Goal: Task Accomplishment & Management: Complete application form

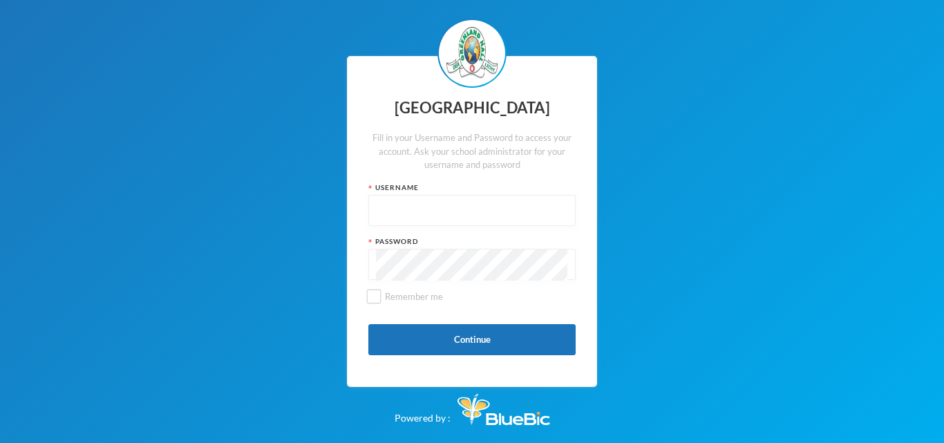
click at [429, 203] on input "text" at bounding box center [472, 211] width 192 height 31
type input "glh25cs25"
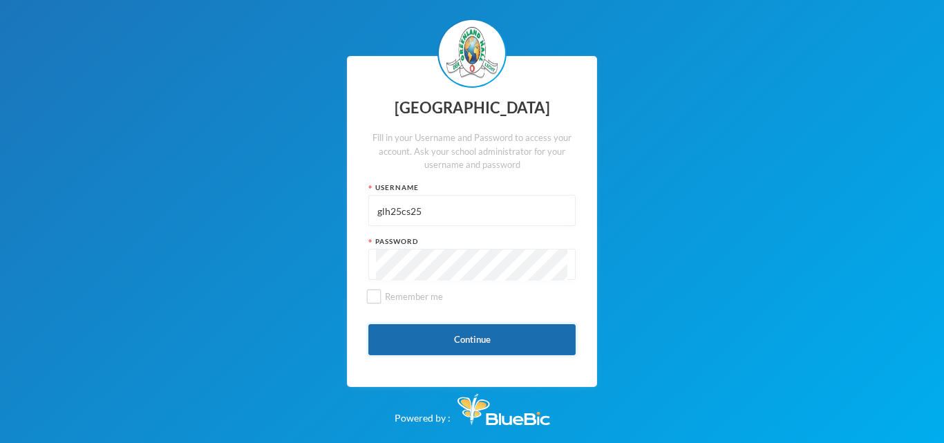
click at [485, 346] on button "Continue" at bounding box center [471, 339] width 207 height 31
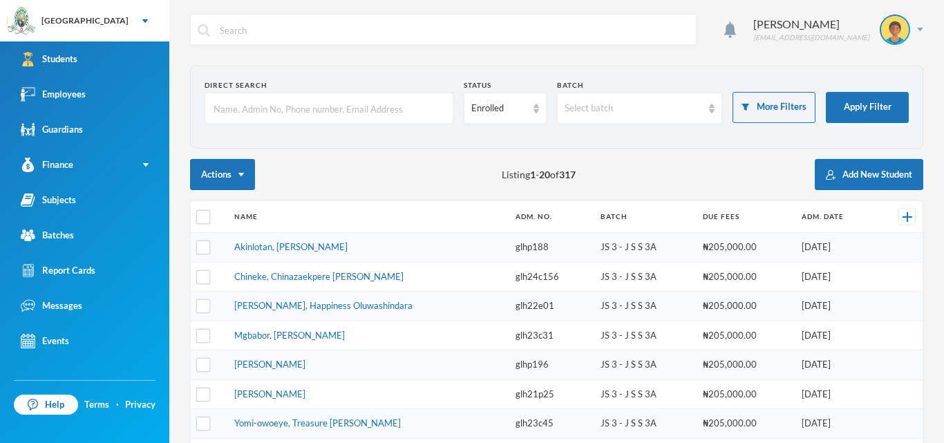
checkbox input "false"
click at [59, 97] on div "Employees" at bounding box center [53, 94] width 65 height 15
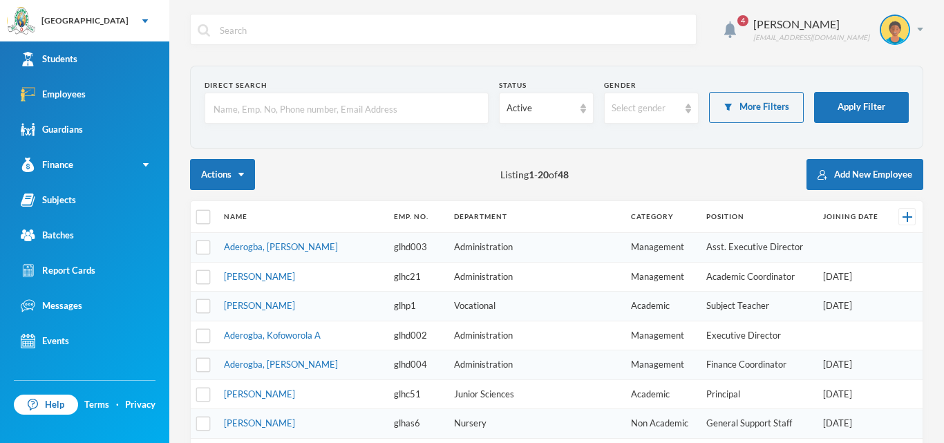
checkbox input "false"
click at [926, 241] on div "4 Orija Olakunle [EMAIL_ADDRESS][DOMAIN_NAME] Direct Search Status Active Gende…" at bounding box center [556, 221] width 775 height 443
click at [841, 178] on button "Add New Employee" at bounding box center [865, 174] width 117 height 31
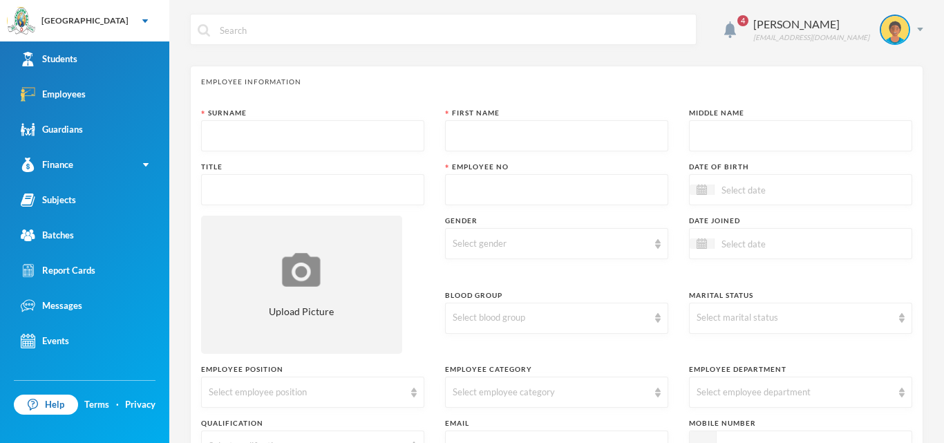
click at [342, 137] on input "text" at bounding box center [313, 136] width 208 height 31
type input "Ashaolu"
click at [474, 140] on input "text" at bounding box center [557, 136] width 208 height 31
type input "Korede"
click at [716, 133] on input "text" at bounding box center [801, 136] width 208 height 31
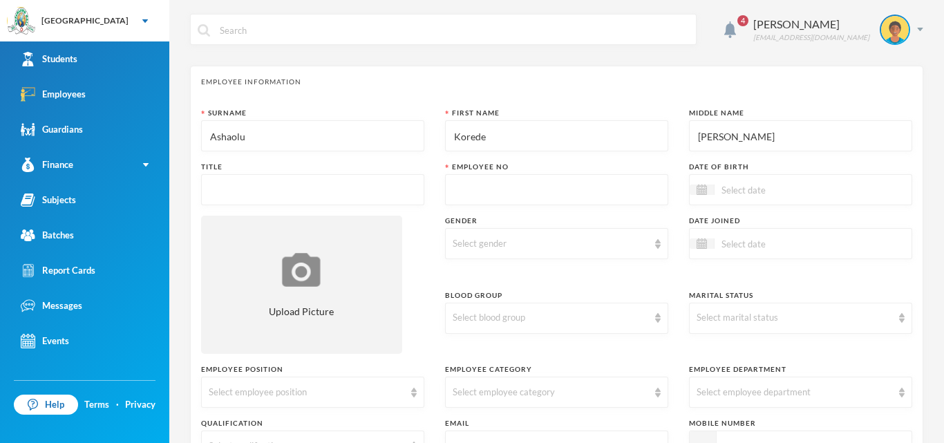
type input "[PERSON_NAME]"
click at [316, 191] on input "text" at bounding box center [313, 190] width 208 height 31
type input "Mr"
click at [113, 93] on link "Employees" at bounding box center [84, 94] width 169 height 35
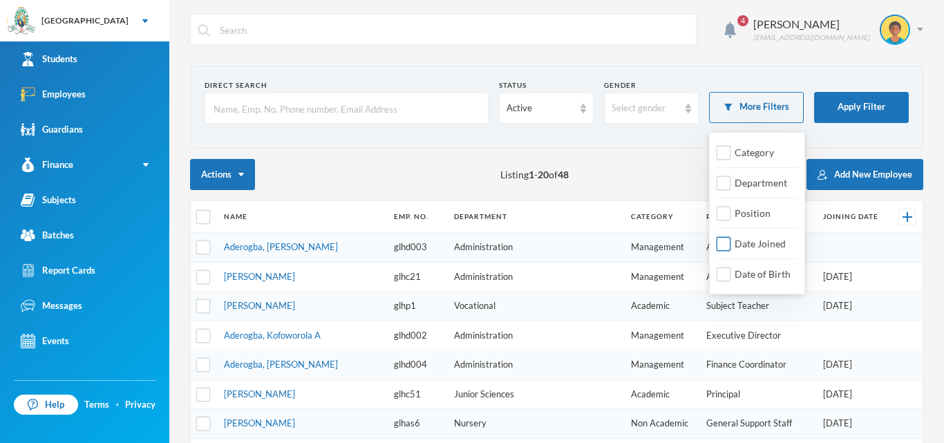
click at [764, 238] on span "Date Joined" at bounding box center [760, 244] width 62 height 12
click at [731, 237] on input "Date Joined" at bounding box center [724, 244] width 15 height 15
checkbox input "true"
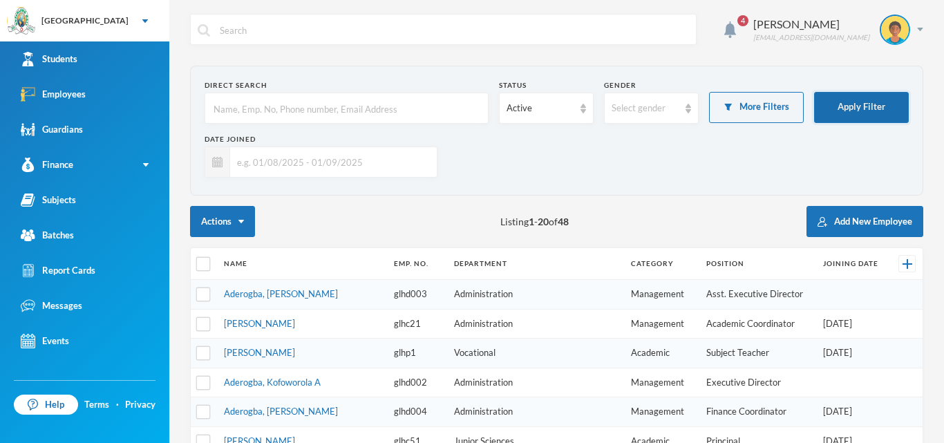
click at [858, 100] on button "Apply Filter" at bounding box center [861, 107] width 95 height 31
click at [836, 111] on button "Apply Filter" at bounding box center [861, 107] width 95 height 31
click at [216, 162] on img at bounding box center [217, 162] width 10 height 10
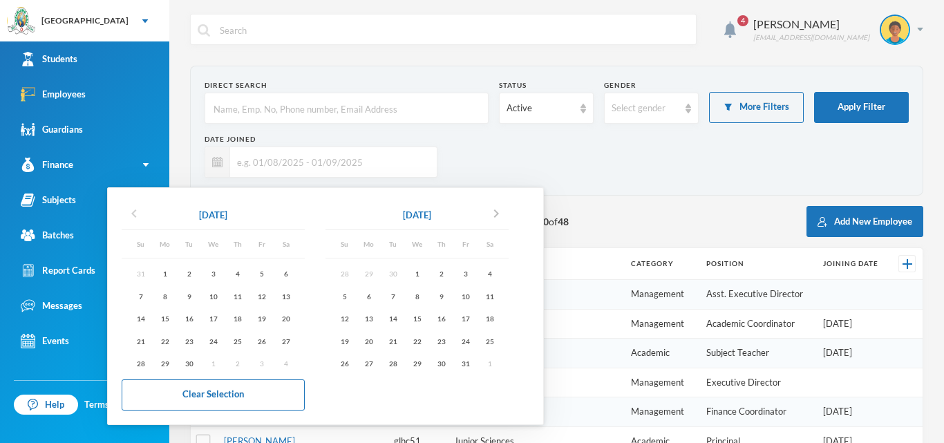
click at [134, 214] on icon "chevron_left" at bounding box center [134, 213] width 17 height 17
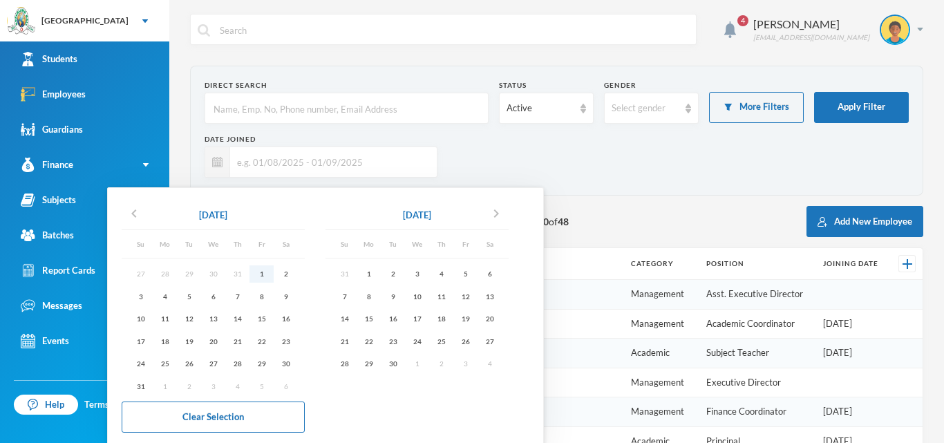
click at [264, 274] on div "1" at bounding box center [262, 273] width 24 height 17
click at [375, 272] on div "1" at bounding box center [369, 273] width 24 height 17
type input "[DATE] - [DATE]"
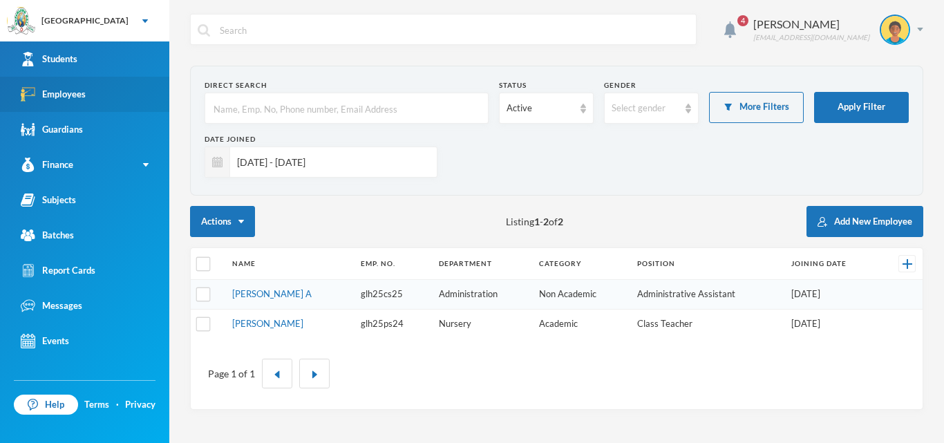
click at [114, 93] on link "Employees" at bounding box center [84, 94] width 169 height 35
click at [95, 93] on link "Employees" at bounding box center [84, 94] width 169 height 35
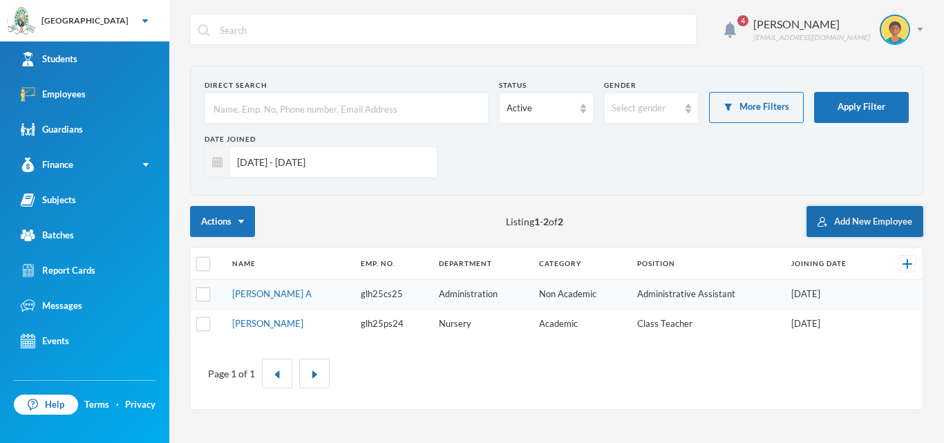
click at [848, 225] on button "Add New Employee" at bounding box center [865, 221] width 117 height 31
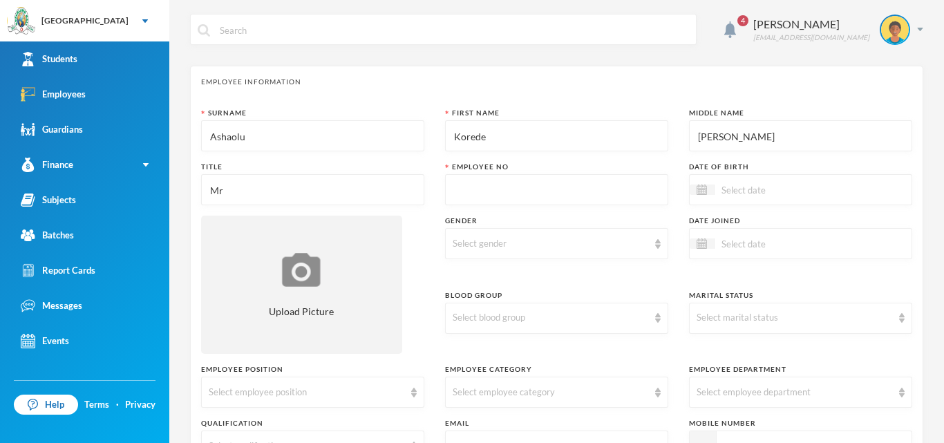
click at [507, 188] on input "text" at bounding box center [557, 190] width 208 height 31
type input "glh25cs26"
click at [104, 92] on link "Employees" at bounding box center [84, 94] width 169 height 35
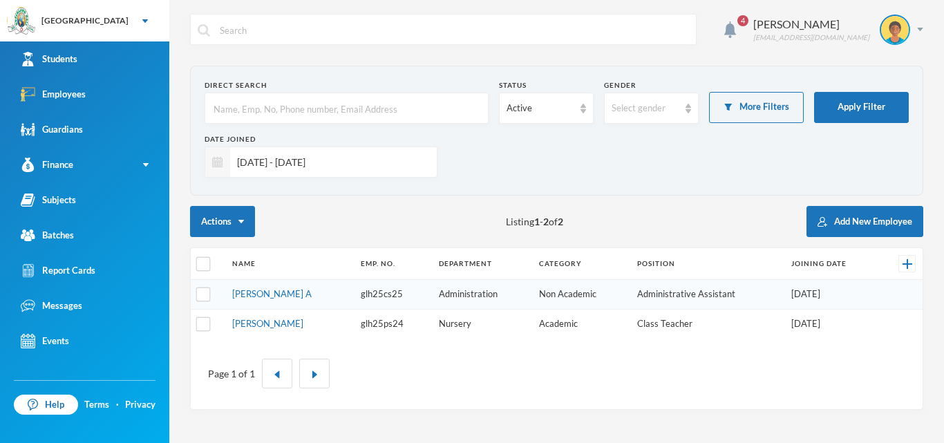
click at [218, 167] on img at bounding box center [217, 162] width 10 height 10
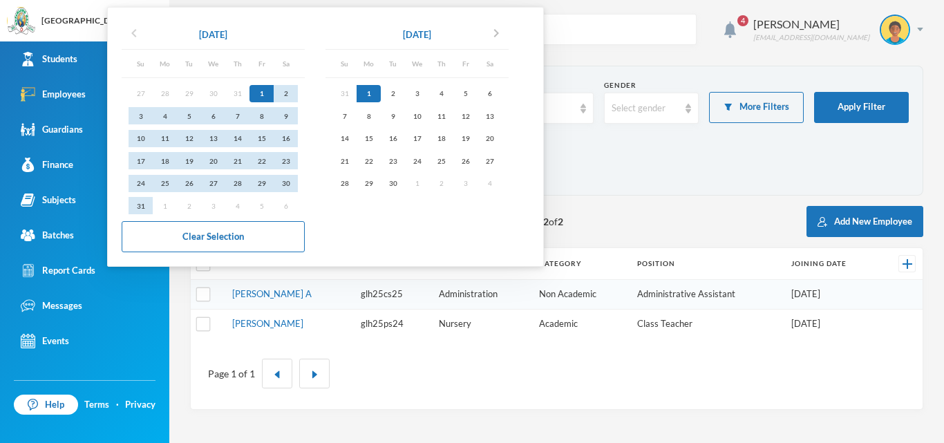
click at [131, 36] on icon "chevron_left" at bounding box center [134, 33] width 17 height 17
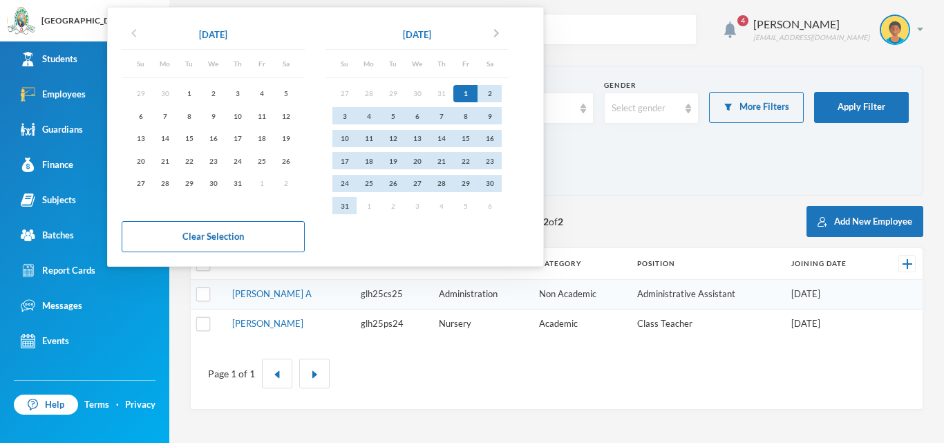
click at [131, 36] on icon "chevron_left" at bounding box center [134, 33] width 17 height 17
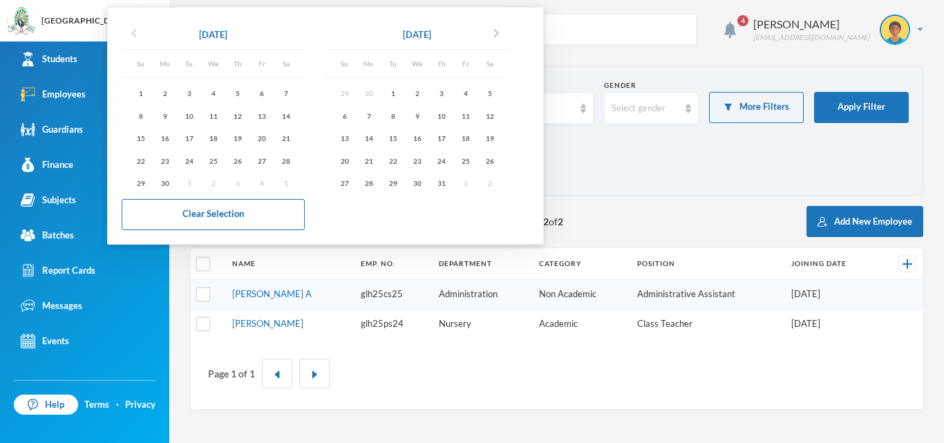
click at [131, 36] on icon "chevron_left" at bounding box center [134, 33] width 17 height 17
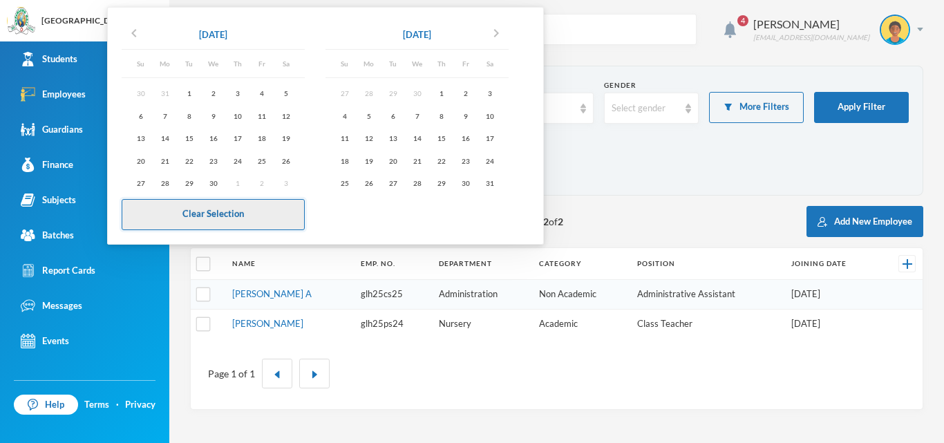
click at [265, 221] on button "Clear Selection" at bounding box center [213, 214] width 183 height 31
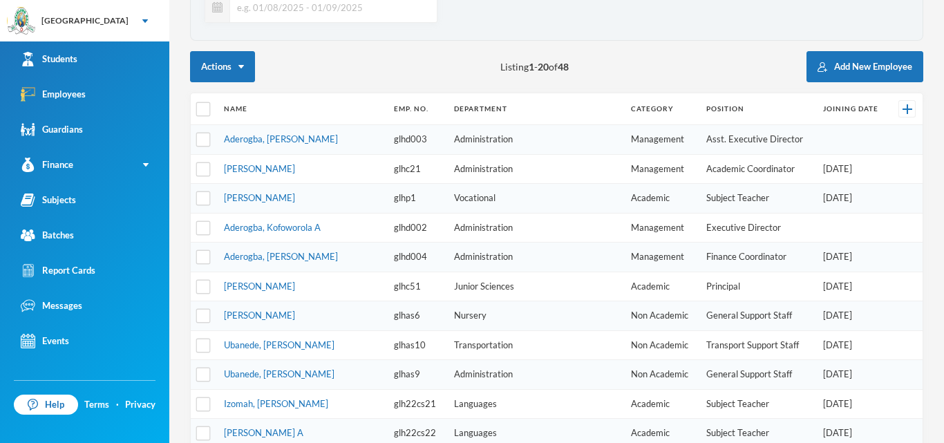
scroll to position [151, 0]
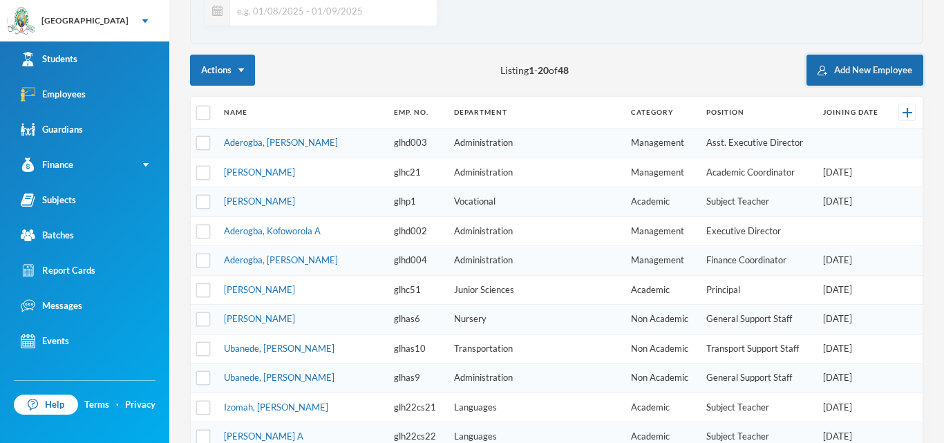
click at [906, 68] on button "Add New Employee" at bounding box center [865, 70] width 117 height 31
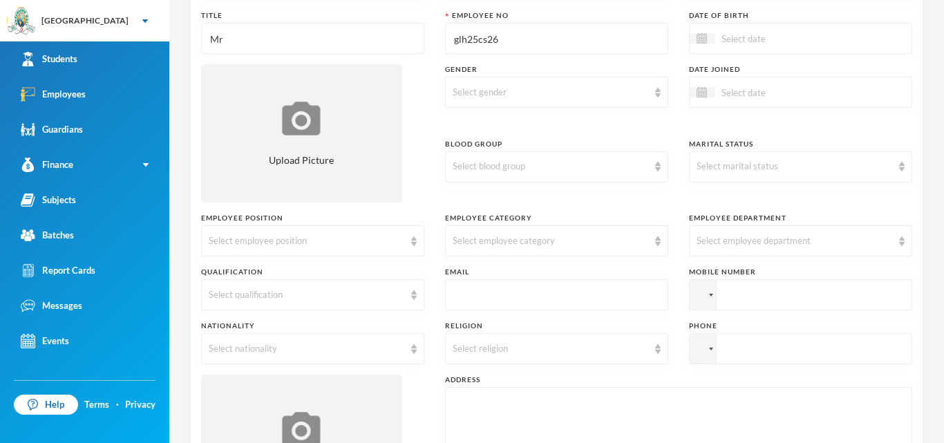
click at [532, 36] on input "glh25cs26" at bounding box center [557, 39] width 208 height 31
click at [710, 37] on div at bounding box center [702, 38] width 25 height 10
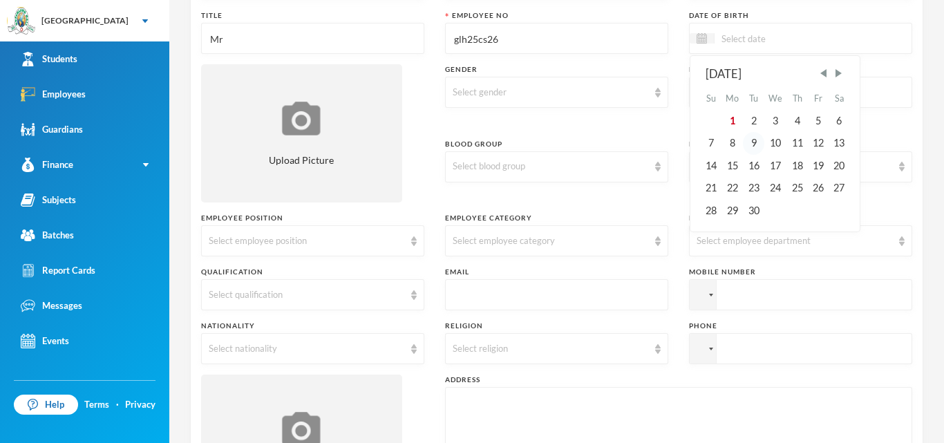
click at [758, 140] on div "9" at bounding box center [753, 143] width 21 height 22
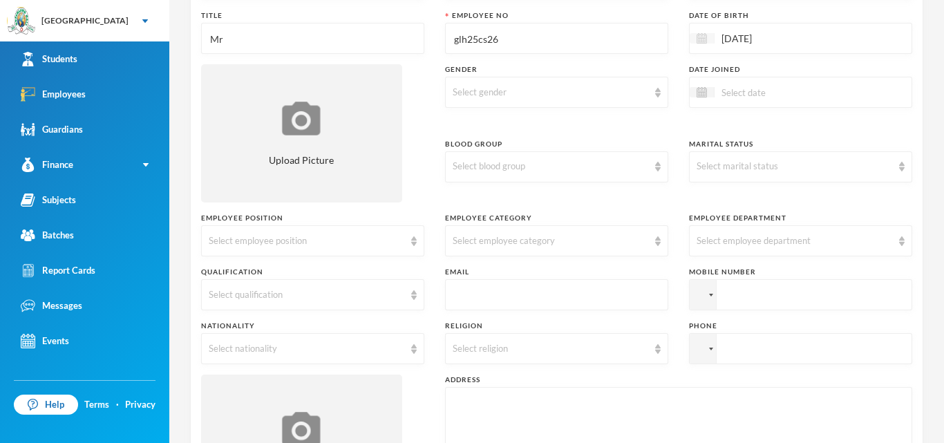
click at [711, 39] on div at bounding box center [702, 38] width 25 height 10
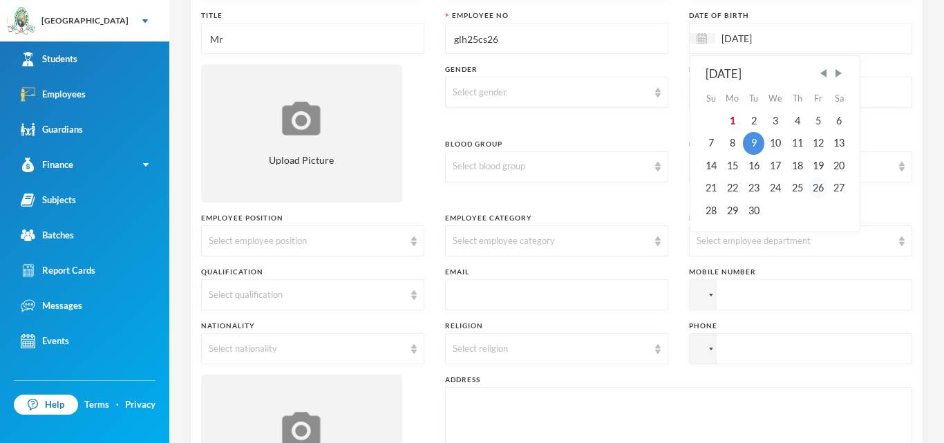
click at [820, 185] on div "26" at bounding box center [818, 188] width 21 height 22
type input "26/09/0001985"
click at [869, 36] on div "26/09/0001985 [DATE] Su Mo Tu We Th Fr Sa 1 2 3 4 5 6 7 8 9 10 11 12 13 14 15 1…" at bounding box center [800, 38] width 223 height 31
click at [653, 91] on div "Select gender" at bounding box center [556, 92] width 223 height 31
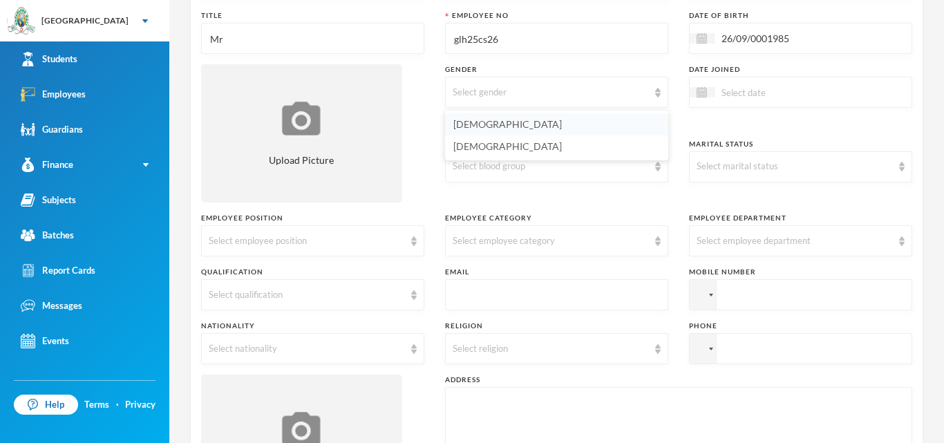
click at [570, 129] on li "[DEMOGRAPHIC_DATA]" at bounding box center [556, 124] width 223 height 22
click at [659, 163] on img at bounding box center [658, 167] width 6 height 10
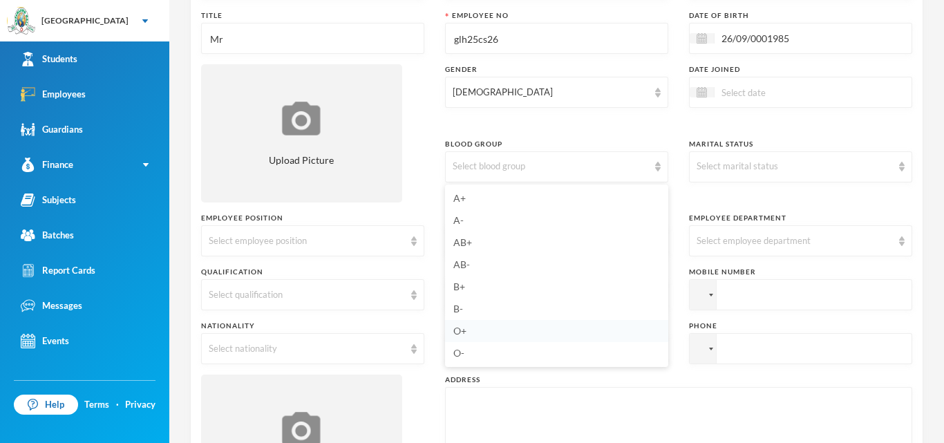
click at [468, 330] on li "O+" at bounding box center [556, 331] width 223 height 22
click at [898, 166] on div "Select marital status" at bounding box center [800, 166] width 223 height 31
click at [768, 225] on li "Married" at bounding box center [800, 220] width 223 height 22
click at [362, 241] on div "Select employee position" at bounding box center [307, 241] width 196 height 14
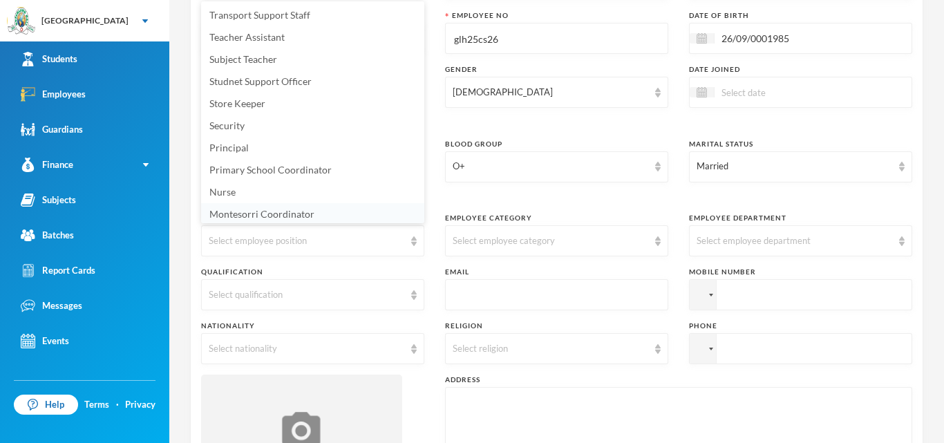
scroll to position [2, 0]
click at [415, 243] on img at bounding box center [414, 241] width 6 height 10
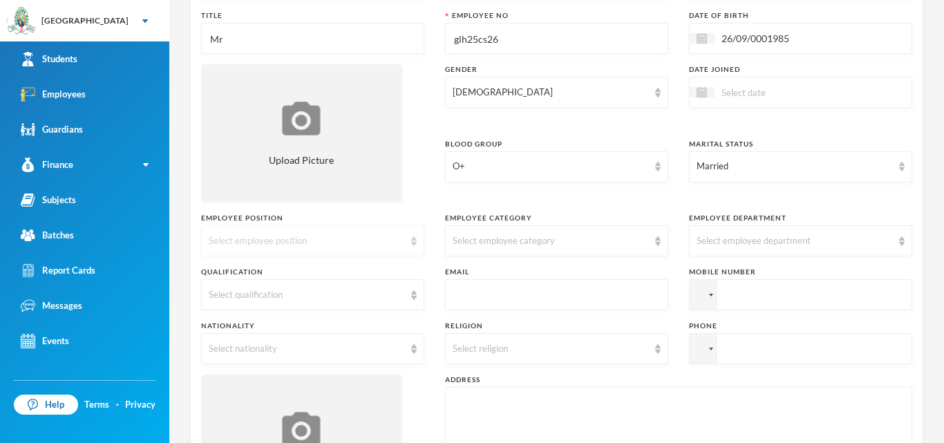
click at [415, 243] on img at bounding box center [414, 241] width 6 height 10
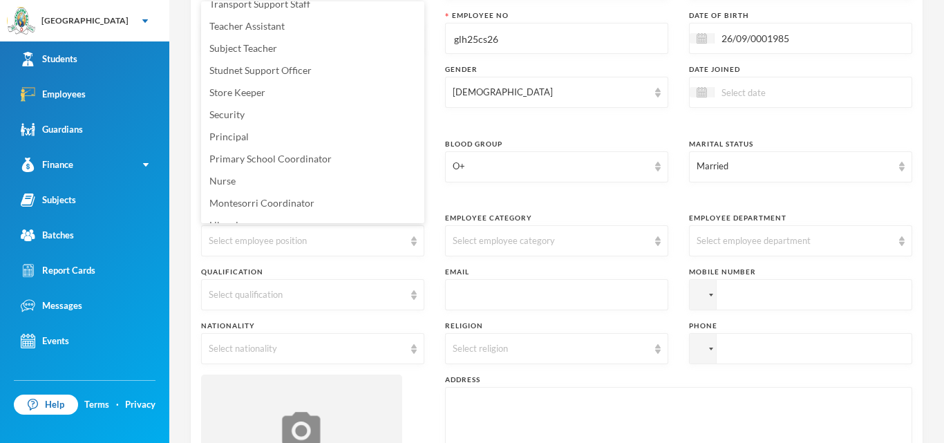
scroll to position [6, 0]
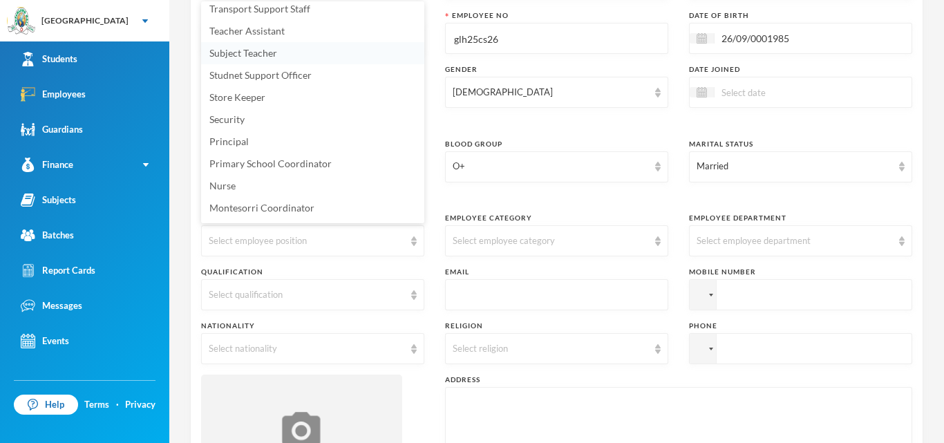
click at [294, 61] on li "Subject Teacher" at bounding box center [312, 53] width 223 height 22
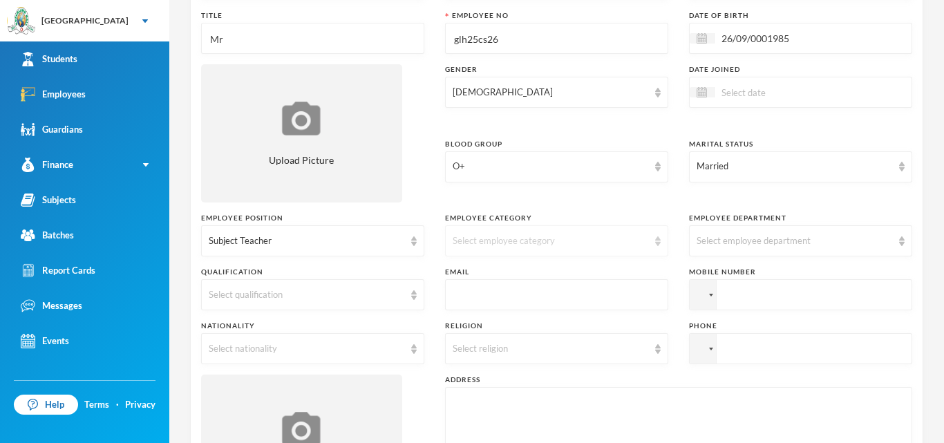
click at [655, 241] on img at bounding box center [658, 241] width 6 height 10
click at [530, 344] on li "Academic" at bounding box center [556, 339] width 223 height 22
click at [896, 242] on div "Select employee department" at bounding box center [800, 240] width 223 height 31
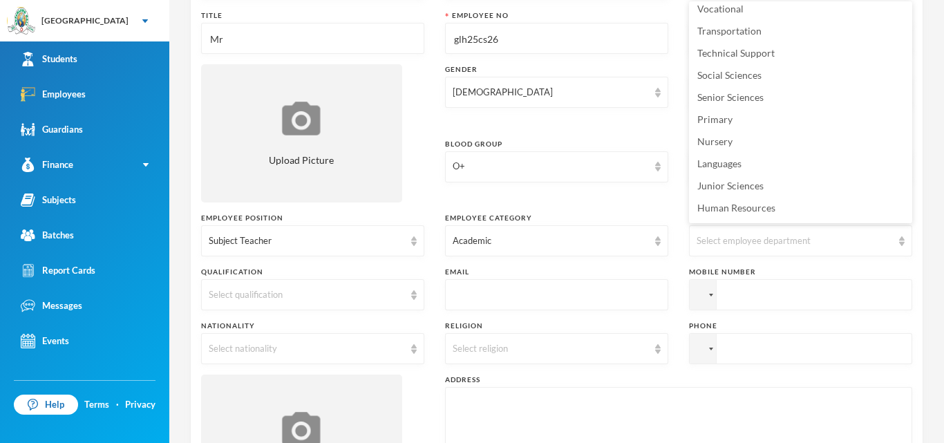
scroll to position [3, 0]
click at [762, 77] on li "Social Sciences" at bounding box center [800, 79] width 223 height 22
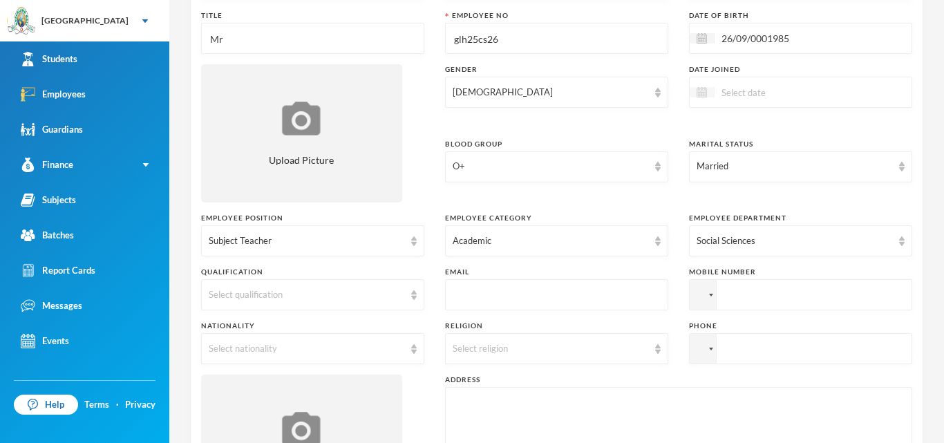
click at [706, 91] on img at bounding box center [702, 92] width 10 height 10
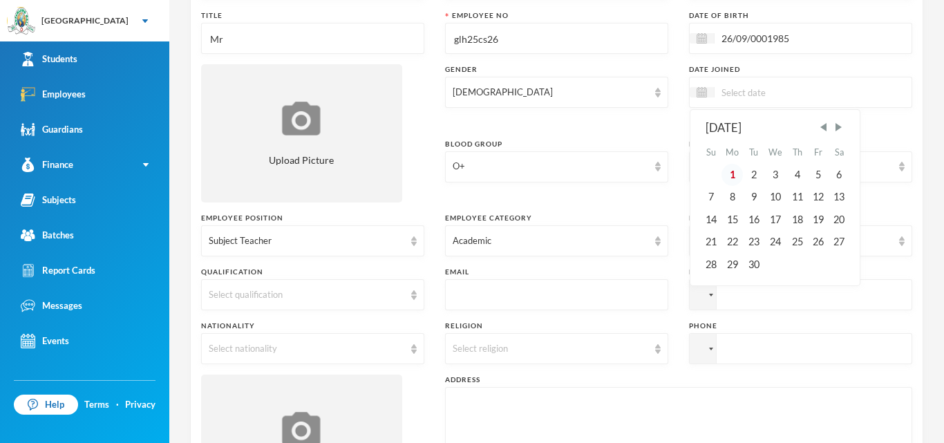
click at [737, 173] on div "1" at bounding box center [733, 175] width 22 height 22
type input "[DATE]"
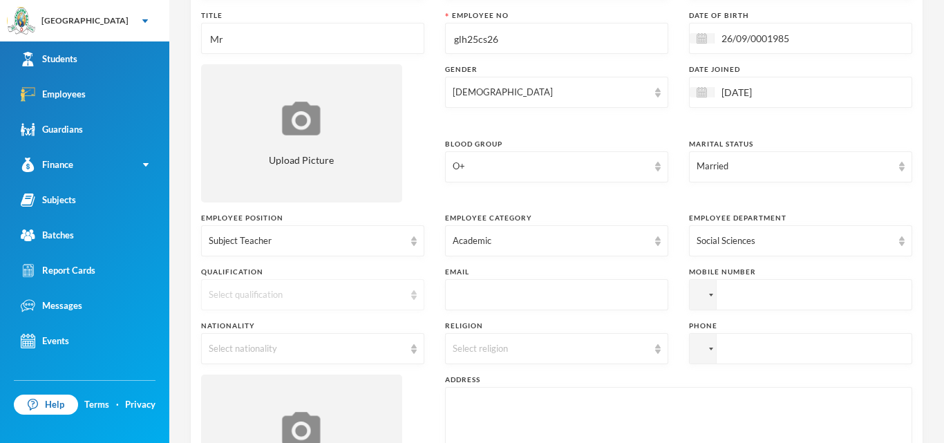
click at [414, 297] on img at bounding box center [414, 295] width 6 height 10
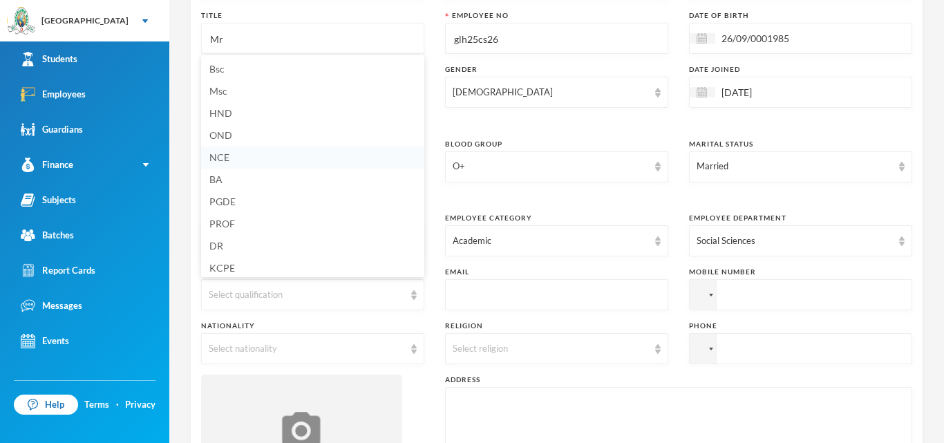
scroll to position [2, 0]
click at [236, 71] on li "Bsc" at bounding box center [312, 67] width 223 height 22
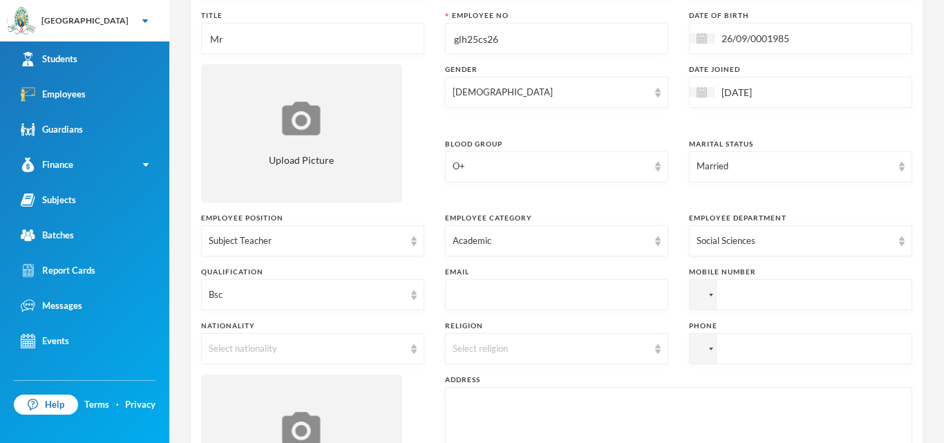
click at [527, 299] on input "text" at bounding box center [557, 295] width 208 height 31
type input "a"
type input "[EMAIL_ADDRESS][DOMAIN_NAME]"
click at [711, 296] on div at bounding box center [703, 295] width 26 height 30
click at [723, 297] on input "tel" at bounding box center [800, 294] width 223 height 31
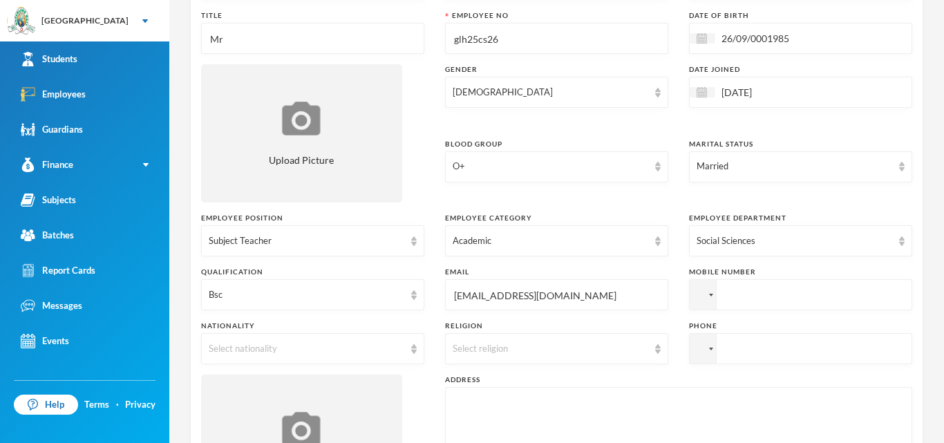
click at [723, 297] on input "tel" at bounding box center [800, 294] width 223 height 31
type input "[PHONE_NUMBER]"
click at [380, 344] on div "Select nationality" at bounding box center [307, 349] width 196 height 14
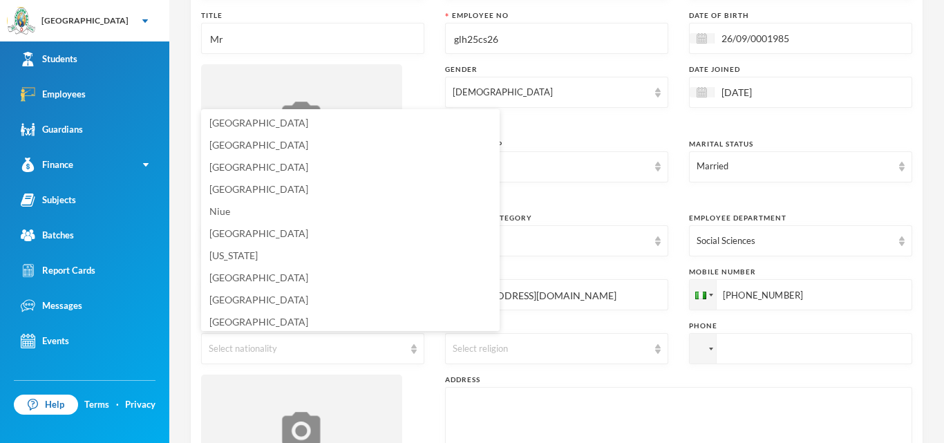
scroll to position [3415, 0]
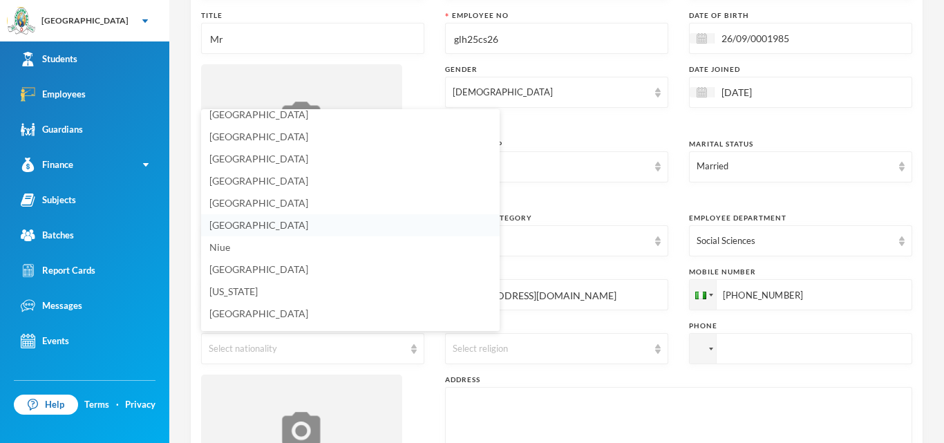
click at [343, 228] on li "[GEOGRAPHIC_DATA]" at bounding box center [350, 225] width 299 height 22
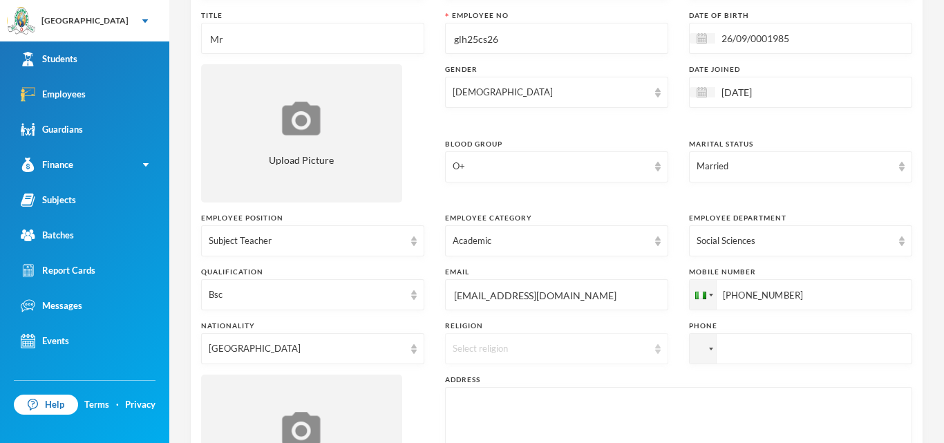
click at [655, 348] on img at bounding box center [658, 349] width 6 height 10
click at [581, 382] on li "[DEMOGRAPHIC_DATA]" at bounding box center [556, 381] width 223 height 22
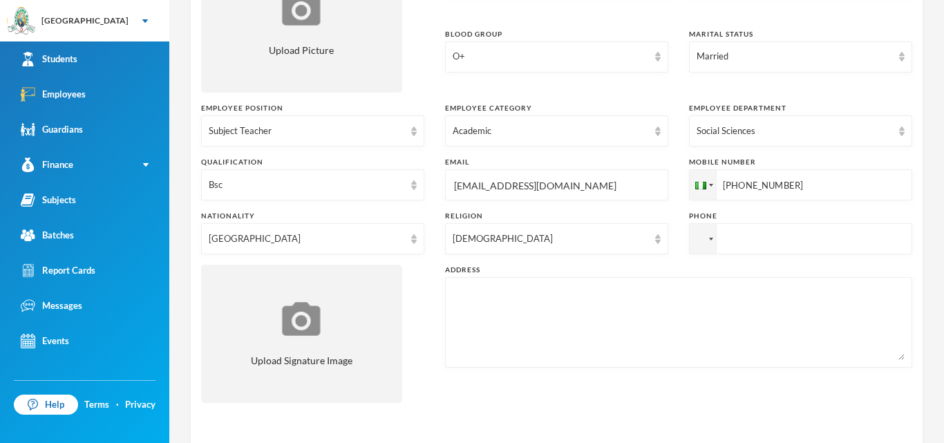
scroll to position [276, 0]
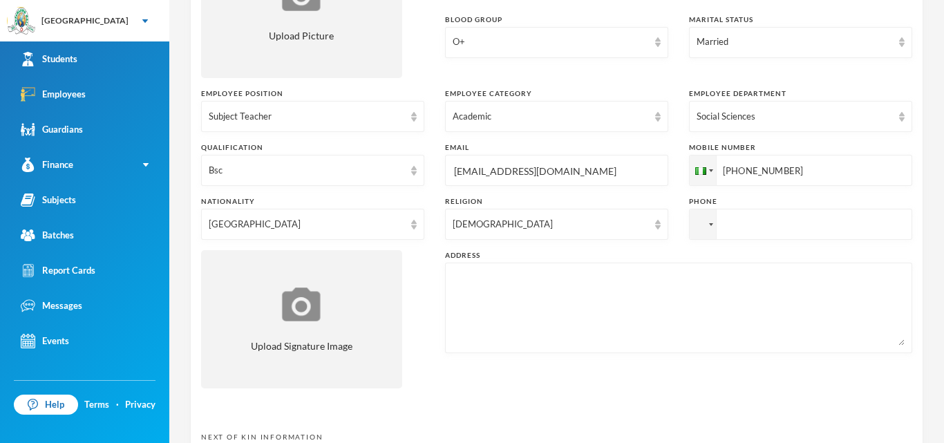
click at [763, 186] on input "tel" at bounding box center [800, 170] width 223 height 31
type input "[PHONE_NUMBER]"
click at [477, 280] on textarea at bounding box center [679, 307] width 452 height 75
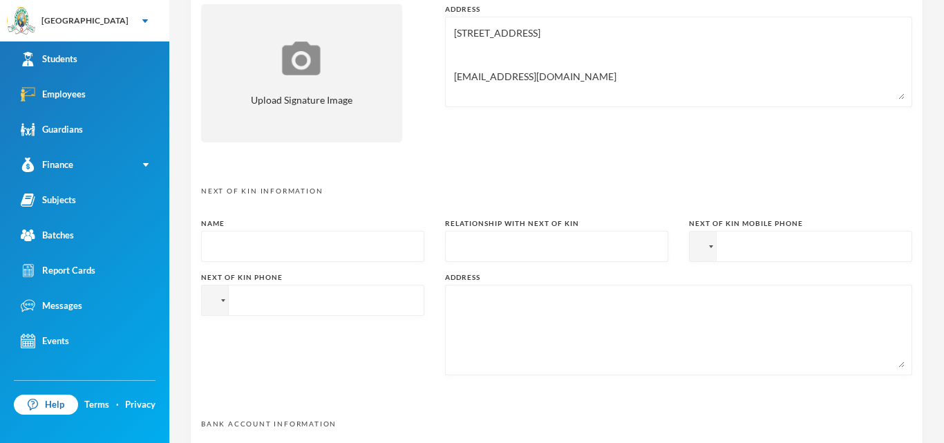
scroll to position [552, 0]
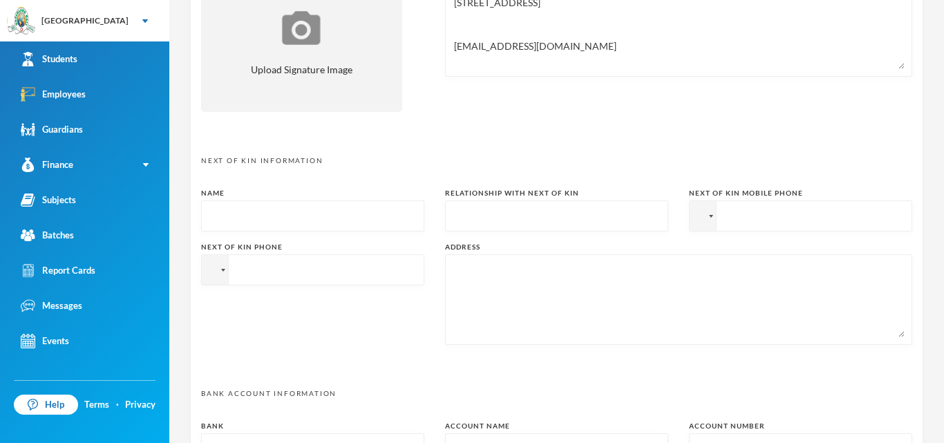
type textarea "[STREET_ADDRESS] [EMAIL_ADDRESS][DOMAIN_NAME]"
click at [297, 209] on input "text" at bounding box center [313, 216] width 208 height 31
type input "[PERSON_NAME]"
click at [486, 212] on input "text" at bounding box center [557, 216] width 208 height 31
type input "wife"
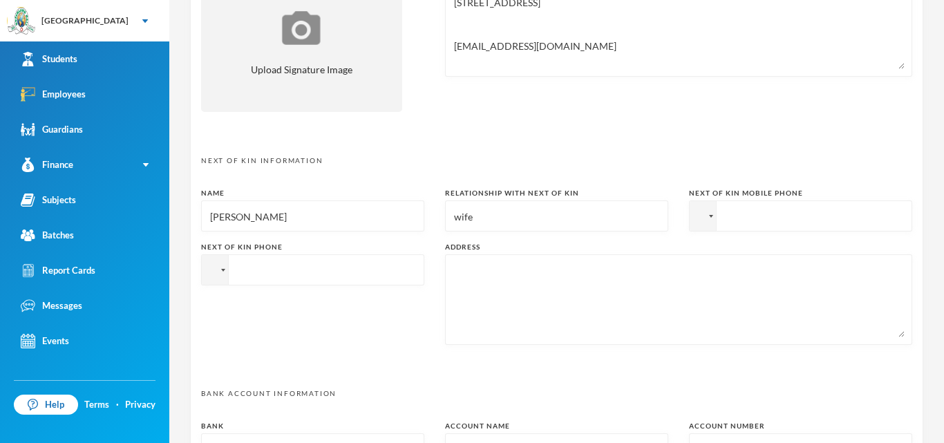
click at [770, 220] on input "tel" at bounding box center [800, 215] width 223 height 31
type input "[PHONE_NUMBER]"
click at [481, 266] on textarea at bounding box center [679, 299] width 452 height 75
type textarea "[STREET_ADDRESS]"
click at [689, 232] on input "tel" at bounding box center [800, 215] width 223 height 31
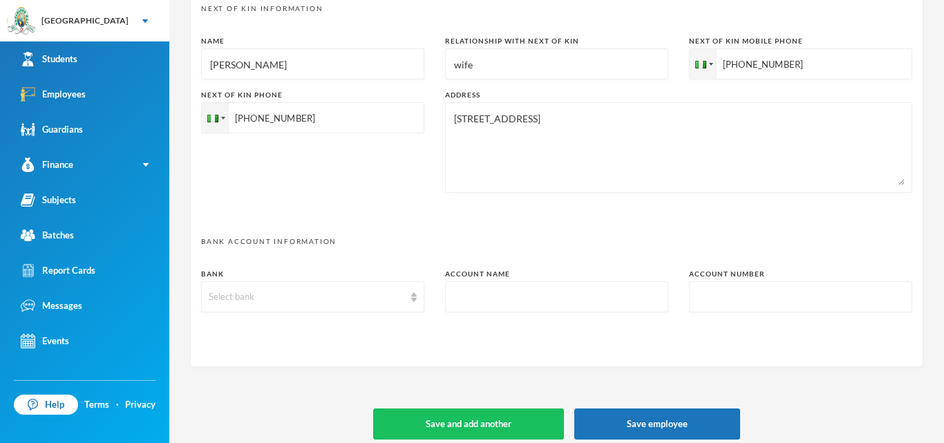
scroll to position [716, 0]
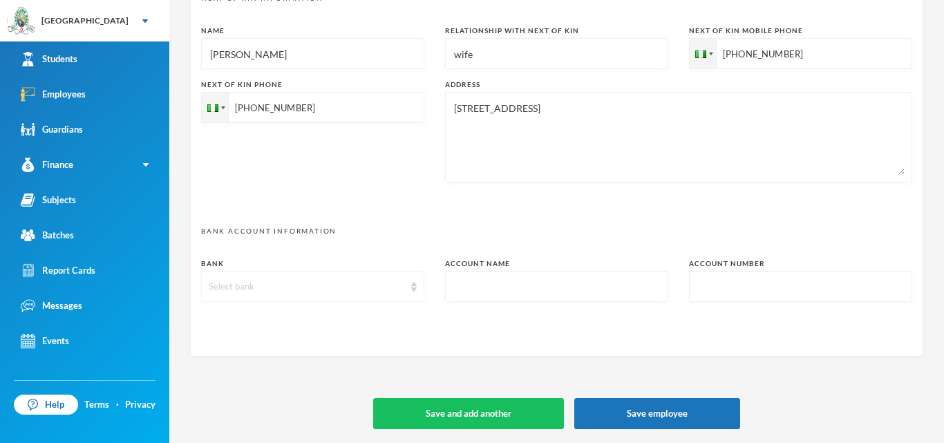
type input "[PHONE_NUMBER]"
click at [317, 286] on div "Select bank" at bounding box center [307, 287] width 196 height 14
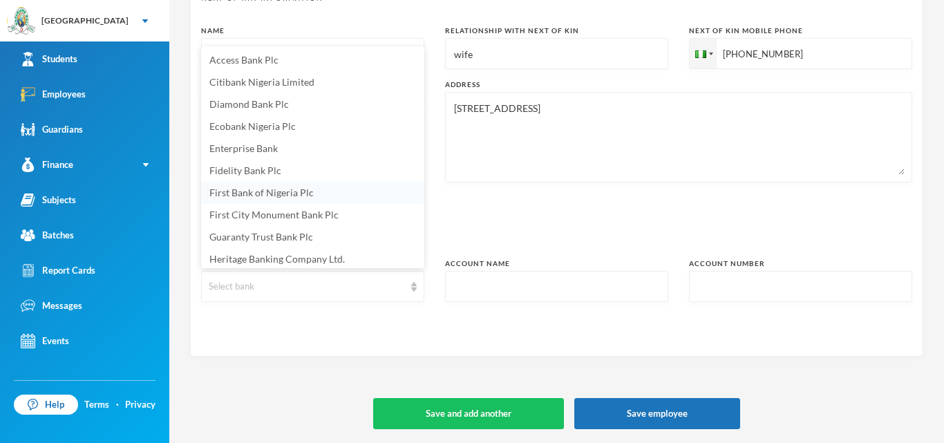
scroll to position [2, 0]
click at [308, 238] on span "Guaranty Trust Bank Plc" at bounding box center [261, 235] width 104 height 12
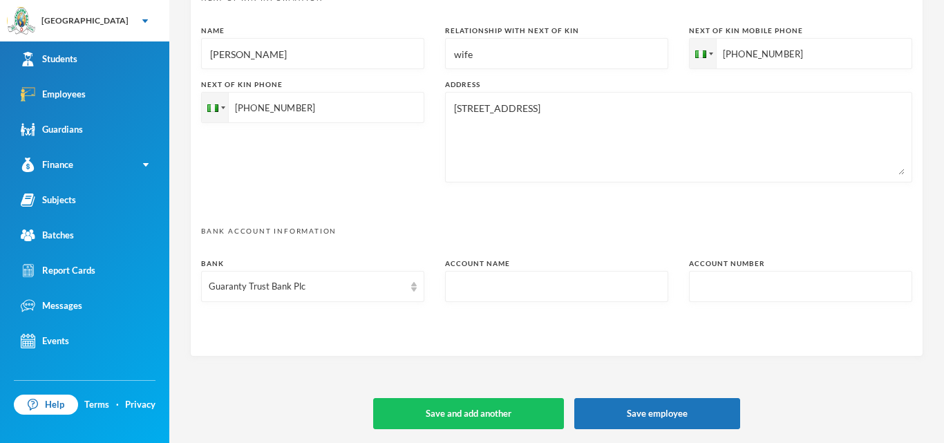
click at [465, 287] on input "text" at bounding box center [557, 287] width 208 height 31
type input "0114234152"
click at [756, 287] on input "text" at bounding box center [801, 287] width 208 height 31
type input "0114234152"
click at [541, 290] on input "0114234152" at bounding box center [557, 287] width 208 height 31
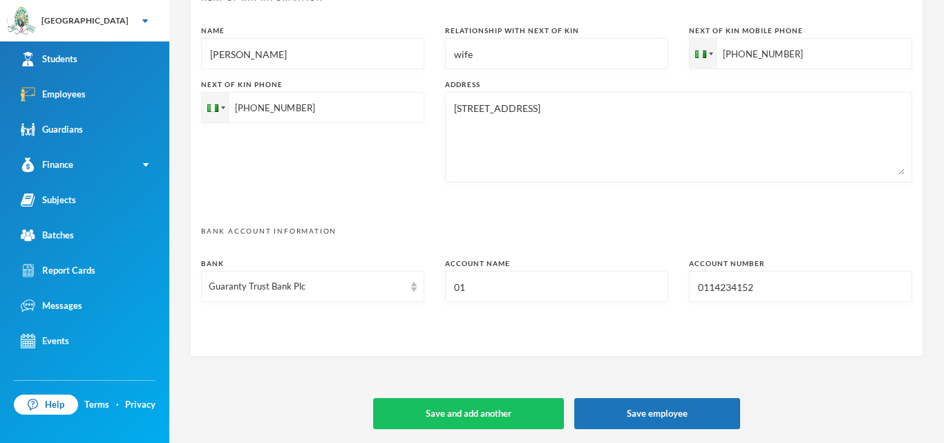
type input "0"
type input "korede [PERSON_NAME]"
click at [688, 411] on button "Save employee" at bounding box center [657, 413] width 166 height 31
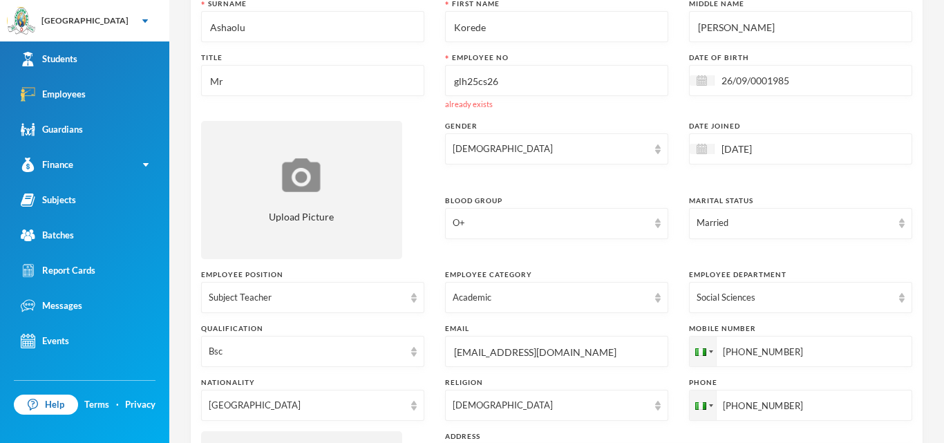
scroll to position [104, 0]
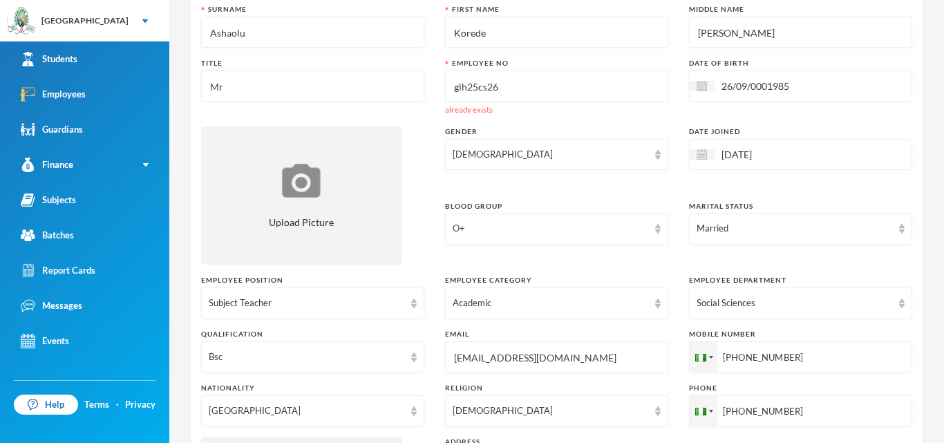
click at [496, 88] on input "glh25cs26" at bounding box center [557, 86] width 208 height 31
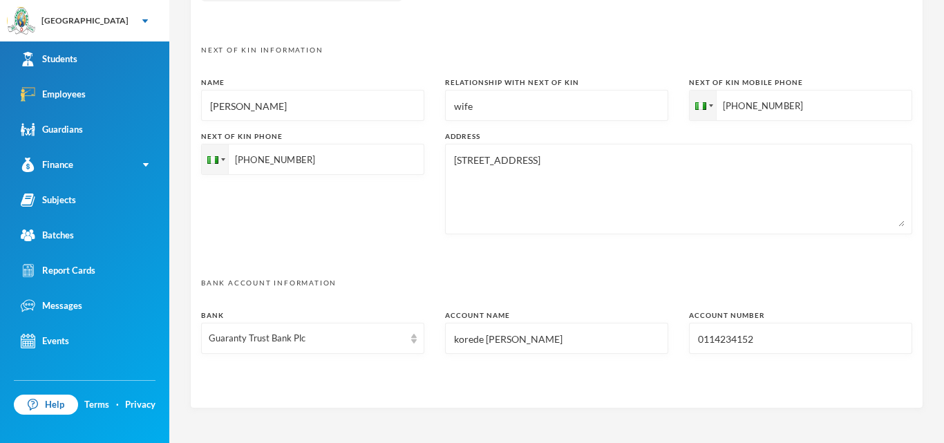
scroll to position [716, 0]
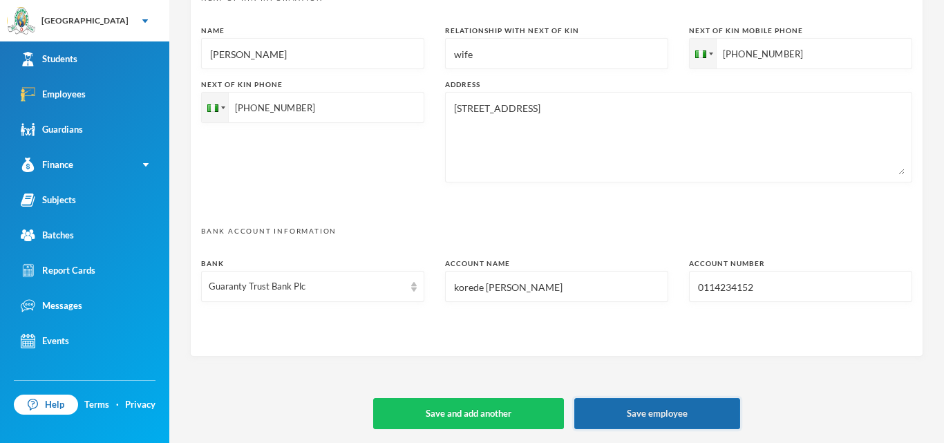
type input "glh25cs27"
click at [689, 409] on button "Save employee" at bounding box center [657, 413] width 166 height 31
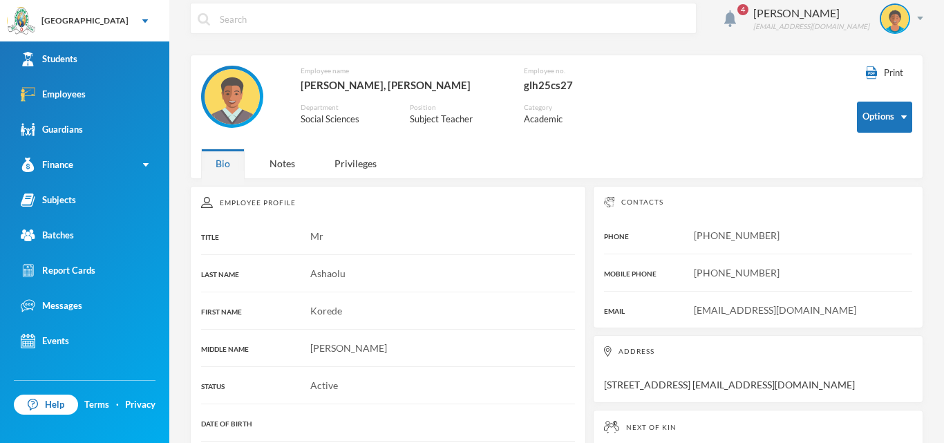
scroll to position [6, 0]
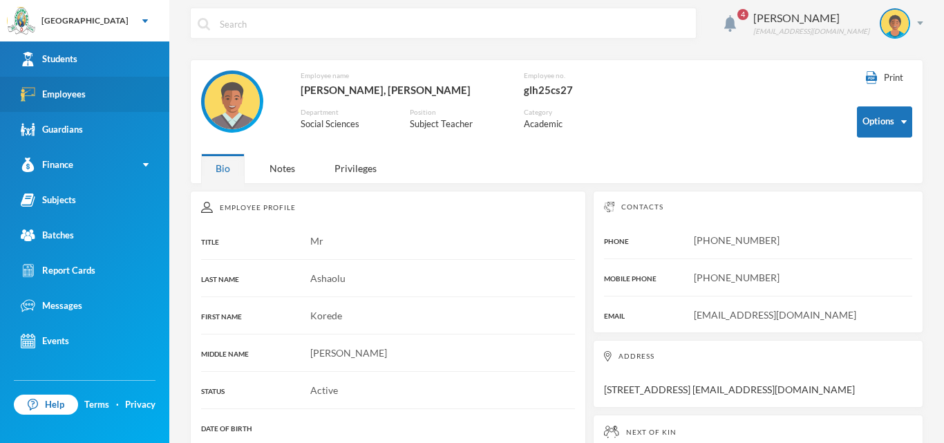
click at [100, 88] on link "Employees" at bounding box center [84, 94] width 169 height 35
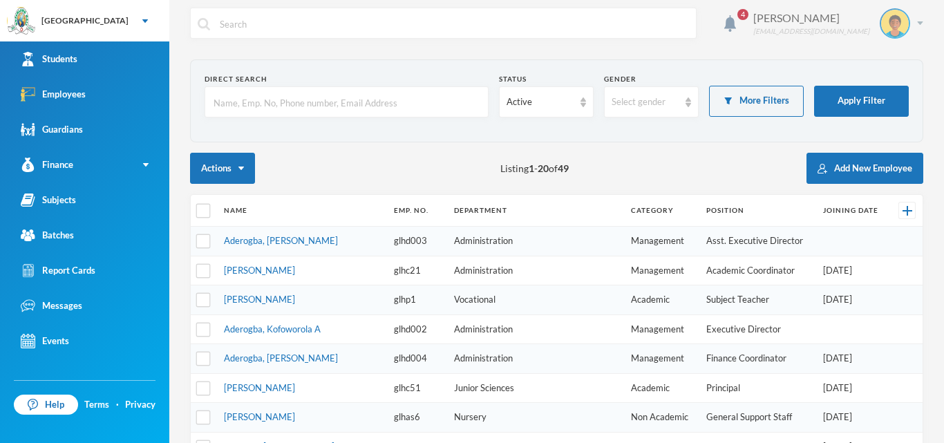
click at [764, 16] on div "Orija Olakunle [EMAIL_ADDRESS][DOMAIN_NAME]" at bounding box center [833, 23] width 180 height 30
click at [866, 59] on div "My Profile" at bounding box center [885, 62] width 62 height 15
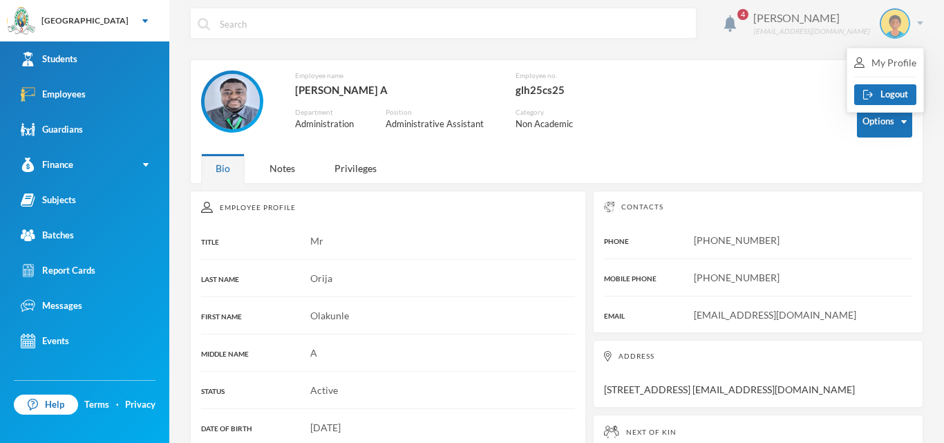
click at [761, 12] on div "Orija Olakunle [EMAIL_ADDRESS][DOMAIN_NAME]" at bounding box center [833, 23] width 180 height 30
click at [736, 21] on img at bounding box center [731, 23] width 12 height 17
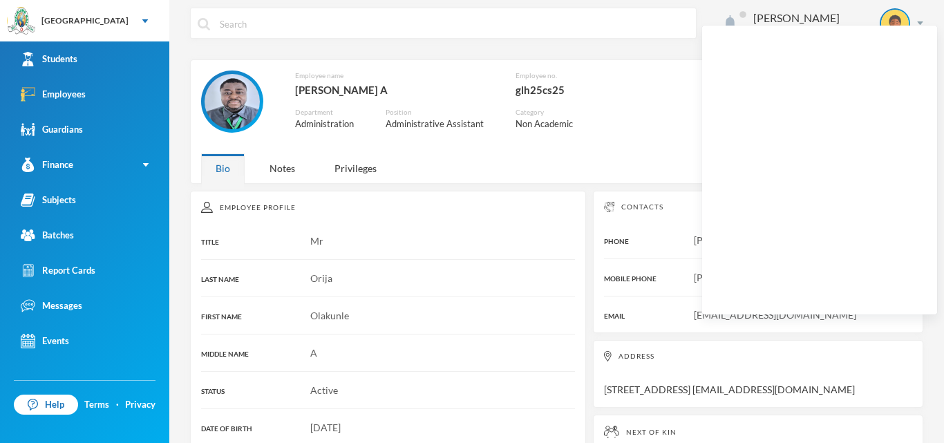
click at [736, 21] on img at bounding box center [731, 23] width 12 height 17
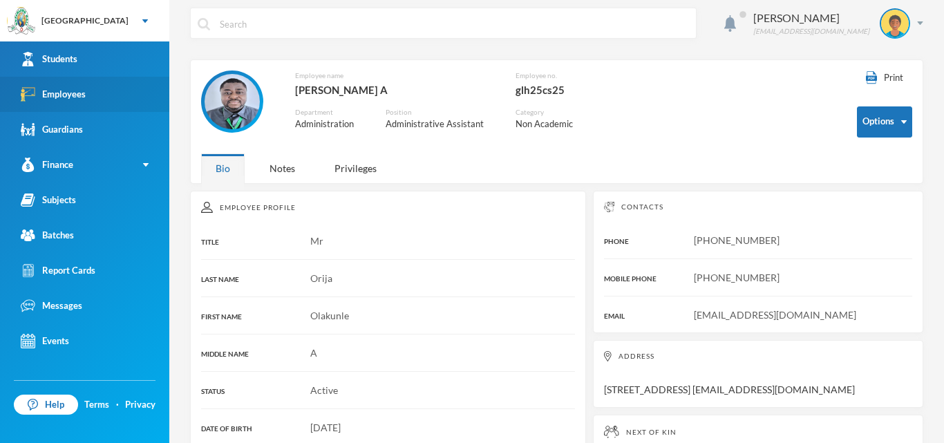
click at [80, 96] on div "Employees" at bounding box center [53, 94] width 65 height 15
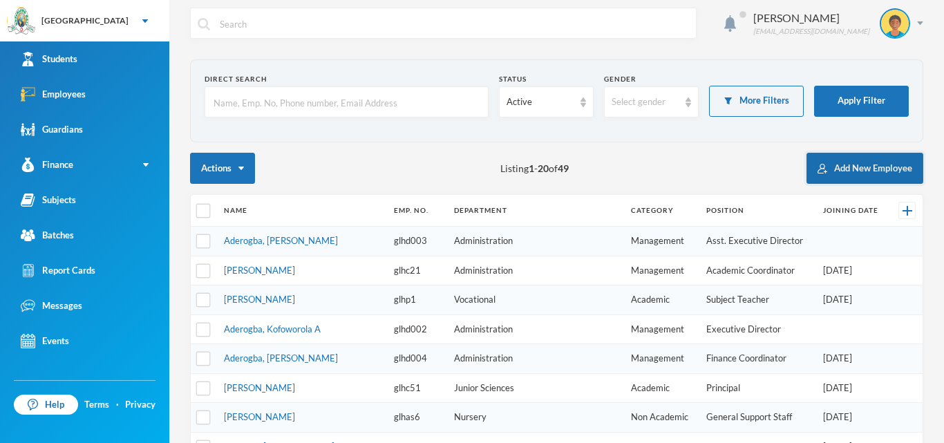
click at [838, 163] on button "Add New Employee" at bounding box center [865, 168] width 117 height 31
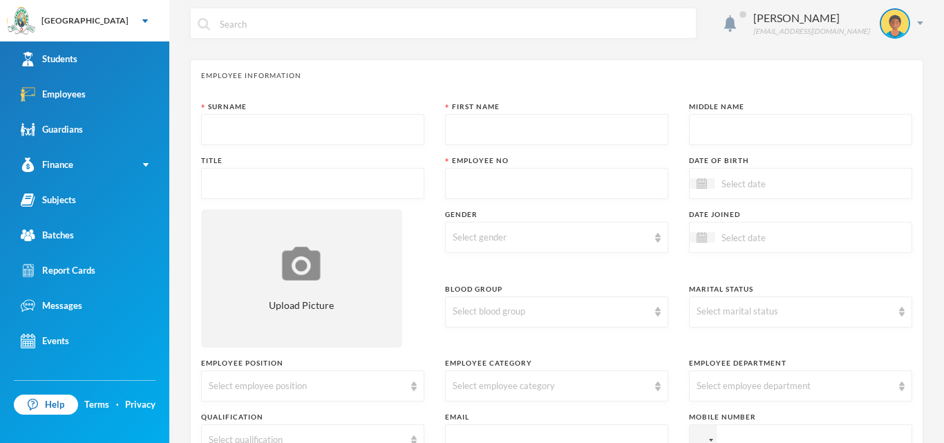
click at [350, 130] on input "text" at bounding box center [313, 130] width 208 height 31
type input "Akintoye"
click at [458, 129] on input "text" at bounding box center [557, 130] width 208 height 31
type input "Abiola"
click at [706, 125] on input "text" at bounding box center [801, 130] width 208 height 31
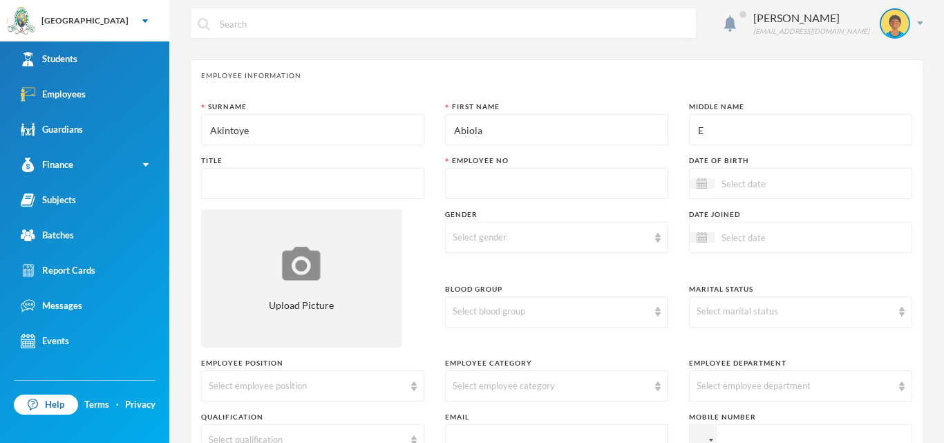
type input "E"
click at [386, 185] on input "text" at bounding box center [313, 184] width 208 height 31
type input "Miss"
click at [599, 187] on input "text" at bounding box center [557, 184] width 208 height 31
type input "glh25cs28"
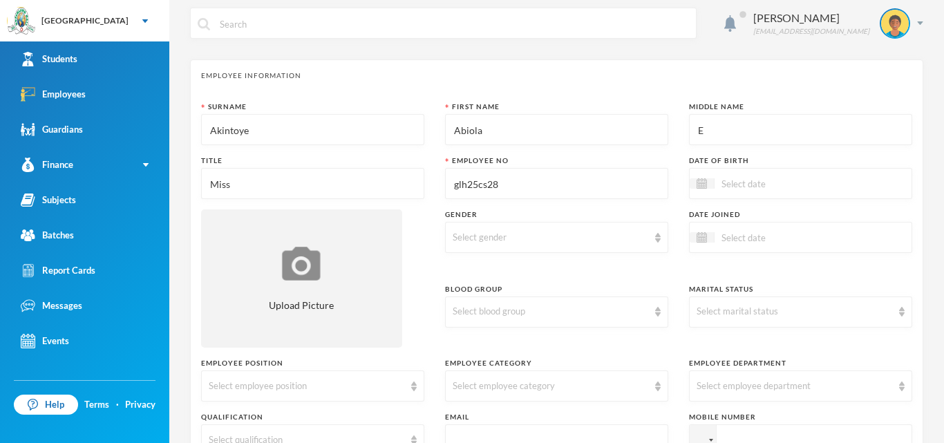
click at [745, 191] on div at bounding box center [760, 184] width 141 height 16
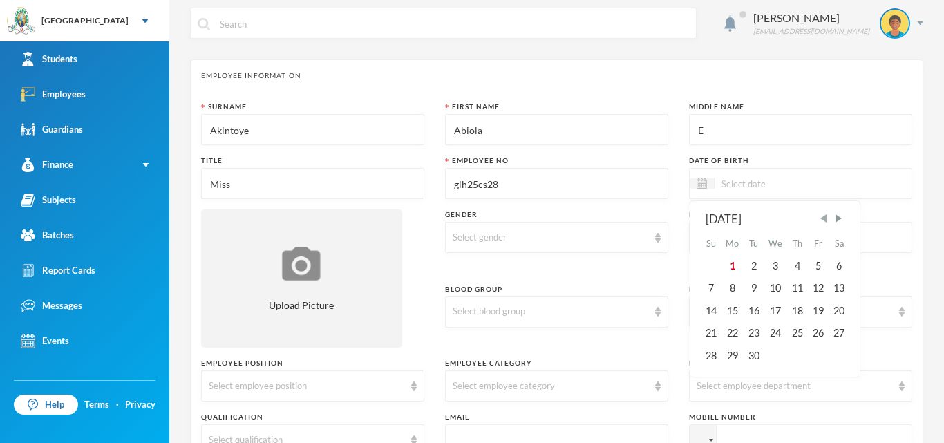
click at [830, 220] on span "Previous Month" at bounding box center [824, 218] width 12 height 12
click at [714, 287] on div "3" at bounding box center [710, 288] width 21 height 22
click at [768, 185] on input "03/08/0001996" at bounding box center [773, 184] width 116 height 16
type input "[DATE]"
click at [654, 242] on div "Select gender" at bounding box center [556, 237] width 223 height 31
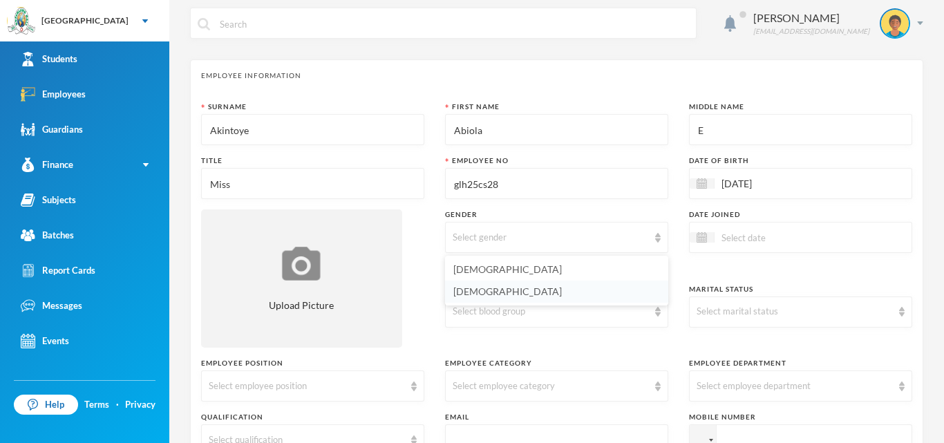
click at [548, 296] on li "[DEMOGRAPHIC_DATA]" at bounding box center [556, 292] width 223 height 22
click at [709, 239] on div at bounding box center [702, 237] width 25 height 10
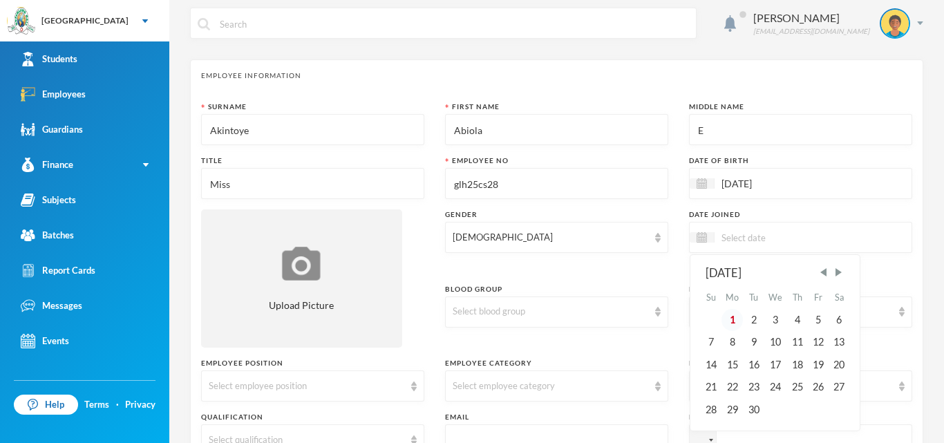
click at [737, 319] on div "1" at bounding box center [733, 320] width 22 height 22
type input "[DATE]"
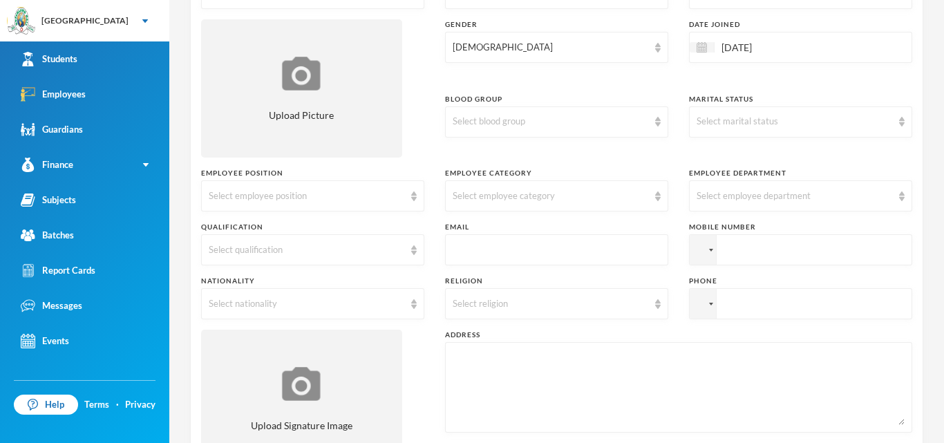
scroll to position [198, 0]
click at [659, 118] on img at bounding box center [658, 120] width 6 height 10
click at [474, 241] on li "B+" at bounding box center [556, 240] width 223 height 22
click at [902, 120] on img at bounding box center [902, 120] width 6 height 10
click at [777, 153] on li "Single" at bounding box center [800, 151] width 223 height 22
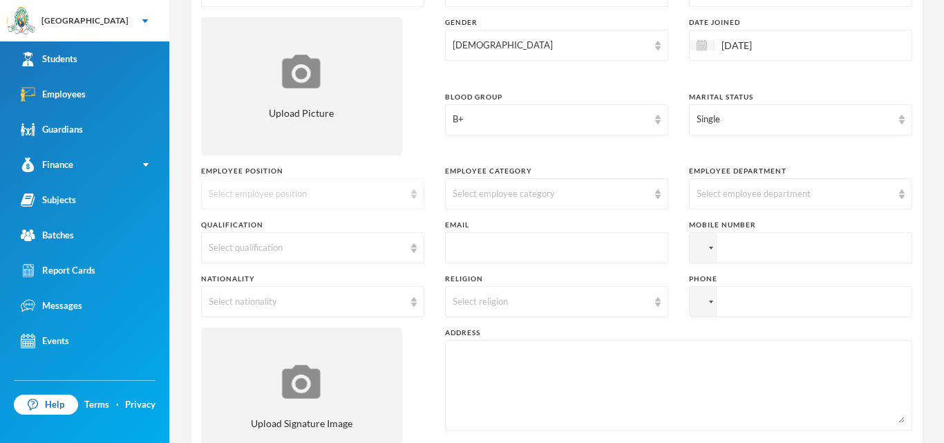
click at [409, 196] on div "Select employee position" at bounding box center [312, 193] width 223 height 31
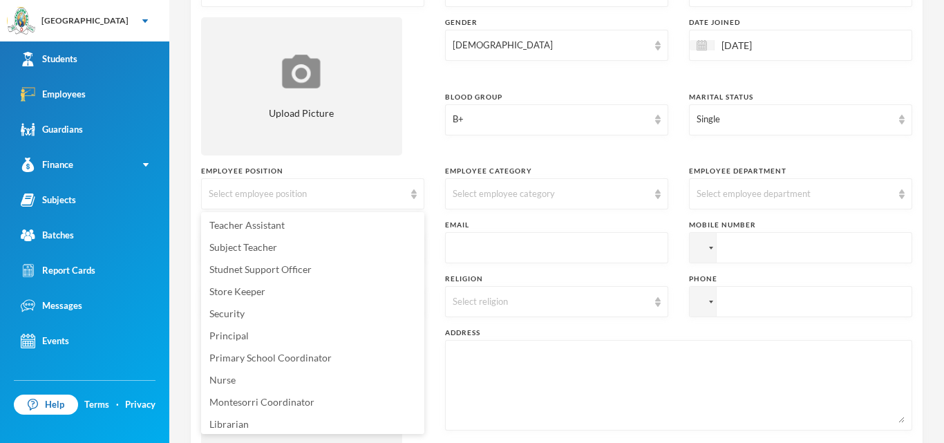
scroll to position [25, 0]
click at [336, 245] on li "Subject Teacher" at bounding box center [312, 245] width 223 height 22
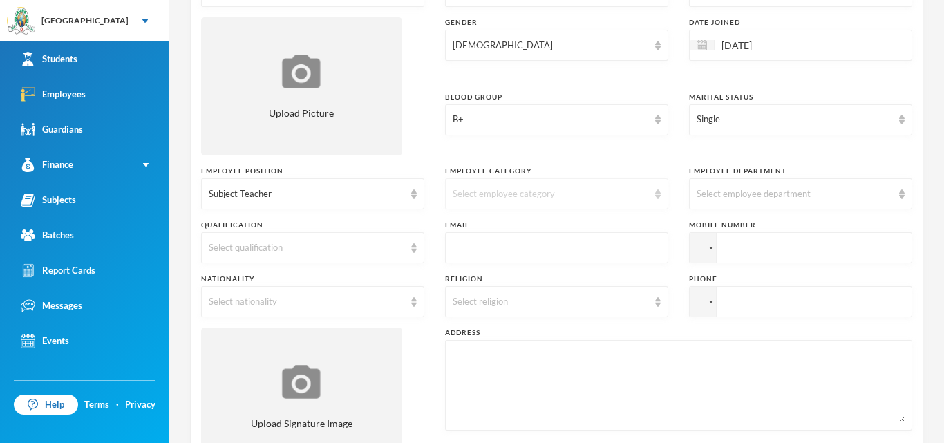
click at [655, 193] on img at bounding box center [658, 194] width 6 height 10
click at [531, 295] on li "Academic" at bounding box center [556, 292] width 223 height 22
click at [905, 188] on div "Select employee department" at bounding box center [800, 193] width 223 height 31
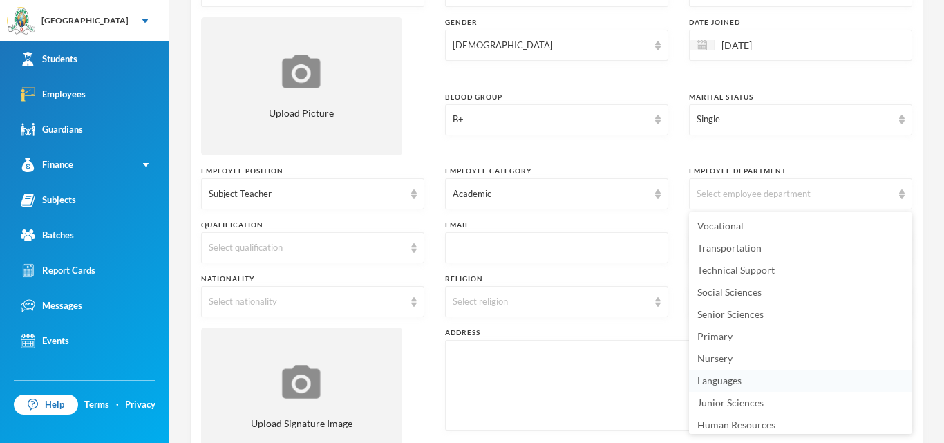
click at [721, 382] on span "Languages" at bounding box center [720, 381] width 44 height 12
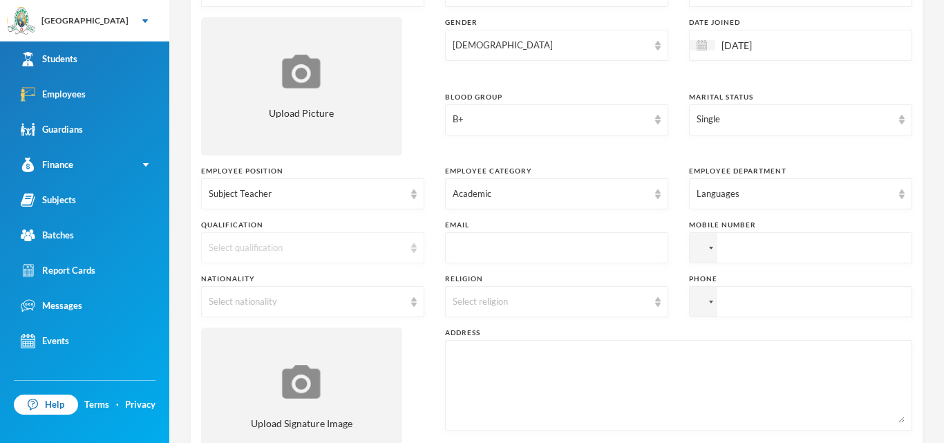
click at [411, 248] on img at bounding box center [414, 248] width 6 height 10
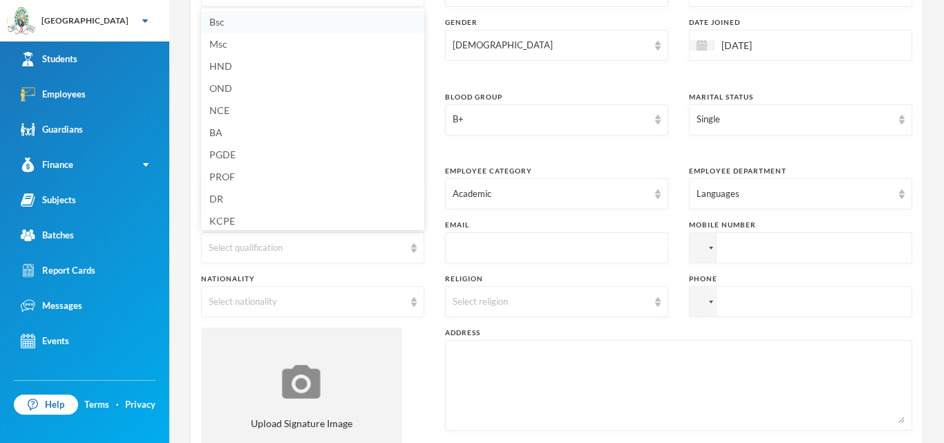
click at [245, 25] on li "Bsc" at bounding box center [312, 22] width 223 height 22
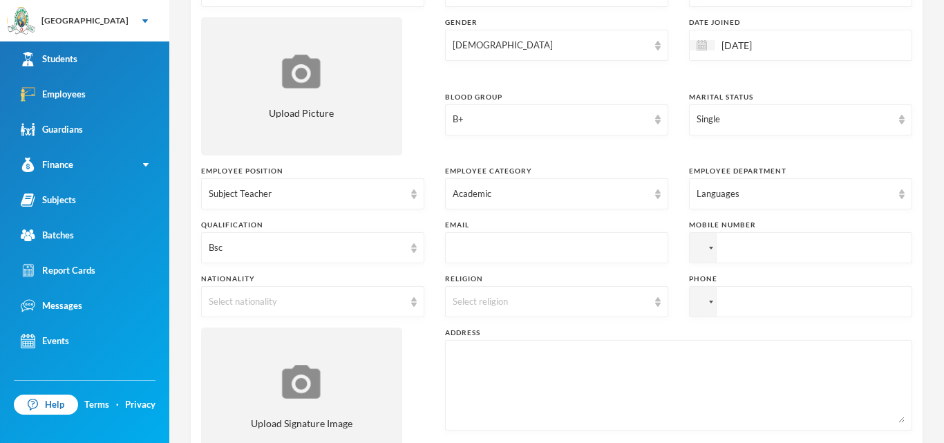
click at [588, 250] on input "text" at bounding box center [557, 248] width 208 height 31
type input "[EMAIL_ADDRESS][DOMAIN_NAME]"
click at [803, 256] on input "tel" at bounding box center [800, 247] width 223 height 31
type input "[PHONE_NUMBER]"
click at [762, 263] on input "tel" at bounding box center [800, 247] width 223 height 31
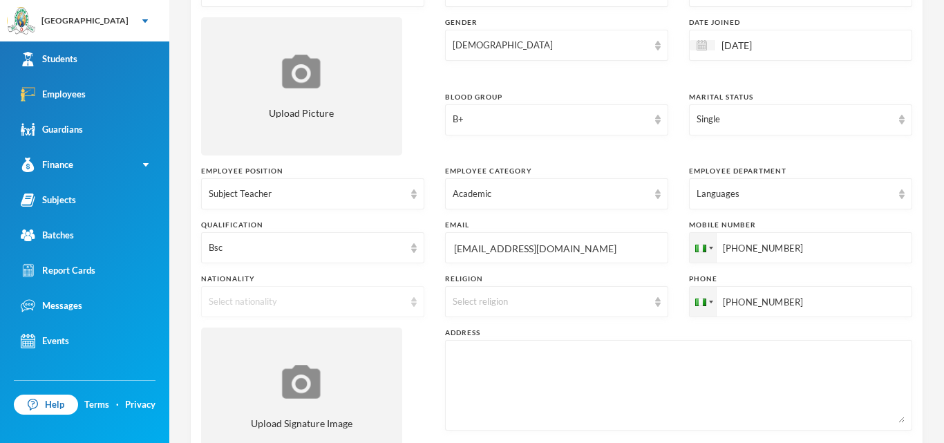
type input "[PHONE_NUMBER]"
click at [412, 306] on img at bounding box center [414, 302] width 6 height 10
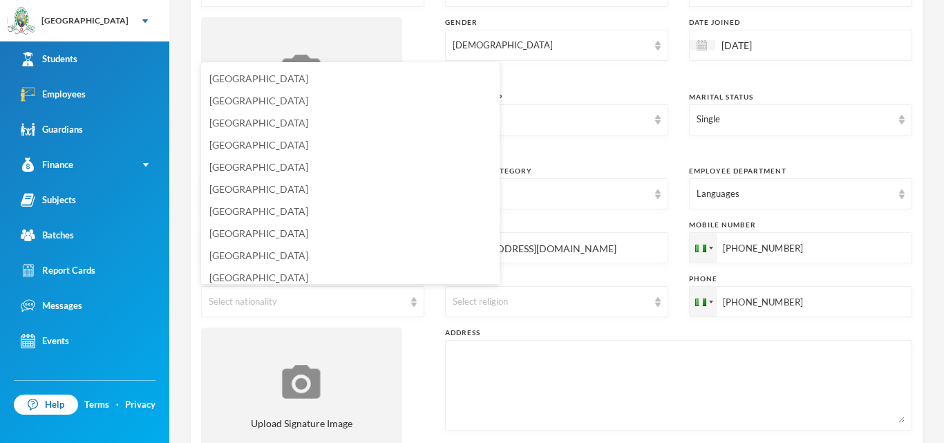
scroll to position [3343, 0]
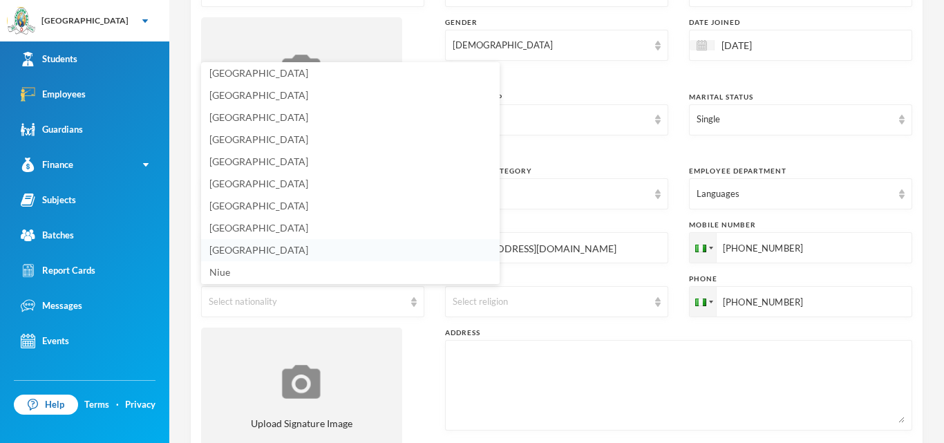
click at [292, 256] on li "[GEOGRAPHIC_DATA]" at bounding box center [350, 250] width 299 height 22
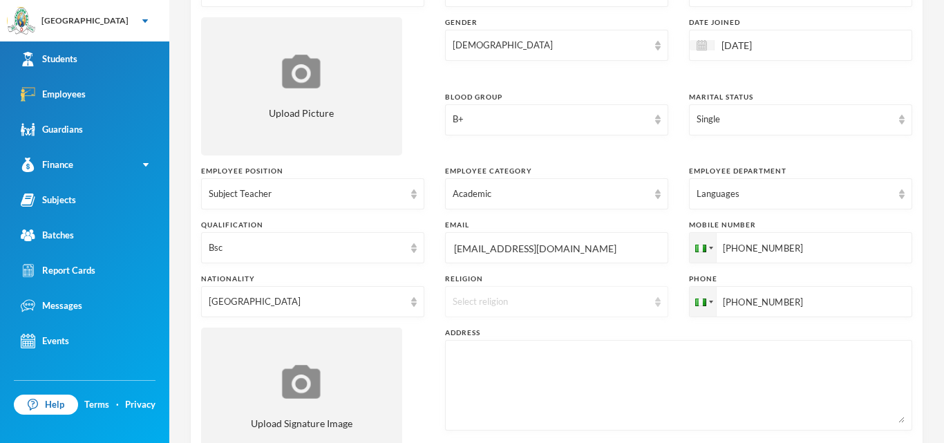
click at [505, 305] on div "Select religion" at bounding box center [551, 302] width 196 height 14
click at [500, 334] on span "[DEMOGRAPHIC_DATA]" at bounding box center [508, 334] width 109 height 12
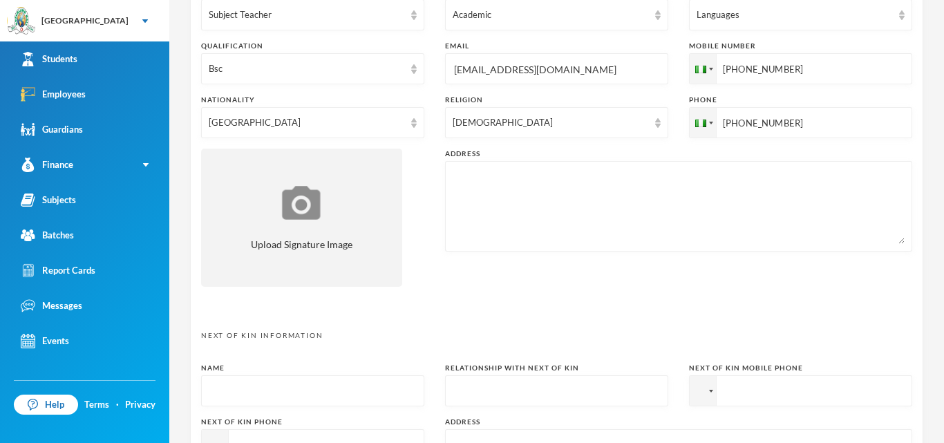
scroll to position [381, 0]
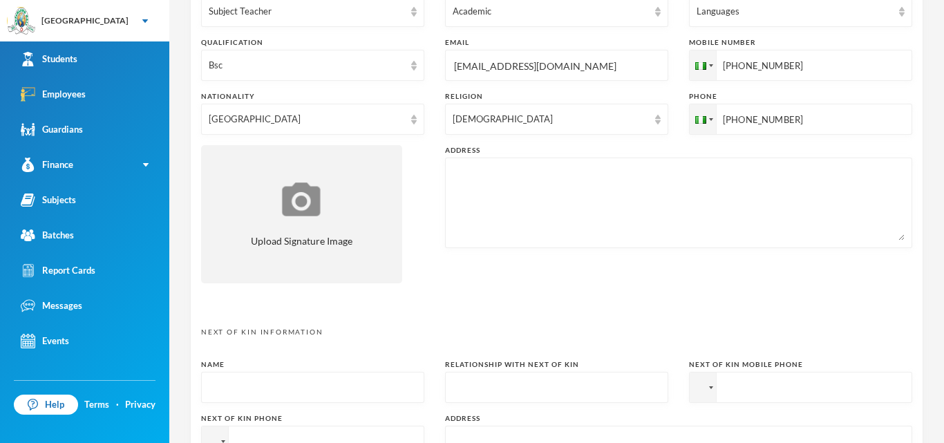
click at [757, 183] on textarea at bounding box center [679, 202] width 452 height 75
click at [487, 230] on textarea "[STREET_ADDRESS]" at bounding box center [679, 202] width 452 height 75
type textarea "[STREET_ADDRESS] [EMAIL_ADDRESS][DOMAIN_NAME]"
click at [335, 391] on input "text" at bounding box center [313, 388] width 208 height 31
click at [942, 207] on div "Orija Olakunle [EMAIL_ADDRESS][DOMAIN_NAME] Employee Information Surname [PERSO…" at bounding box center [556, 221] width 775 height 443
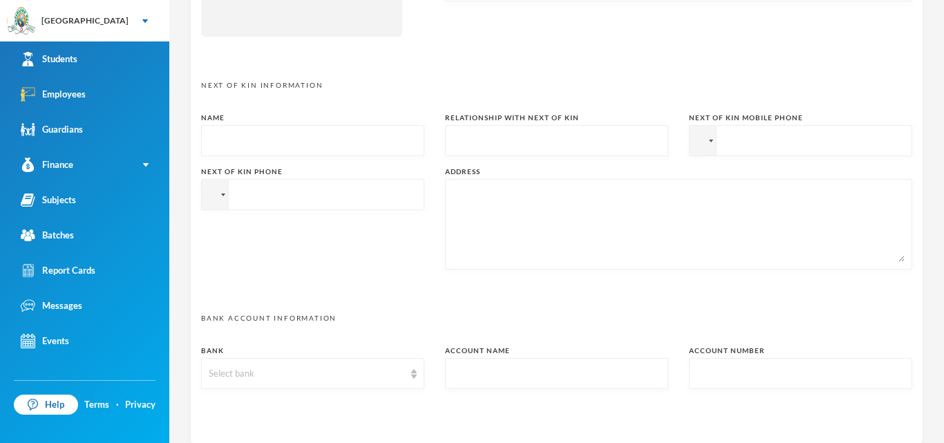
scroll to position [630, 0]
click at [311, 145] on input "text" at bounding box center [313, 139] width 208 height 31
click at [215, 138] on input "[PERSON_NAME]" at bounding box center [313, 139] width 208 height 31
type input "[PERSON_NAME]"
click at [537, 142] on input "text" at bounding box center [557, 139] width 208 height 31
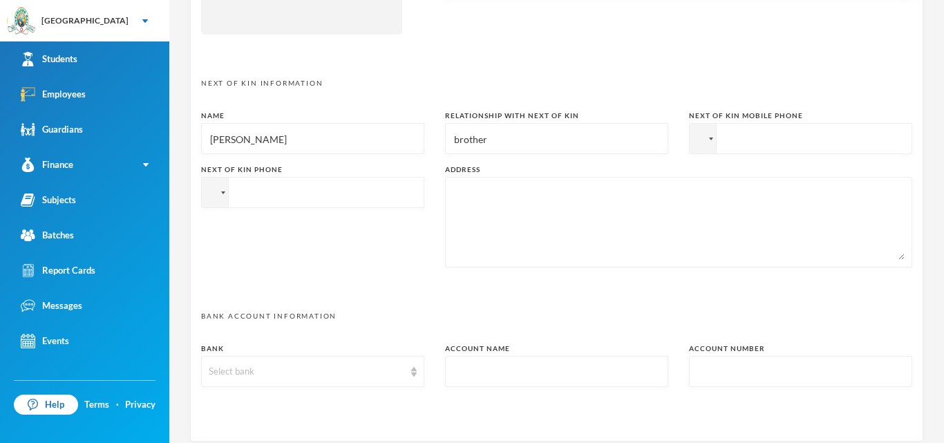
type input "brother"
click at [745, 138] on input "tel" at bounding box center [800, 138] width 223 height 31
type input "[PHONE_NUMBER]"
click at [689, 154] on input "tel" at bounding box center [800, 138] width 223 height 31
type input "[PHONE_NUMBER]"
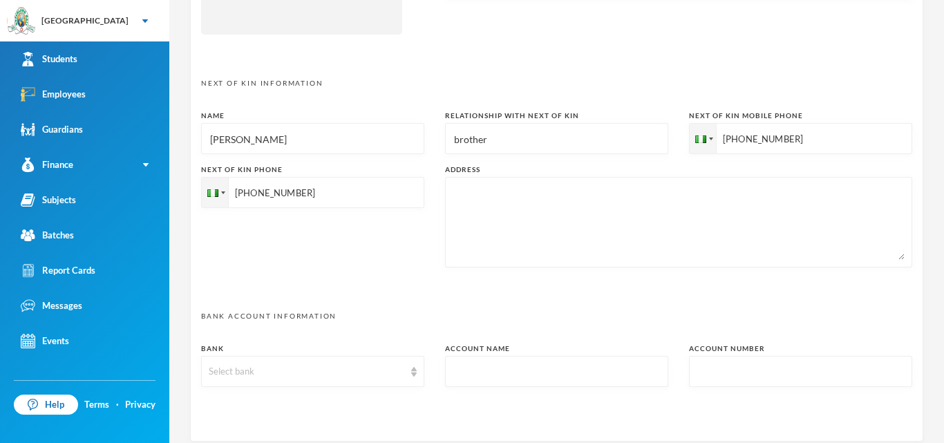
click at [584, 189] on textarea at bounding box center [679, 222] width 452 height 75
type textarea "15, oyewolw, abule iroko, ogun state"
click at [942, 174] on div "Orija Olakunle [EMAIL_ADDRESS][DOMAIN_NAME] Employee Information Surname [PERSO…" at bounding box center [556, 221] width 775 height 443
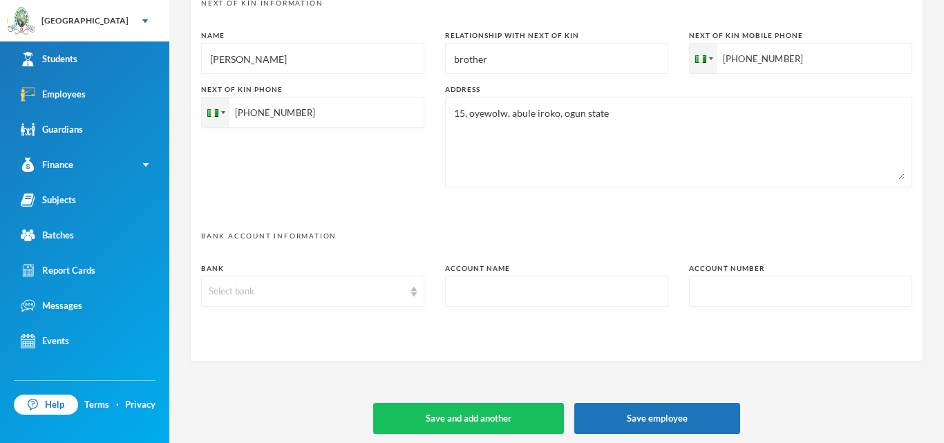
scroll to position [713, 0]
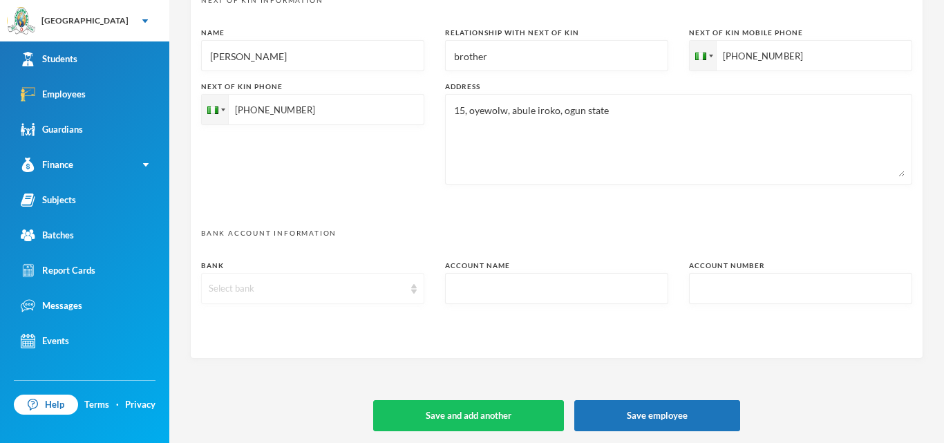
click at [413, 290] on img at bounding box center [414, 289] width 6 height 10
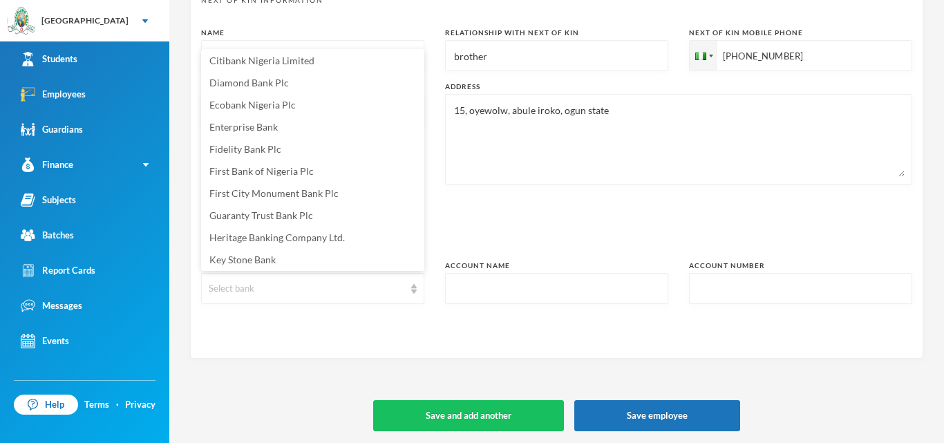
scroll to position [0, 0]
click at [294, 69] on li "Access Bank Plc" at bounding box center [312, 63] width 223 height 22
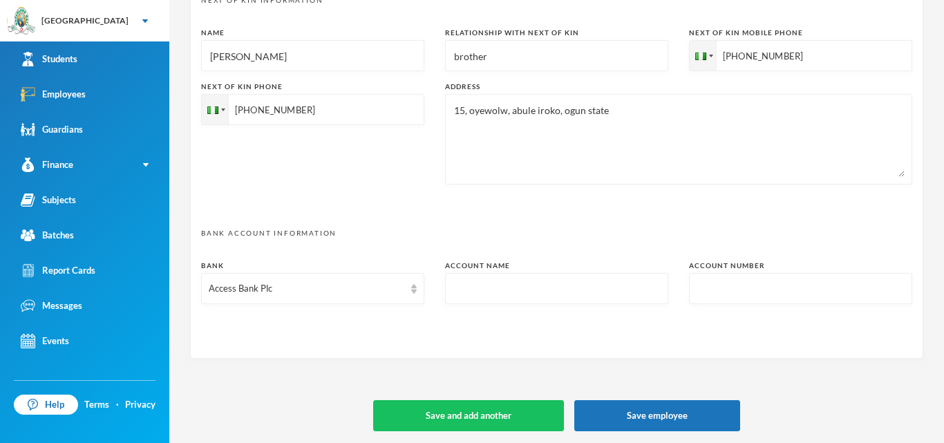
click at [467, 292] on input "text" at bounding box center [557, 289] width 208 height 31
type input "[PERSON_NAME]"
click at [706, 290] on input "text" at bounding box center [801, 289] width 208 height 31
type input "0769212591"
click at [687, 417] on button "Save employee" at bounding box center [657, 415] width 166 height 31
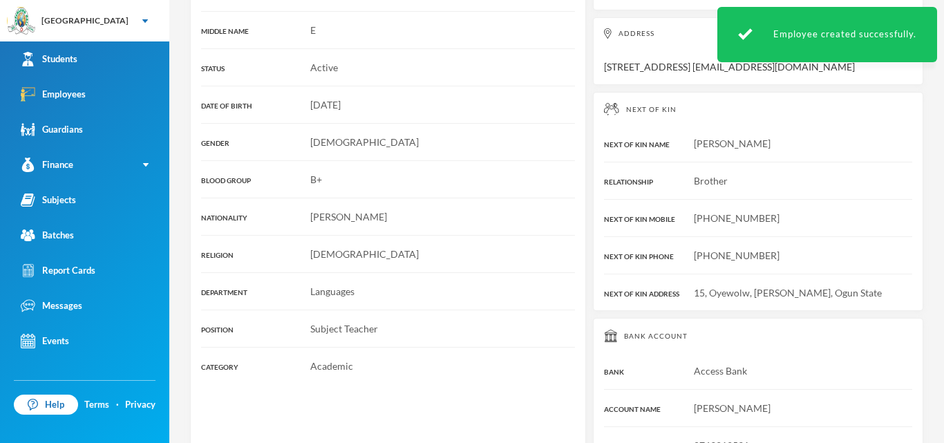
scroll to position [378, 0]
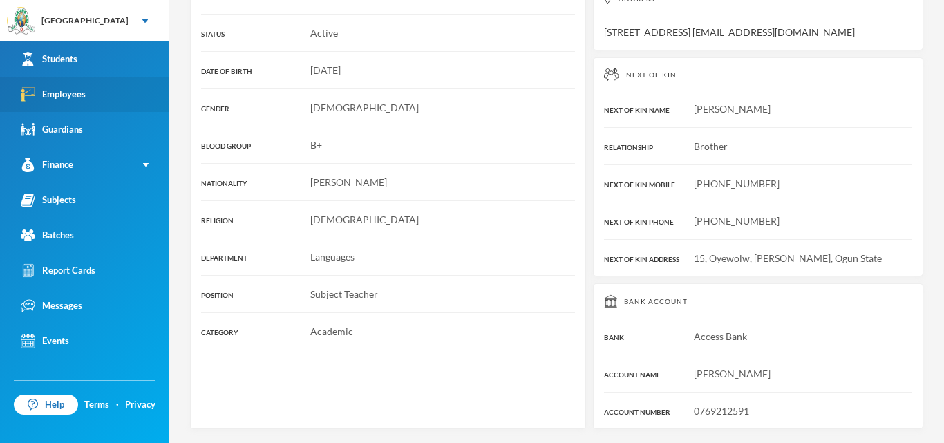
click at [85, 93] on div "Employees" at bounding box center [53, 94] width 65 height 15
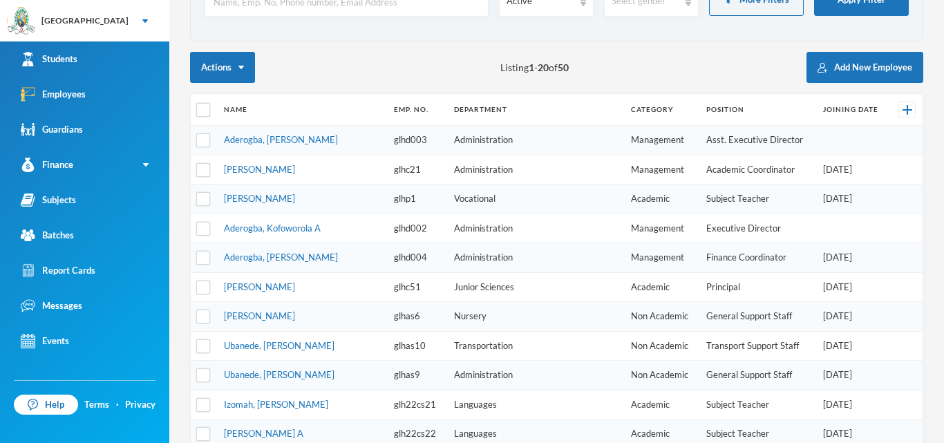
scroll to position [81, 0]
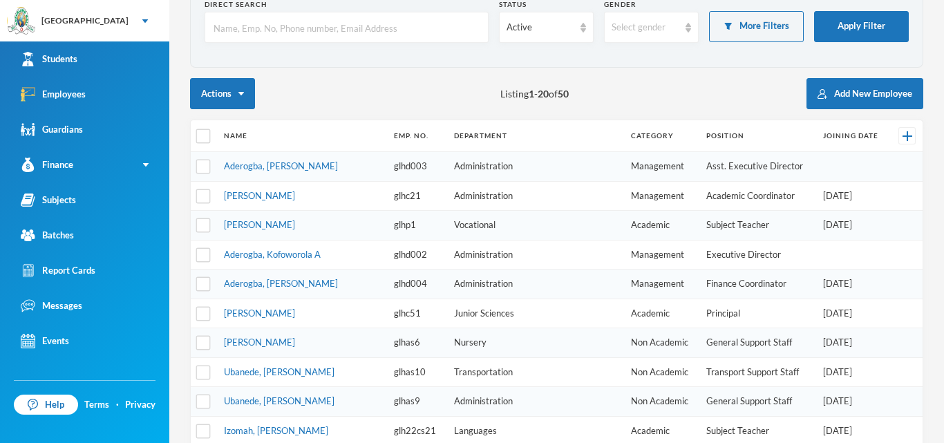
drag, startPoint x: 944, startPoint y: 207, endPoint x: 943, endPoint y: 41, distance: 165.2
click at [943, 41] on div "Orija Olakunle [EMAIL_ADDRESS][DOMAIN_NAME] Direct Search Status Active Gender …" at bounding box center [556, 221] width 775 height 443
click at [877, 87] on button "Add New Employee" at bounding box center [865, 93] width 117 height 31
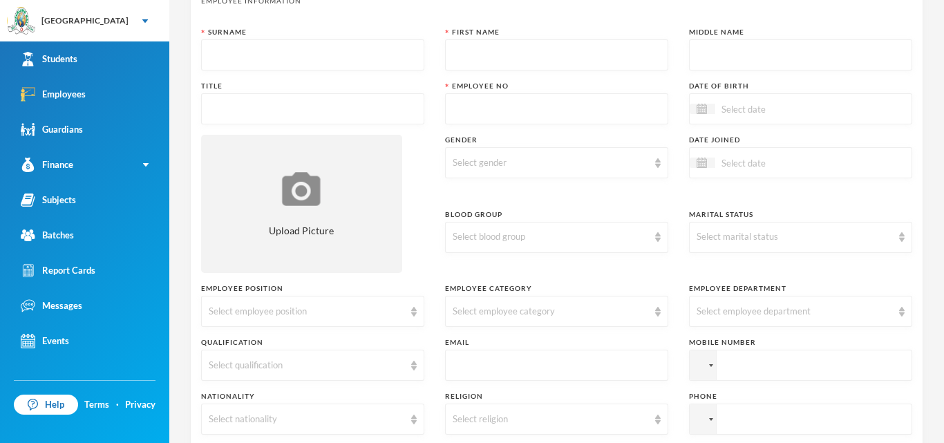
click at [324, 59] on input "text" at bounding box center [313, 55] width 208 height 31
type input "Folorunsho"
click at [569, 53] on input "text" at bounding box center [557, 55] width 208 height 31
type input "Femi"
click at [779, 55] on input "text" at bounding box center [801, 55] width 208 height 31
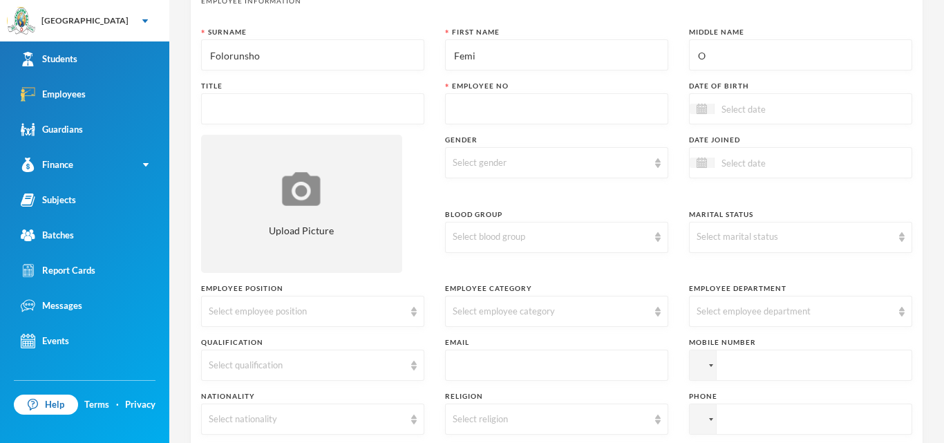
type input "O"
click at [382, 109] on input "text" at bounding box center [313, 109] width 208 height 31
type input "m"
type input "Mr"
click at [563, 111] on input "text" at bounding box center [557, 109] width 208 height 31
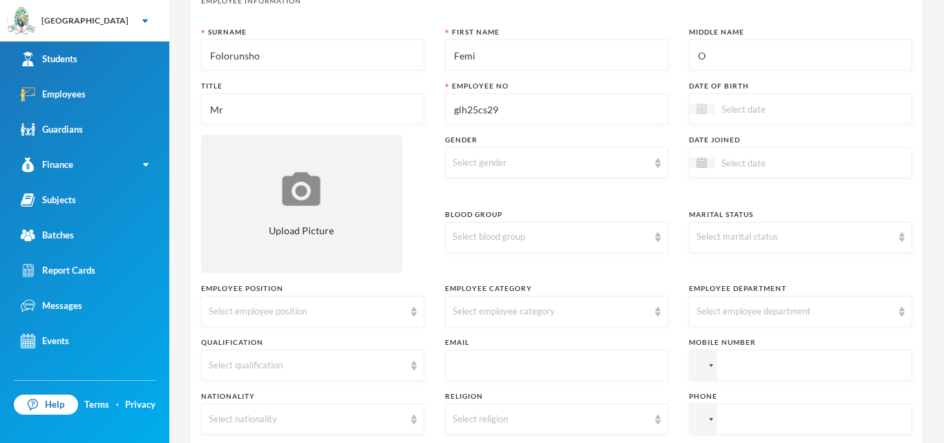
type input "glh25cs29"
click at [703, 113] on img at bounding box center [702, 109] width 10 height 10
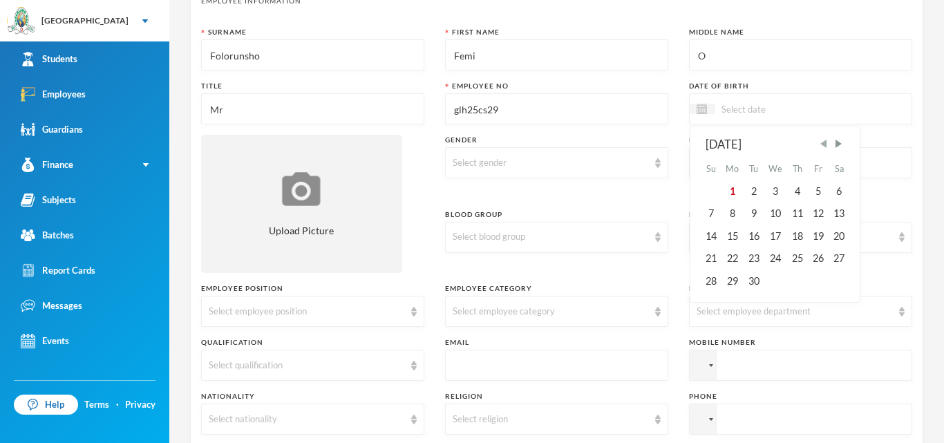
click at [830, 143] on span "Previous Month" at bounding box center [824, 144] width 12 height 12
click at [847, 212] on div "10" at bounding box center [839, 214] width 21 height 22
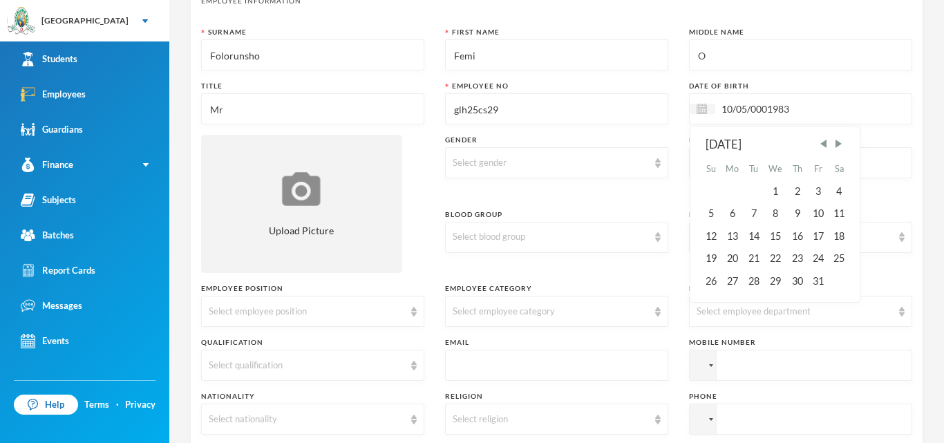
click at [769, 109] on input "10/05/0001983" at bounding box center [773, 109] width 116 height 16
type input "[DATE]"
click at [659, 164] on img at bounding box center [658, 163] width 6 height 10
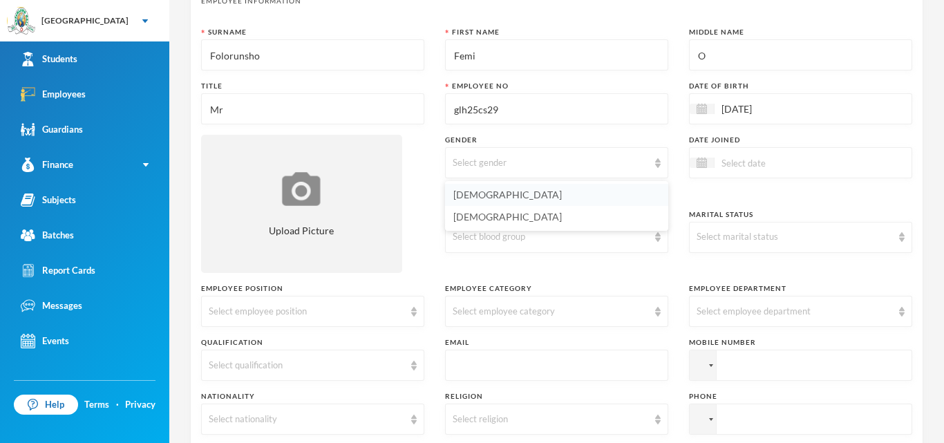
click at [617, 192] on li "[DEMOGRAPHIC_DATA]" at bounding box center [556, 195] width 223 height 22
click at [705, 166] on img at bounding box center [702, 163] width 10 height 10
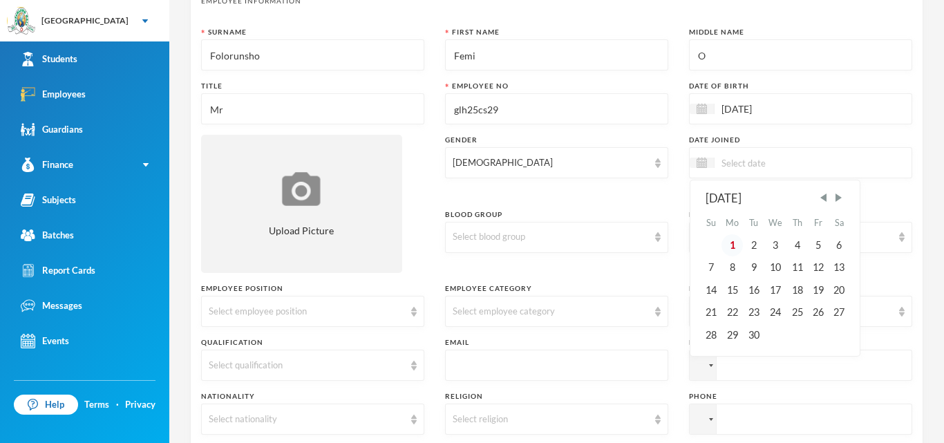
click at [736, 248] on div "1" at bounding box center [733, 245] width 22 height 22
type input "[DATE]"
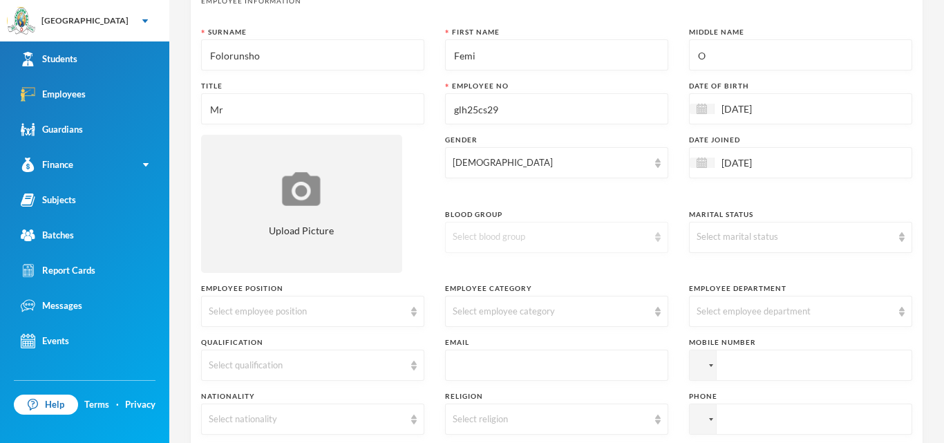
click at [656, 237] on img at bounding box center [658, 237] width 6 height 10
click at [469, 425] on li "O-" at bounding box center [556, 424] width 223 height 22
click at [897, 240] on div "Select marital status" at bounding box center [800, 237] width 223 height 31
click at [755, 272] on li "Single" at bounding box center [800, 269] width 223 height 22
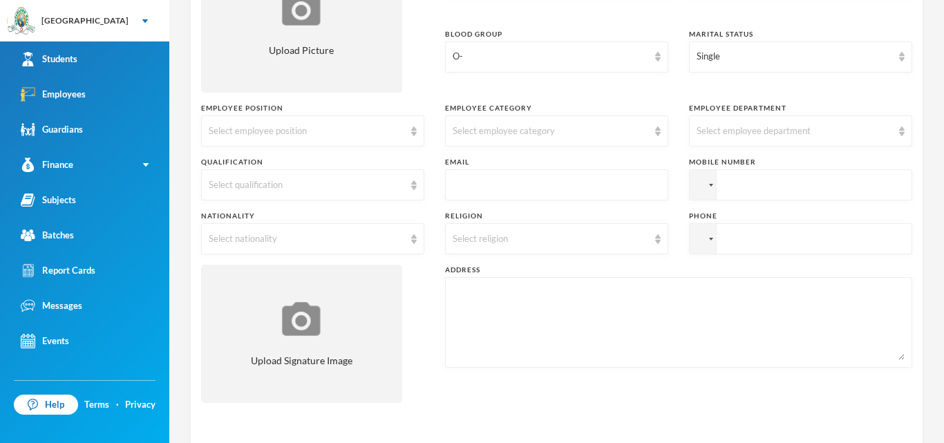
scroll to position [265, 0]
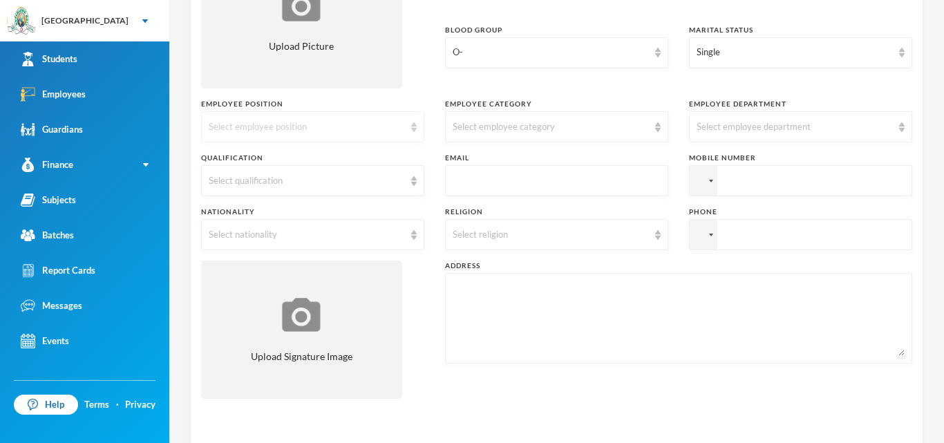
click at [413, 131] on img at bounding box center [414, 127] width 6 height 10
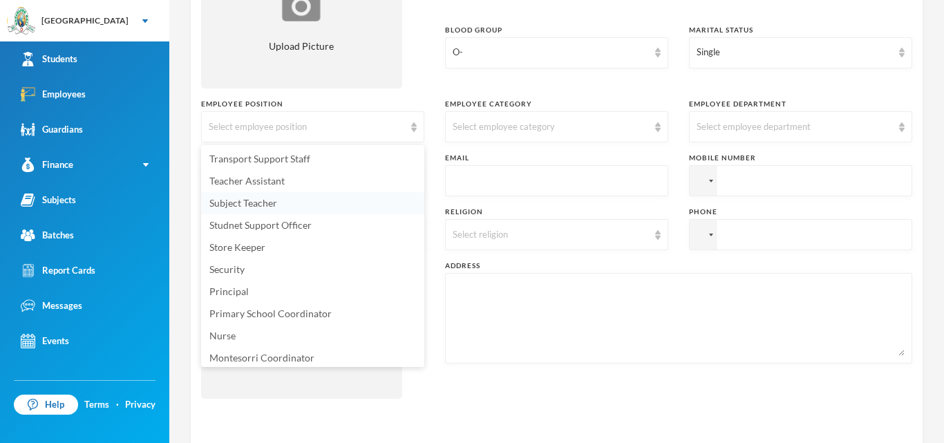
click at [285, 206] on li "Subject Teacher" at bounding box center [312, 203] width 223 height 22
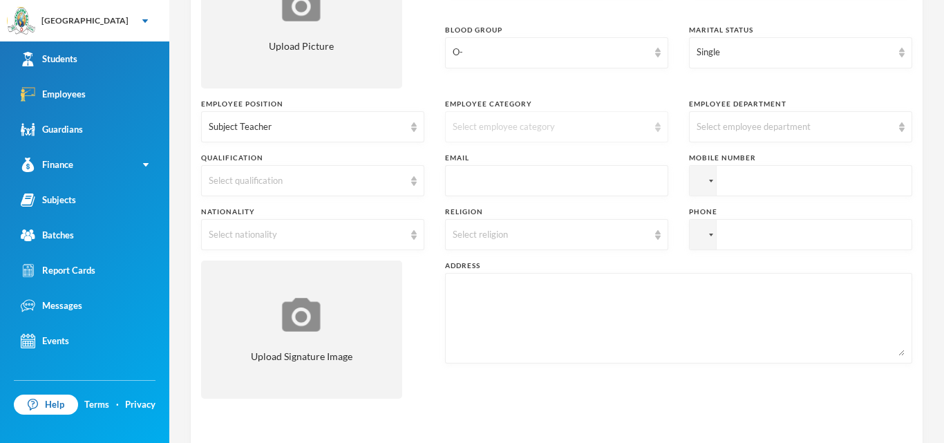
click at [658, 130] on img at bounding box center [658, 127] width 6 height 10
click at [520, 225] on li "Academic" at bounding box center [556, 225] width 223 height 22
click at [903, 126] on img at bounding box center [902, 127] width 6 height 10
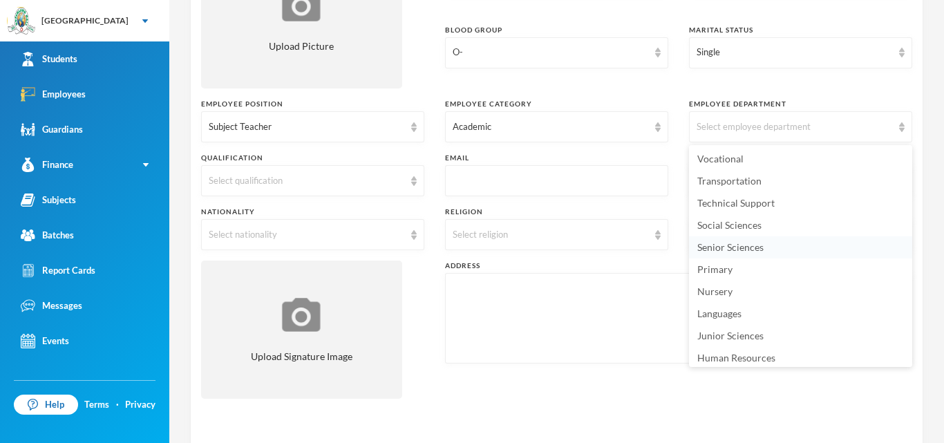
click at [755, 250] on span "Senior Sciences" at bounding box center [731, 247] width 66 height 12
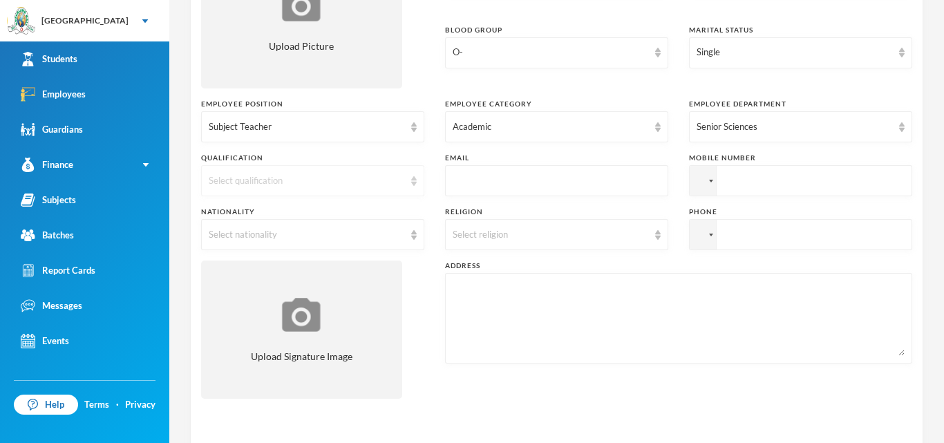
click at [413, 182] on img at bounding box center [414, 181] width 6 height 10
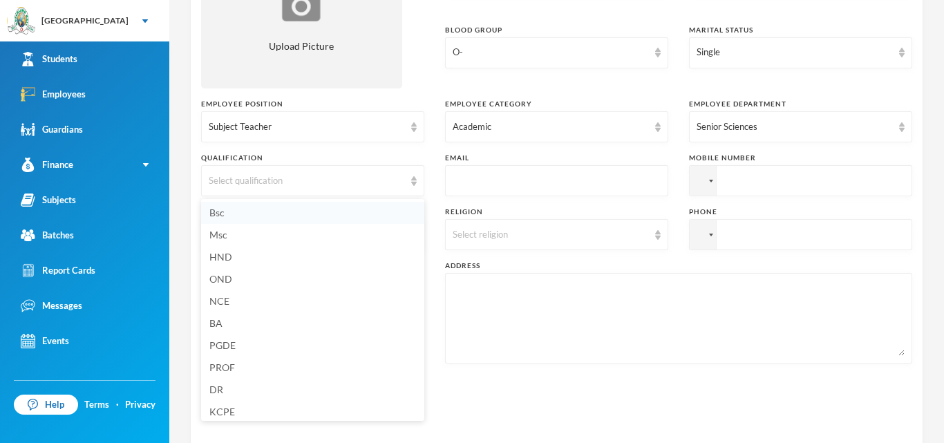
click at [297, 211] on li "Bsc" at bounding box center [312, 213] width 223 height 22
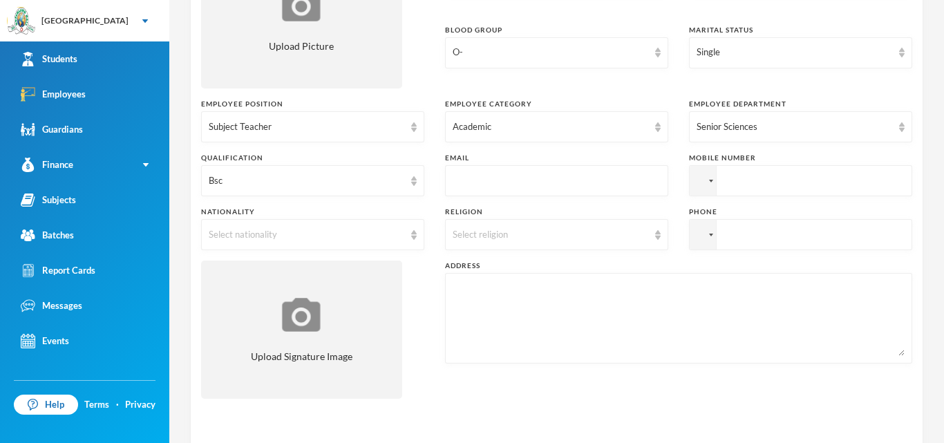
click at [570, 187] on input "text" at bounding box center [557, 181] width 208 height 31
type input "[EMAIL_ADDRESS][DOMAIN_NAME]"
click at [759, 184] on input "tel" at bounding box center [800, 180] width 223 height 31
type input "[PHONE_NUMBER]"
click at [767, 196] on input "tel" at bounding box center [800, 180] width 223 height 31
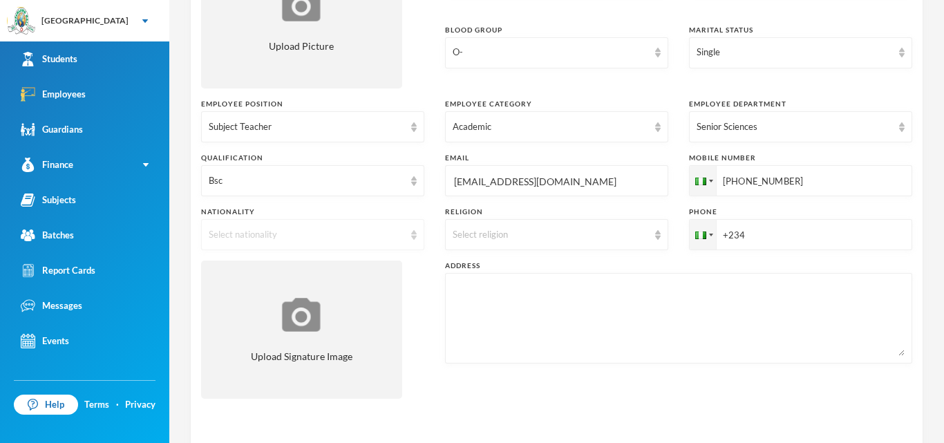
click at [416, 241] on div "Select nationality" at bounding box center [312, 234] width 223 height 31
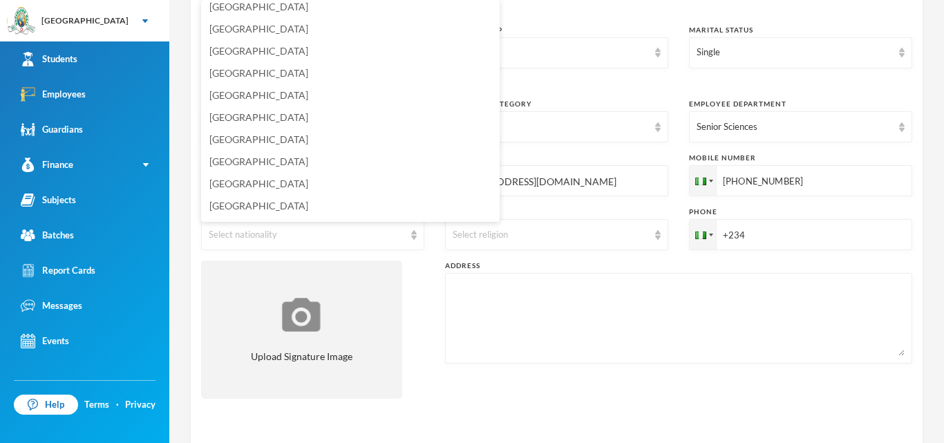
scroll to position [3343, 0]
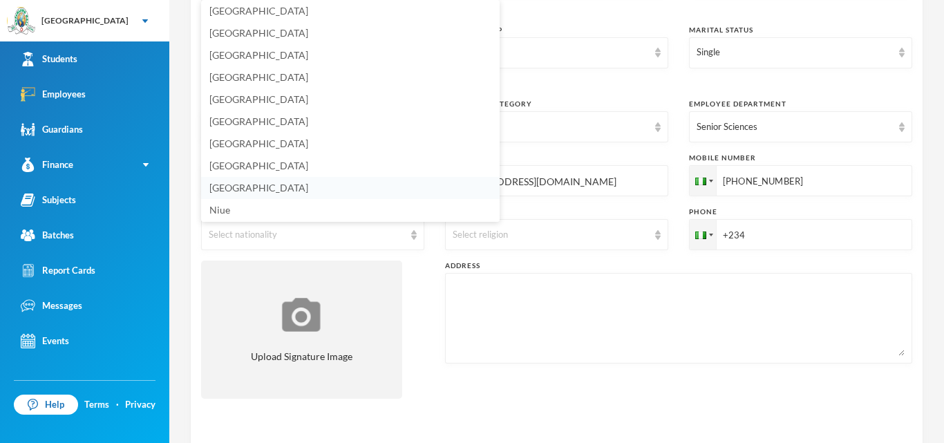
click at [314, 187] on li "[GEOGRAPHIC_DATA]" at bounding box center [350, 188] width 299 height 22
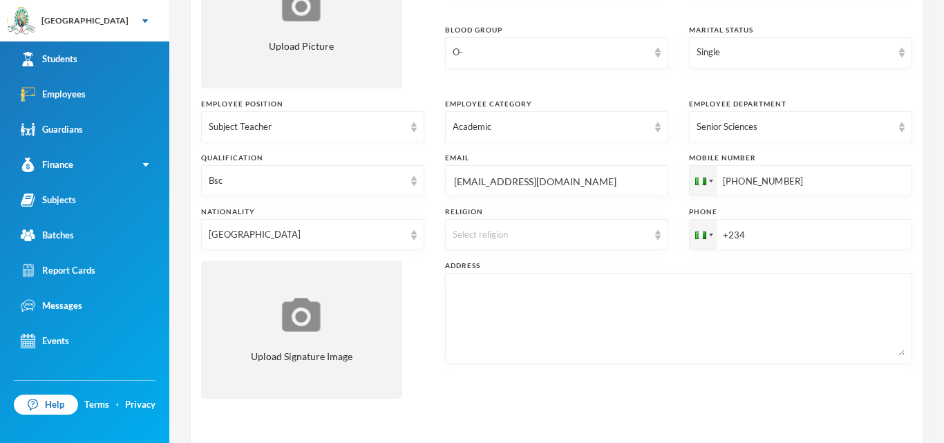
click at [752, 196] on input "+234" at bounding box center [800, 180] width 223 height 31
type input "[PHONE_NUMBER]"
click at [657, 241] on div "Select religion" at bounding box center [556, 234] width 223 height 31
click at [548, 268] on li "[DEMOGRAPHIC_DATA]" at bounding box center [556, 267] width 223 height 22
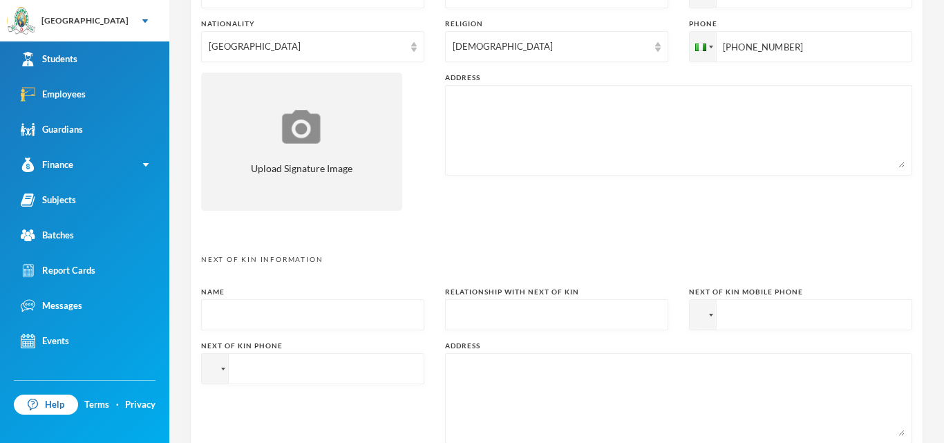
scroll to position [460, 0]
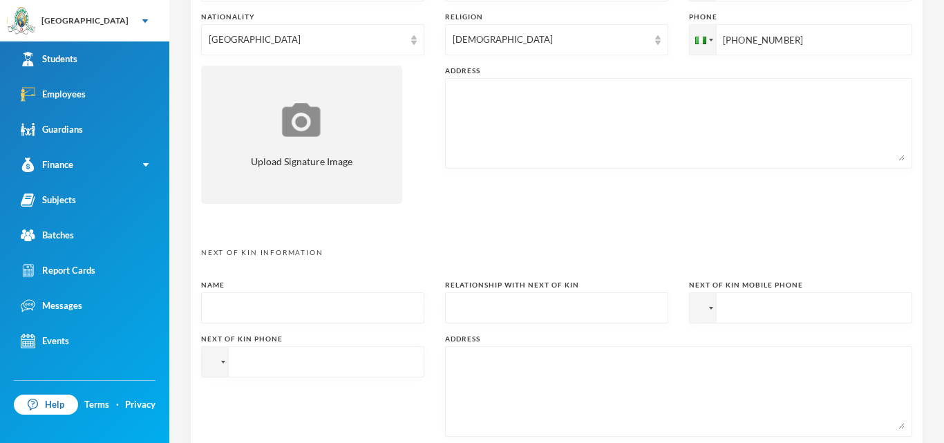
click at [510, 110] on textarea at bounding box center [679, 123] width 452 height 75
type textarea "[STREET_ADDRESS] [EMAIL_ADDRESS][DOMAIN_NAME]"
click at [239, 312] on input "text" at bounding box center [313, 308] width 208 height 31
type input "[PERSON_NAME] Foluwasho"
click at [476, 306] on input "text" at bounding box center [557, 308] width 208 height 31
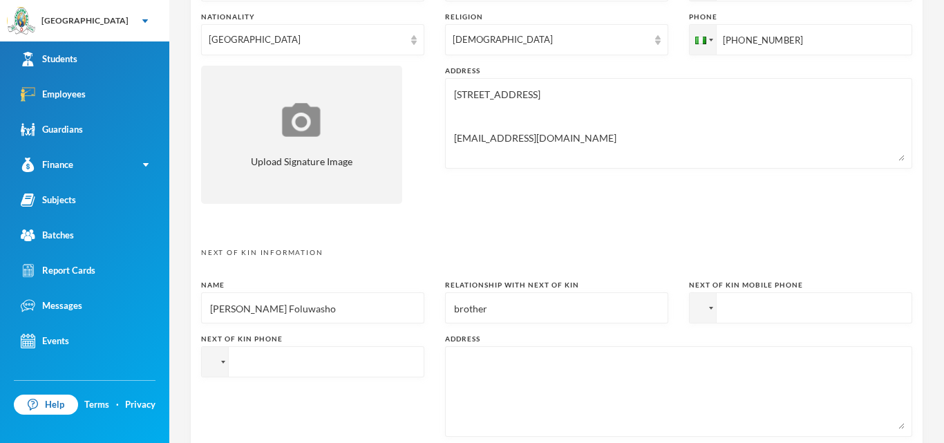
type input "brother"
click at [758, 310] on input "tel" at bounding box center [800, 307] width 223 height 31
type input "[PHONE_NUMBER]"
click at [937, 281] on div "Orija Olakunle [EMAIL_ADDRESS][DOMAIN_NAME] Employee Information Surname Foloru…" at bounding box center [556, 221] width 775 height 443
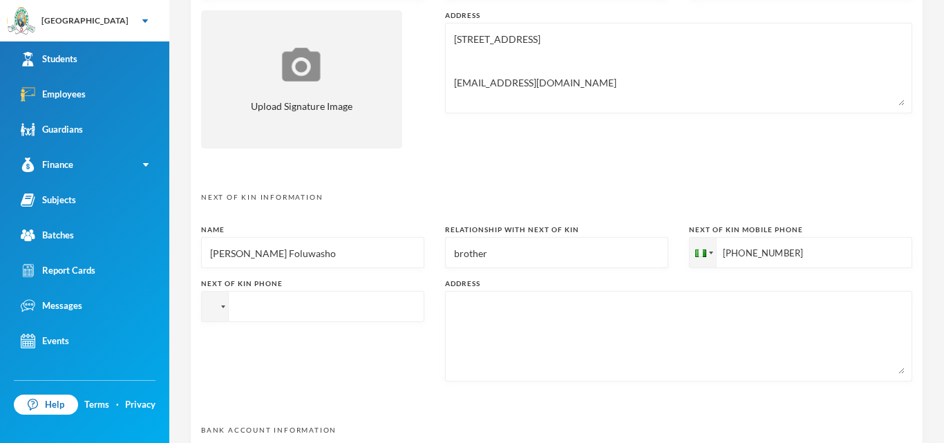
scroll to position [543, 0]
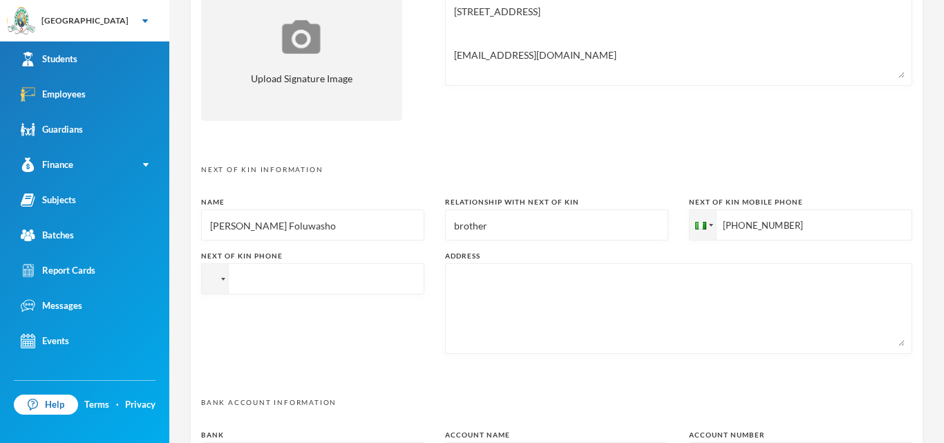
click at [689, 241] on input "tel" at bounding box center [800, 224] width 223 height 31
type input "[PHONE_NUMBER]"
click at [937, 238] on div "Orija Olakunle [EMAIL_ADDRESS][DOMAIN_NAME] Employee Information Surname Foloru…" at bounding box center [556, 221] width 775 height 443
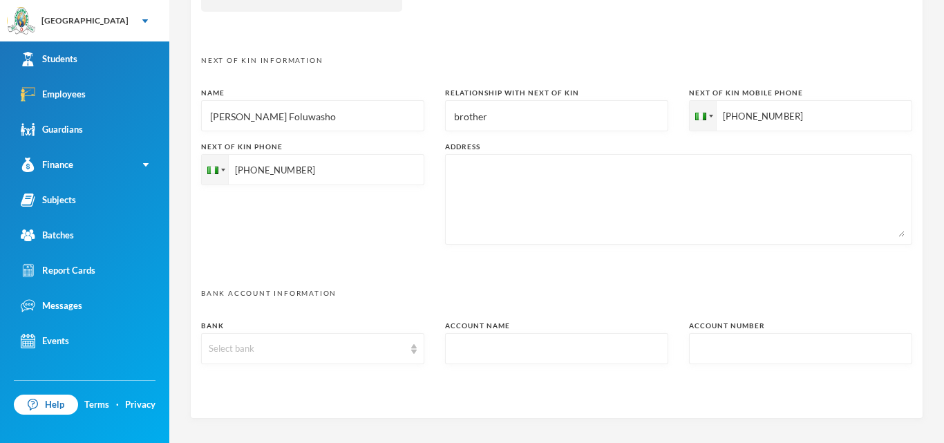
scroll to position [654, 0]
click at [285, 346] on div "Select bank" at bounding box center [307, 348] width 196 height 14
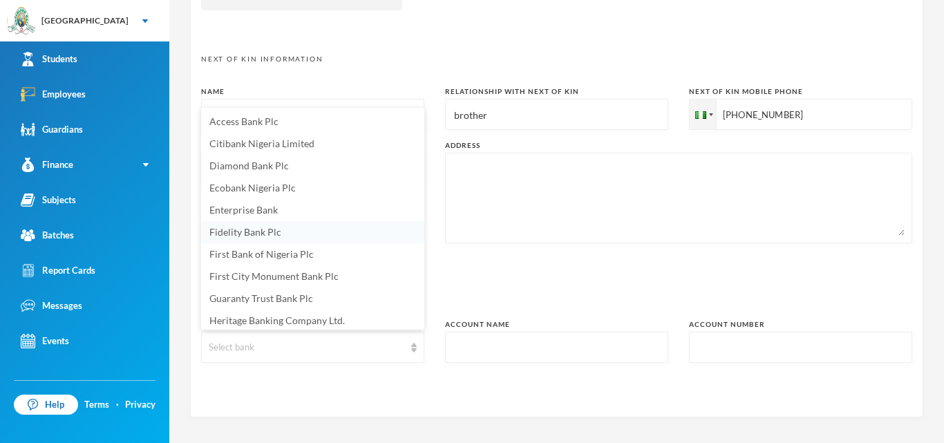
scroll to position [2, 0]
click at [311, 115] on li "Access Bank Plc" at bounding box center [312, 120] width 223 height 22
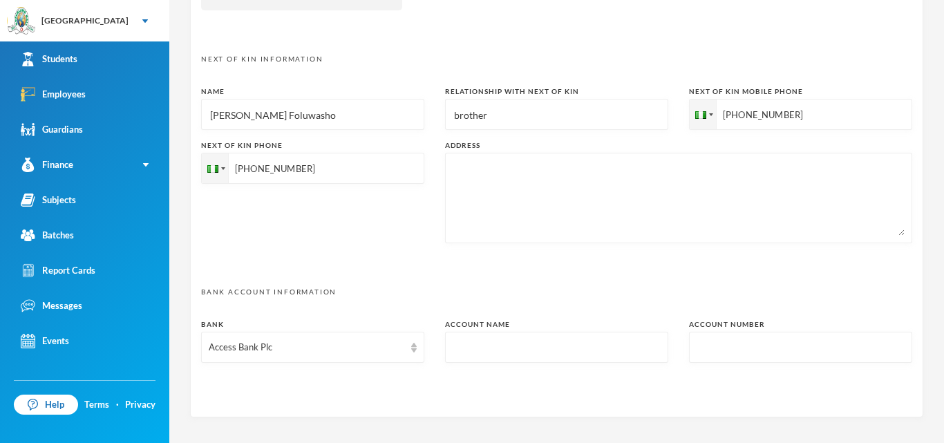
click at [586, 352] on input "text" at bounding box center [557, 348] width 208 height 31
type input "folorunsho femi [PERSON_NAME]"
click at [714, 355] on input "text" at bounding box center [801, 348] width 208 height 31
type input "0016325848"
click at [930, 281] on div "Orija Olakunle [EMAIL_ADDRESS][DOMAIN_NAME] Employee Information Surname Foloru…" at bounding box center [556, 221] width 775 height 443
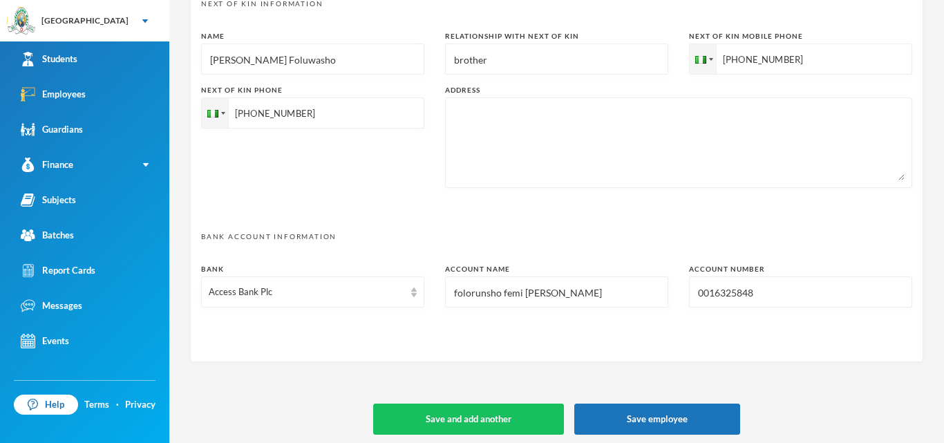
scroll to position [716, 0]
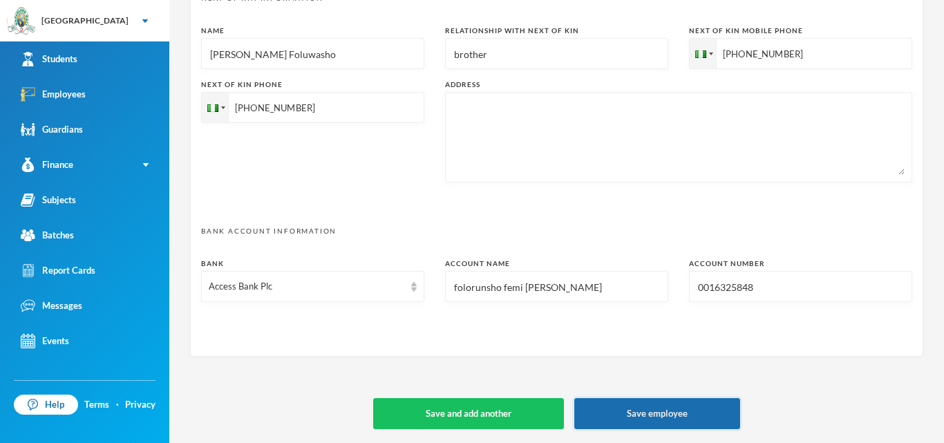
click at [718, 411] on button "Save employee" at bounding box center [657, 413] width 166 height 31
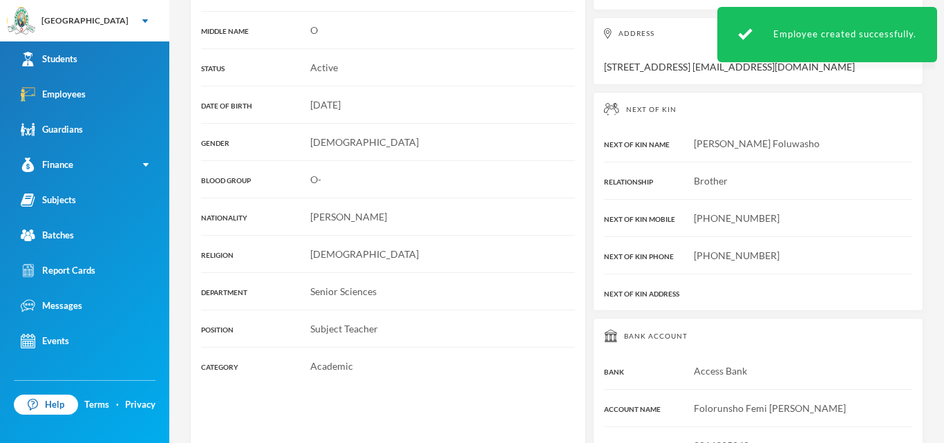
scroll to position [364, 0]
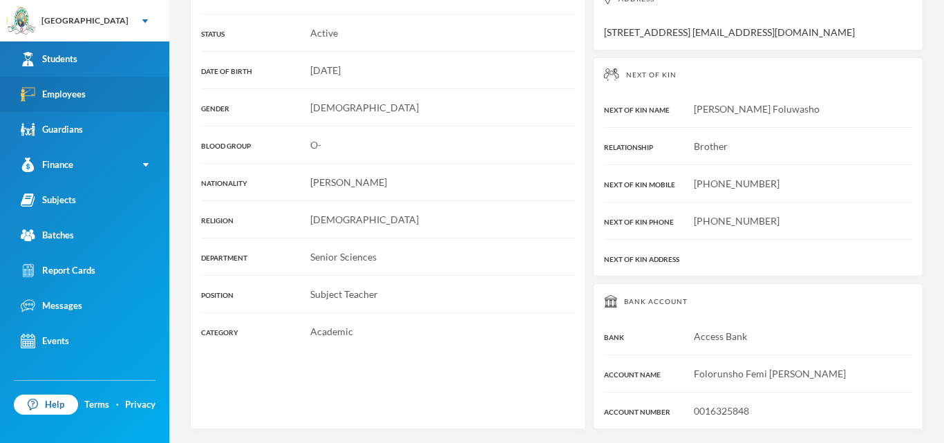
click at [111, 98] on link "Employees" at bounding box center [84, 94] width 169 height 35
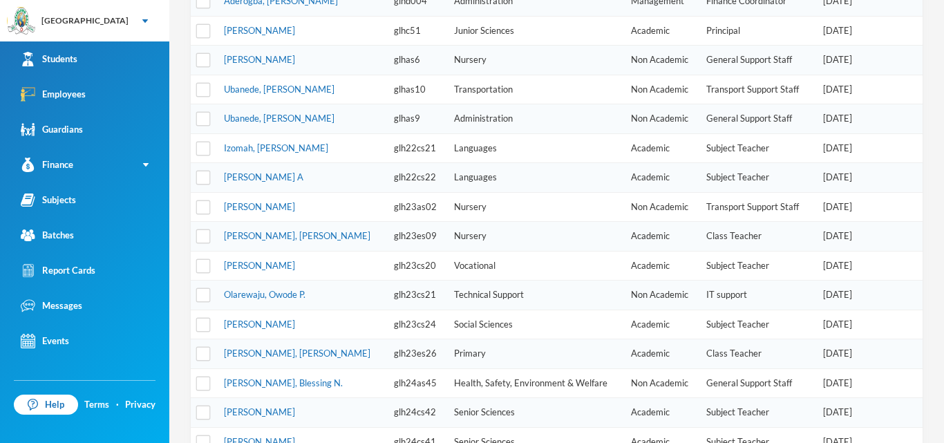
click at [943, 247] on div "Orija Olakunle [EMAIL_ADDRESS][DOMAIN_NAME] Direct Search Status Active Gender …" at bounding box center [556, 221] width 775 height 443
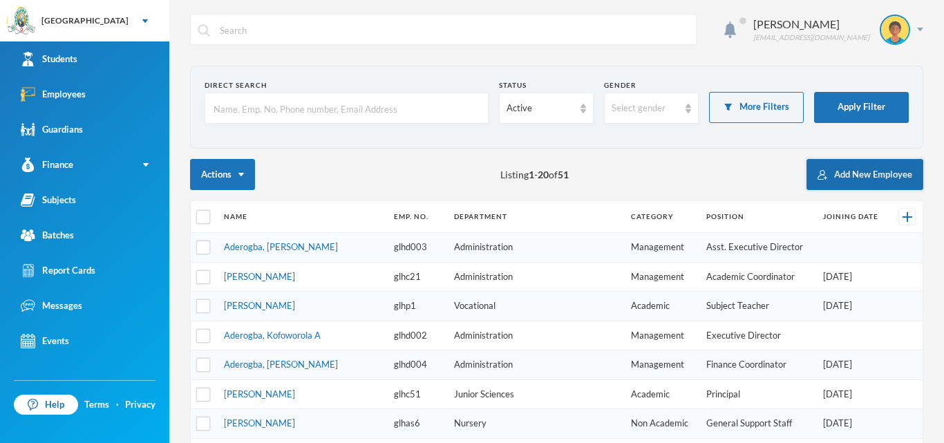
click at [865, 171] on button "Add New Employee" at bounding box center [865, 174] width 117 height 31
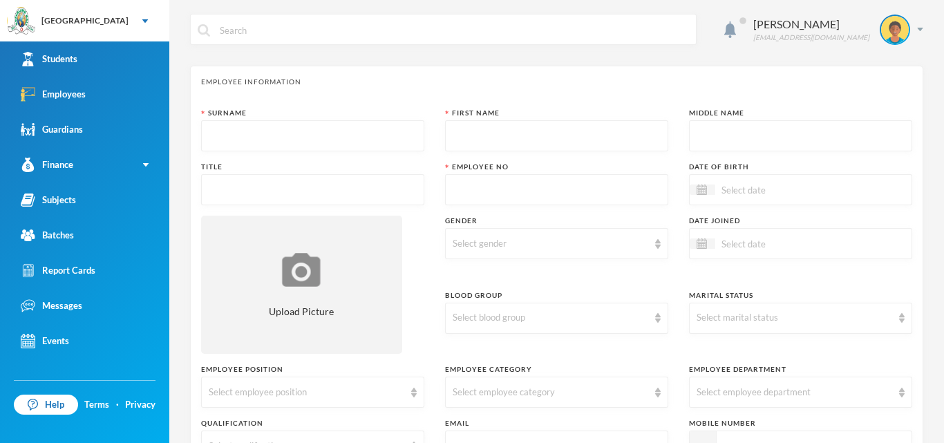
click at [358, 138] on input "text" at bounding box center [313, 136] width 208 height 31
type input "Makinde"
click at [494, 140] on input "text" at bounding box center [557, 136] width 208 height 31
type input "Praise"
click at [723, 135] on input "text" at bounding box center [801, 136] width 208 height 31
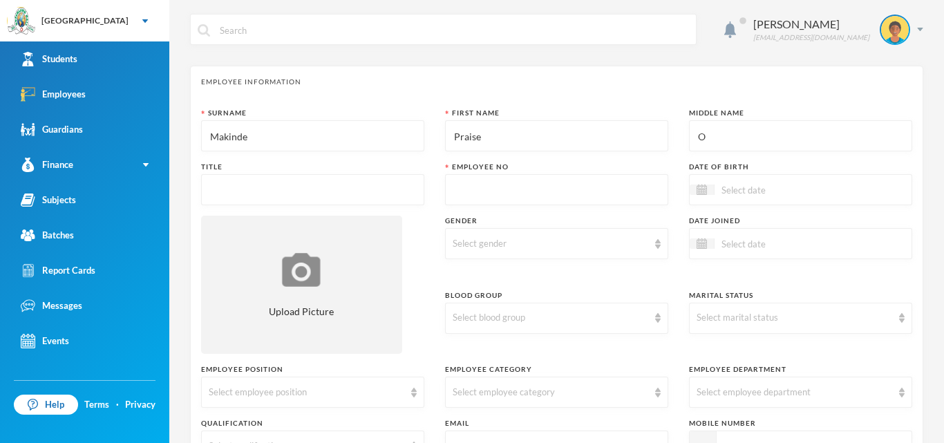
type input "O"
click at [375, 187] on input "text" at bounding box center [313, 190] width 208 height 31
type input "Miss"
click at [599, 193] on input "text" at bounding box center [557, 190] width 208 height 31
type input "glh25cs30"
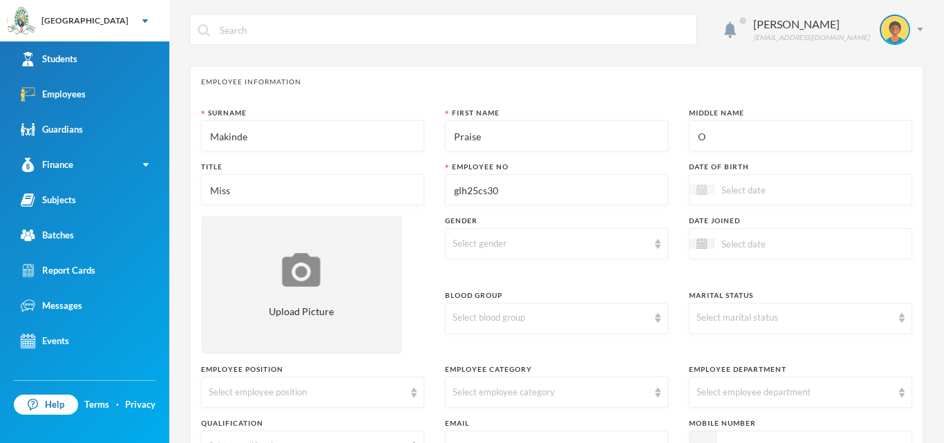
click at [704, 192] on img at bounding box center [702, 190] width 10 height 10
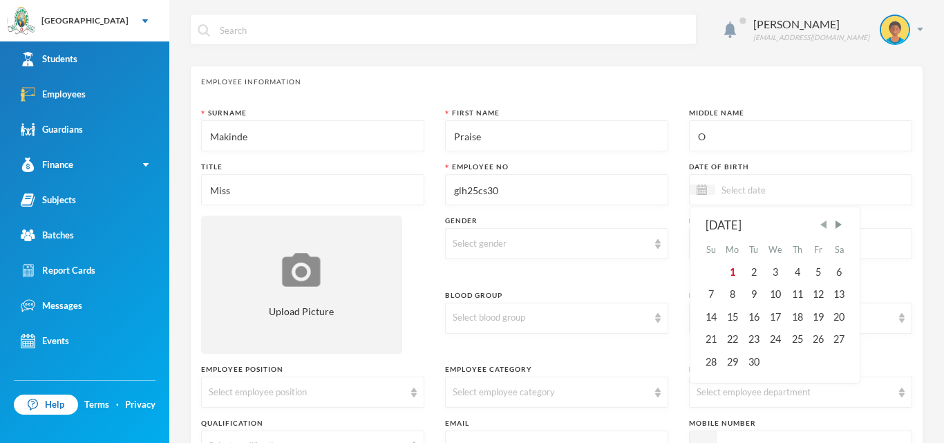
click at [830, 225] on span "Previous Month" at bounding box center [824, 224] width 12 height 12
click at [823, 333] on div "27" at bounding box center [818, 339] width 21 height 22
type input "[DATE]"
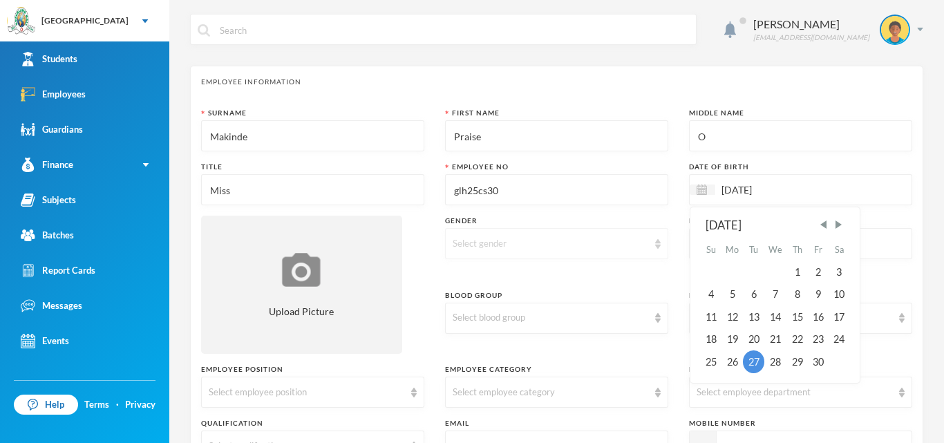
click at [655, 243] on img at bounding box center [658, 244] width 6 height 10
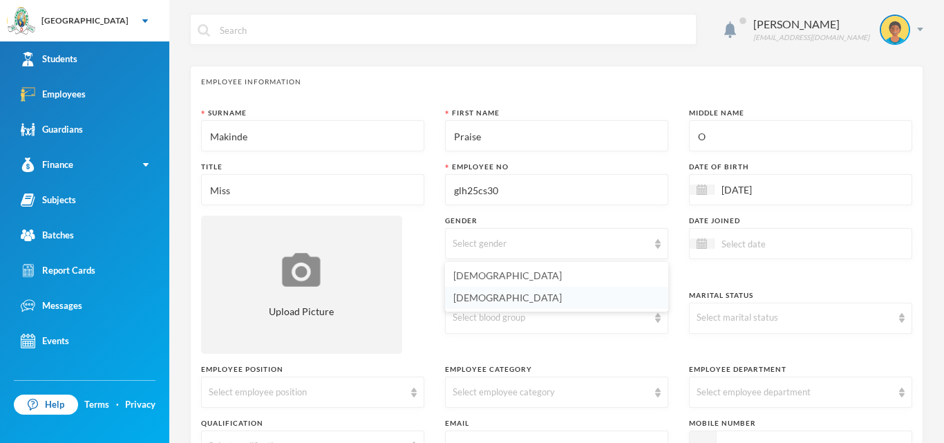
click at [577, 301] on li "[DEMOGRAPHIC_DATA]" at bounding box center [556, 298] width 223 height 22
click at [703, 247] on img at bounding box center [702, 244] width 10 height 10
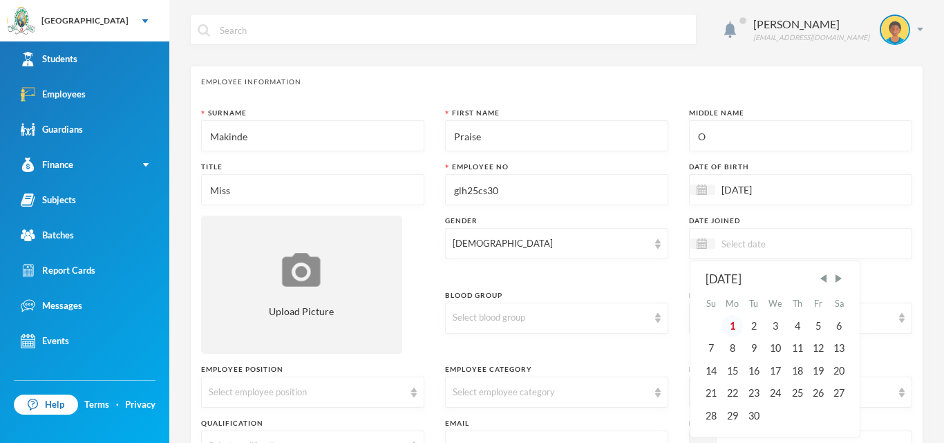
click at [734, 324] on div "1" at bounding box center [733, 326] width 22 height 22
type input "[DATE]"
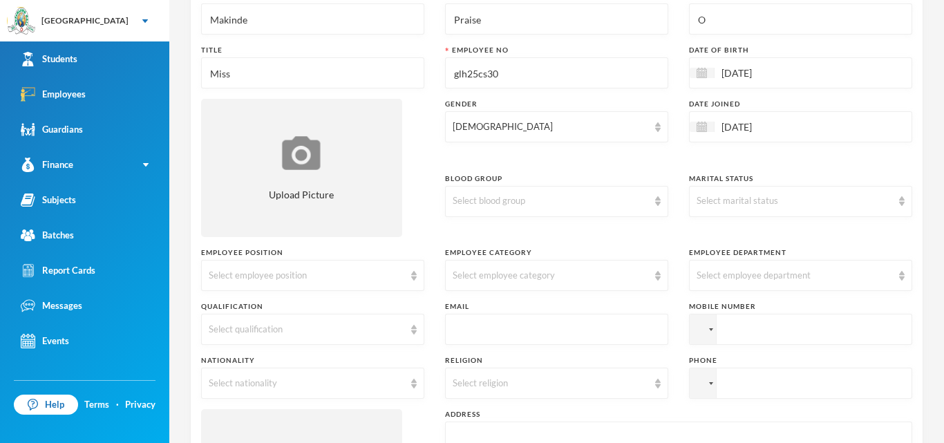
scroll to position [139, 0]
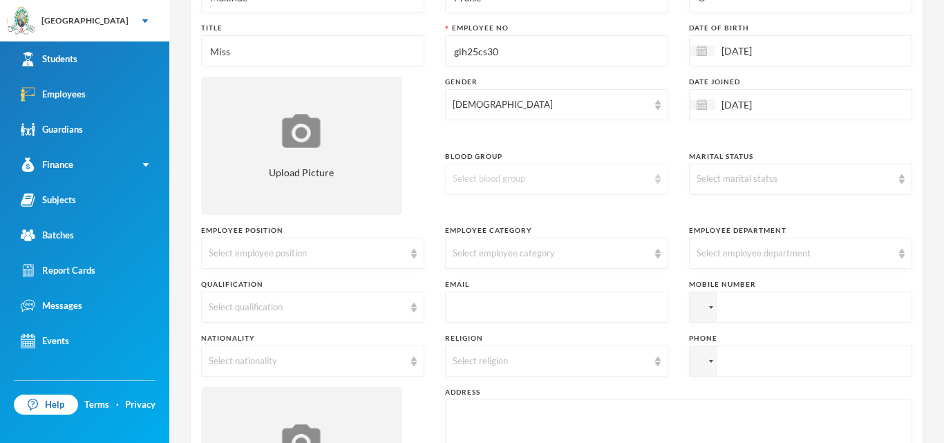
click at [657, 180] on img at bounding box center [658, 179] width 6 height 10
click at [476, 348] on li "O+" at bounding box center [556, 344] width 223 height 22
click at [905, 178] on div "Select marital status" at bounding box center [800, 179] width 223 height 31
click at [797, 214] on li "Single" at bounding box center [800, 211] width 223 height 22
click at [414, 254] on img at bounding box center [414, 254] width 6 height 10
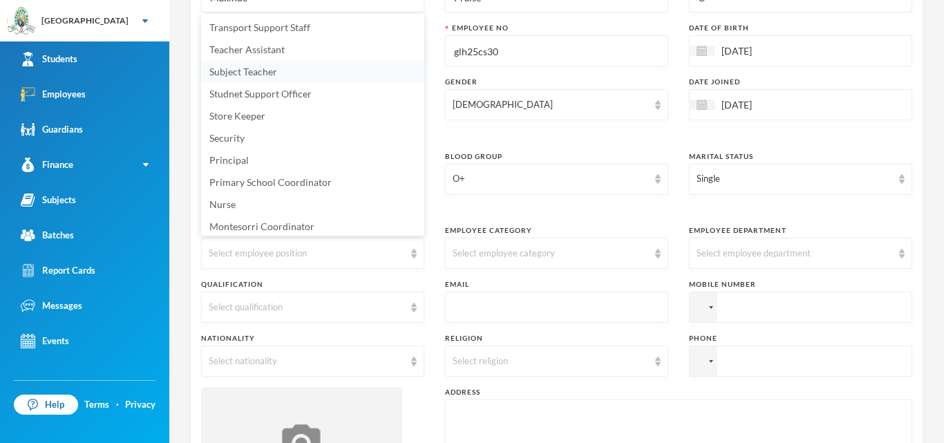
click at [332, 66] on li "Subject Teacher" at bounding box center [312, 72] width 223 height 22
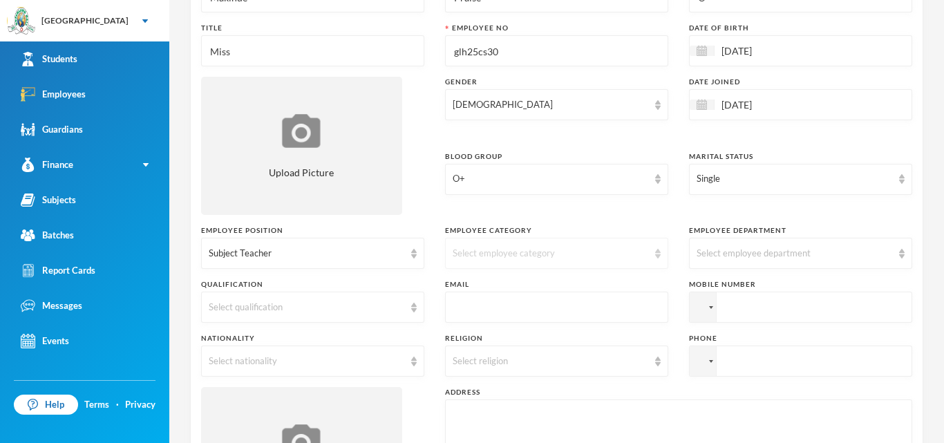
click at [658, 257] on img at bounding box center [658, 254] width 6 height 10
click at [511, 355] on li "Academic" at bounding box center [556, 352] width 223 height 22
click at [901, 256] on img at bounding box center [902, 254] width 6 height 10
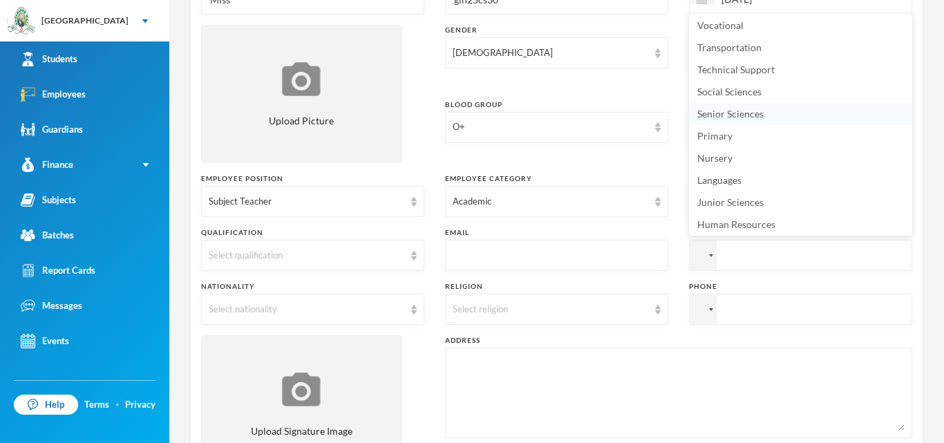
scroll to position [194, 0]
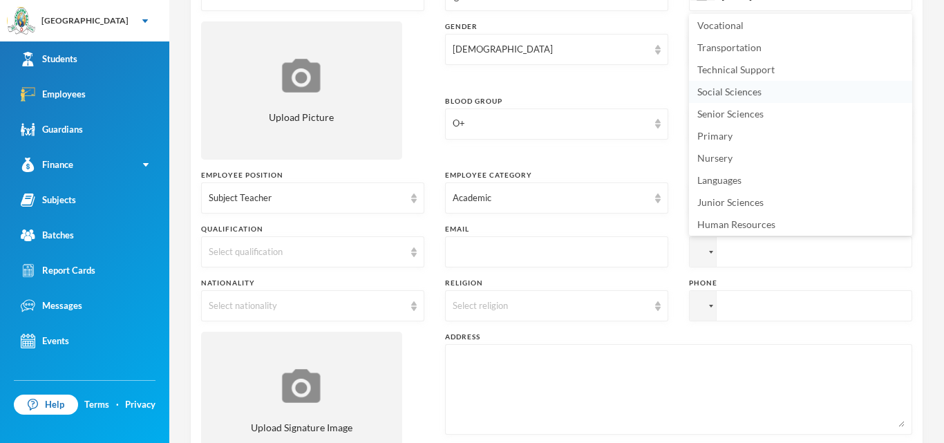
click at [910, 101] on li "Social Sciences" at bounding box center [800, 92] width 223 height 22
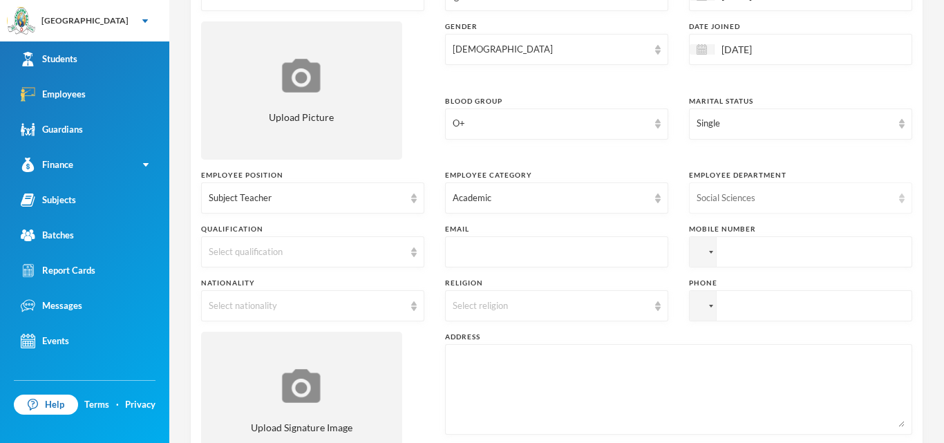
click at [900, 197] on img at bounding box center [902, 199] width 6 height 10
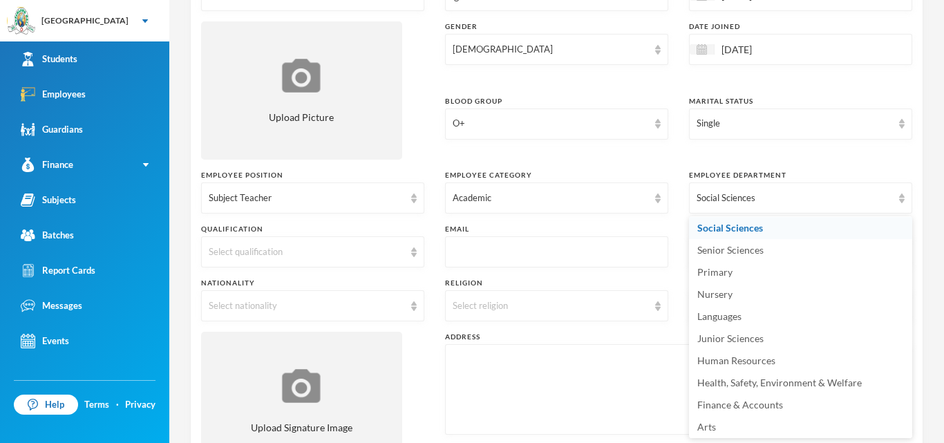
scroll to position [69, 0]
click at [758, 339] on span "Junior Sciences" at bounding box center [731, 338] width 66 height 12
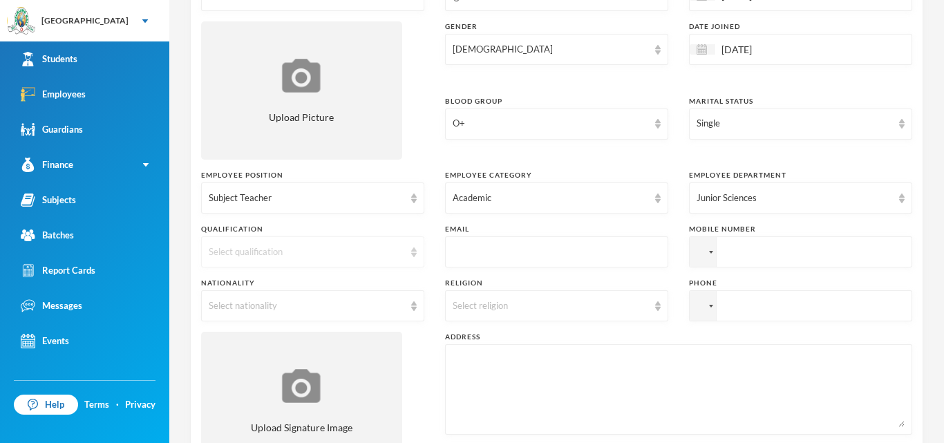
click at [409, 254] on div "Select qualification" at bounding box center [312, 251] width 223 height 31
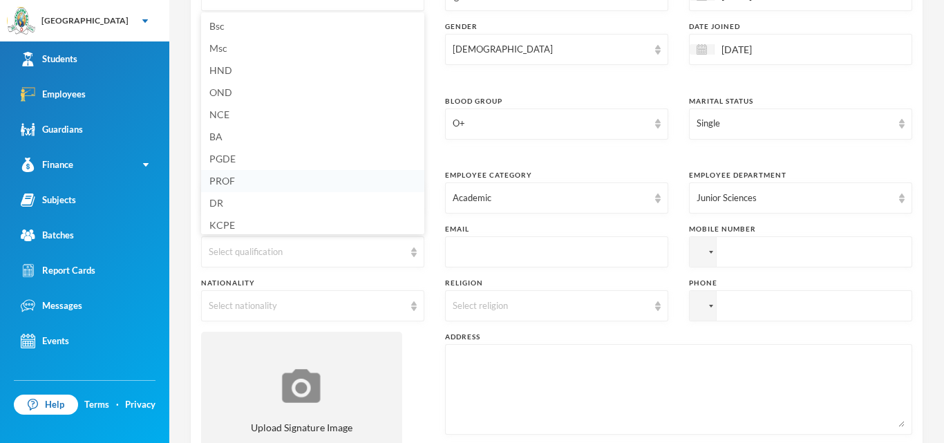
scroll to position [2, 0]
click at [284, 113] on li "NCE" at bounding box center [312, 113] width 223 height 22
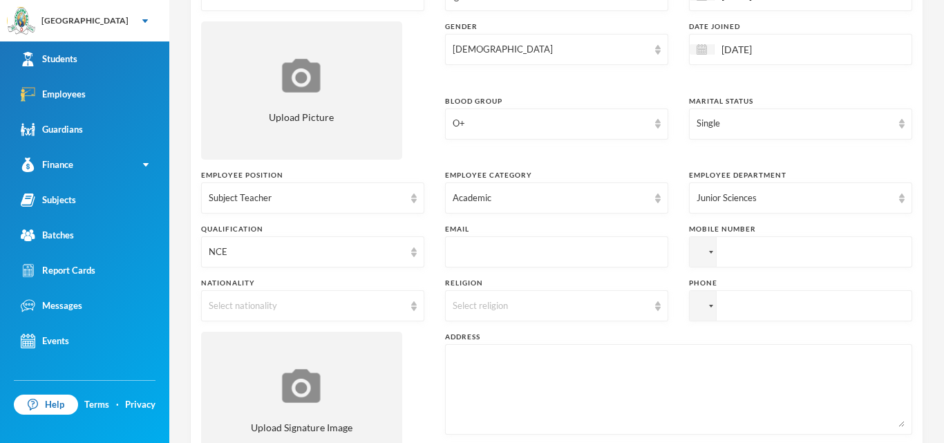
click at [574, 251] on input "text" at bounding box center [557, 252] width 208 height 31
type input "[EMAIL_ADDRESS][DOMAIN_NAME]"
click at [735, 251] on input "tel" at bounding box center [800, 251] width 223 height 31
type input "[PHONE_NUMBER]"
click at [786, 268] on input "tel" at bounding box center [800, 251] width 223 height 31
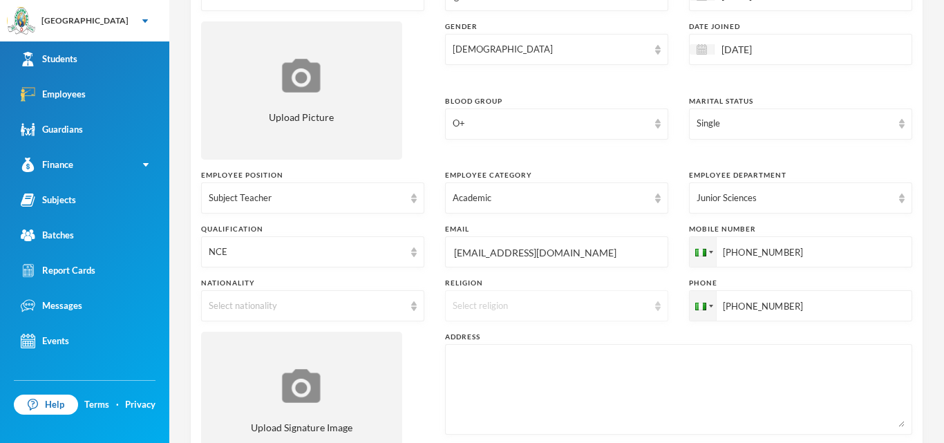
type input "[PHONE_NUMBER]"
click at [655, 308] on img at bounding box center [658, 306] width 6 height 10
click at [552, 339] on li "[DEMOGRAPHIC_DATA]" at bounding box center [556, 338] width 223 height 22
click at [412, 306] on img at bounding box center [414, 306] width 6 height 10
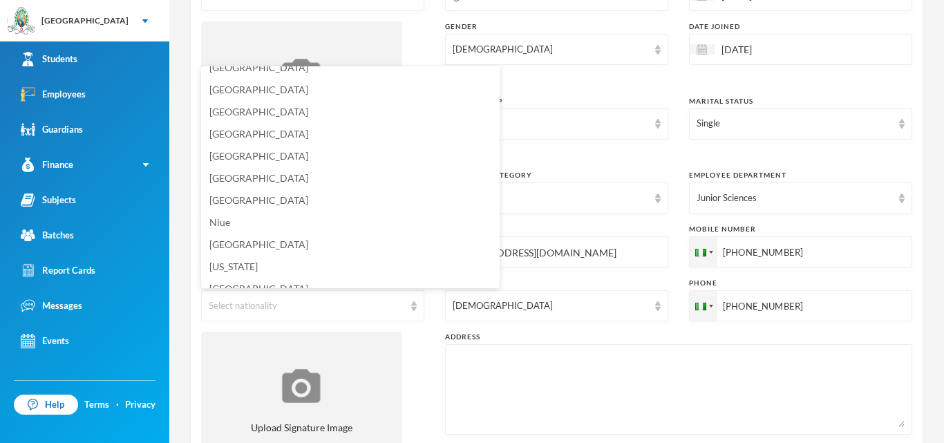
scroll to position [3415, 0]
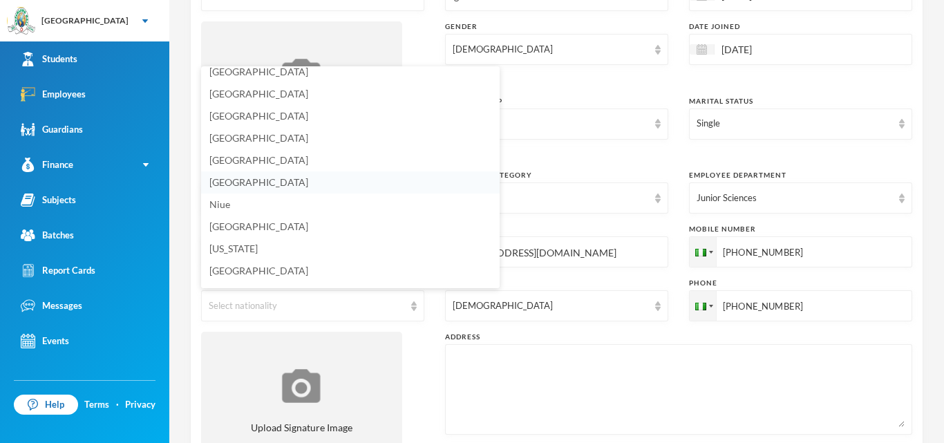
click at [315, 186] on li "[GEOGRAPHIC_DATA]" at bounding box center [350, 182] width 299 height 22
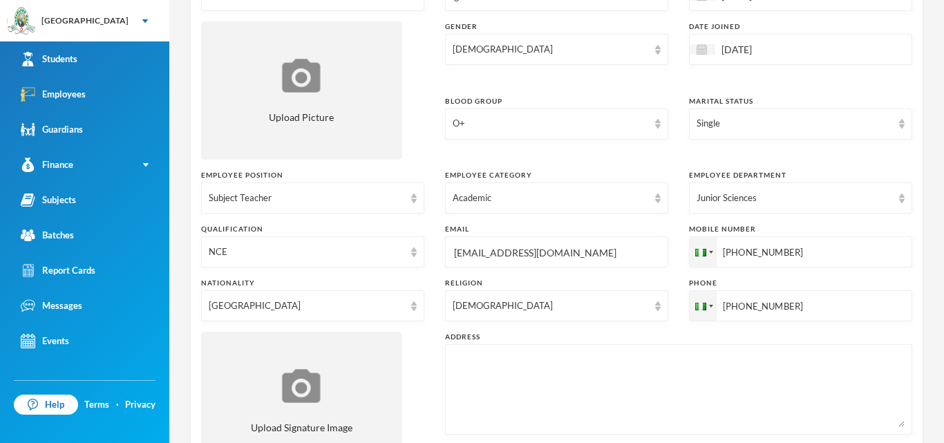
click at [944, 217] on div "Orija Olakunle [EMAIL_ADDRESS][DOMAIN_NAME] Employee Information Surname [PERSO…" at bounding box center [556, 221] width 775 height 443
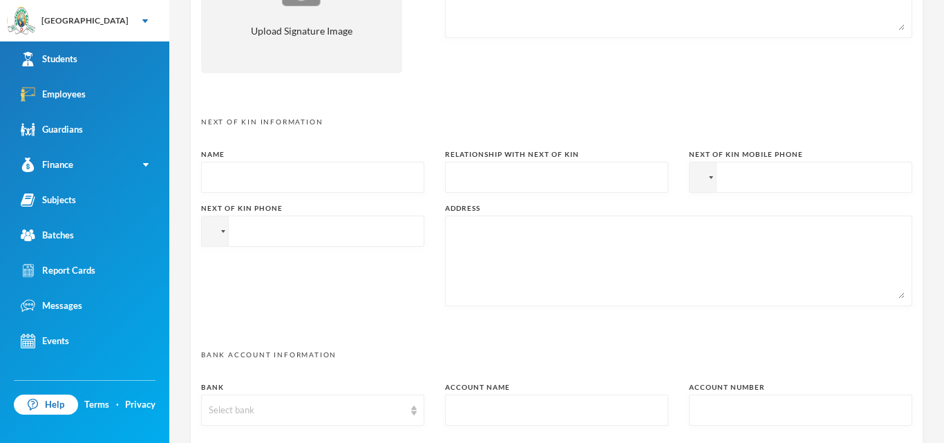
scroll to position [609, 0]
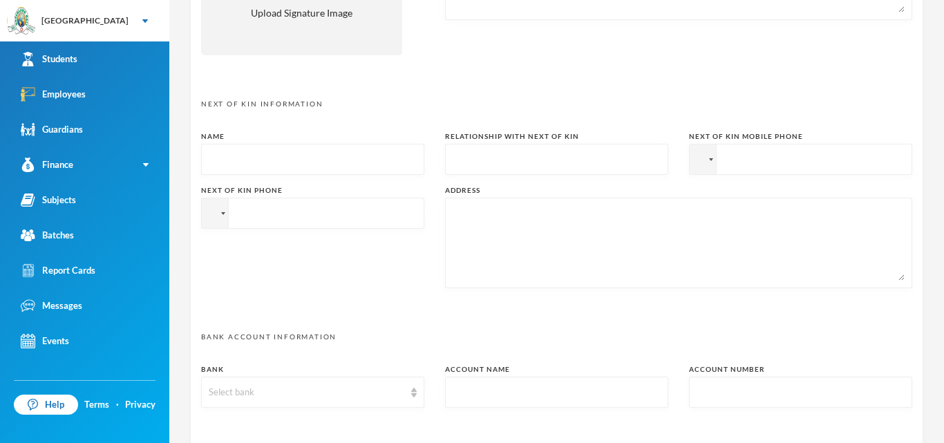
click at [359, 156] on input "text" at bounding box center [313, 159] width 208 height 31
type input "[PERSON_NAME]"
click at [513, 163] on input "text" at bounding box center [557, 159] width 208 height 31
type input "father"
click at [742, 165] on input "tel" at bounding box center [800, 159] width 223 height 31
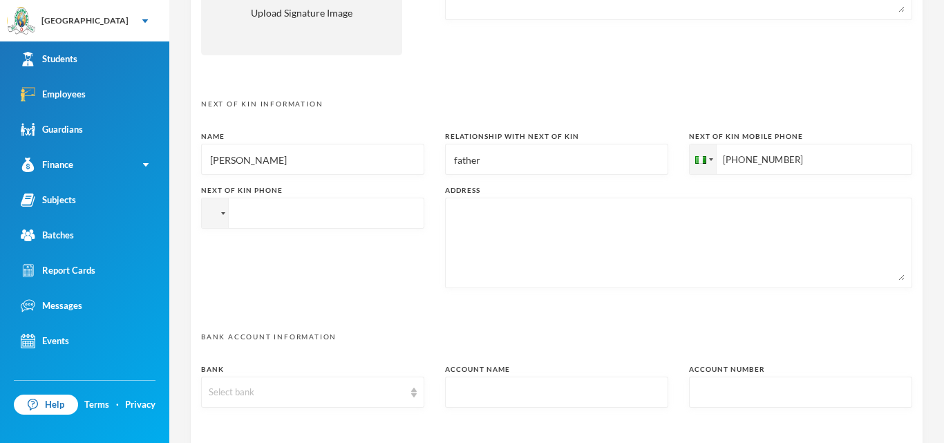
type input "[PHONE_NUMBER]"
click at [689, 175] on input "tel" at bounding box center [800, 159] width 223 height 31
type input "[PHONE_NUMBER]"
click at [465, 208] on textarea at bounding box center [679, 242] width 452 height 75
click at [944, 245] on div "Orija Olakunle [EMAIL_ADDRESS][DOMAIN_NAME] Employee Information Surname [PERSO…" at bounding box center [556, 221] width 775 height 443
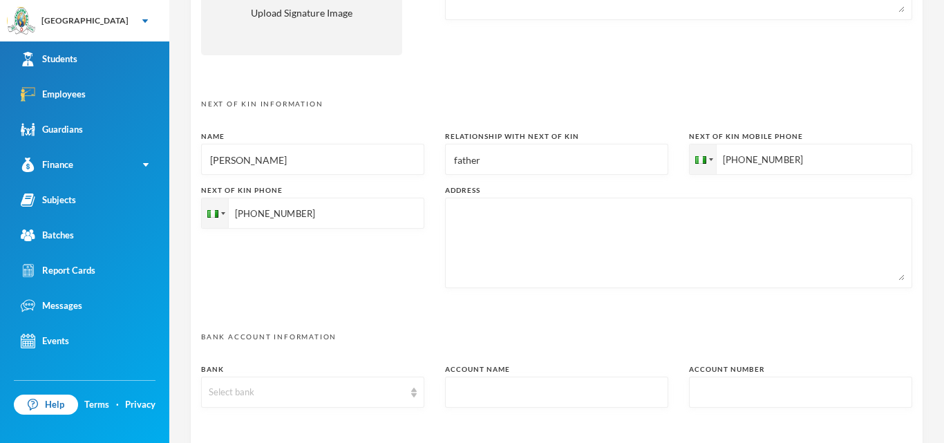
click at [944, 245] on div "Orija Olakunle [EMAIL_ADDRESS][DOMAIN_NAME] Employee Information Surname [PERSO…" at bounding box center [556, 221] width 775 height 443
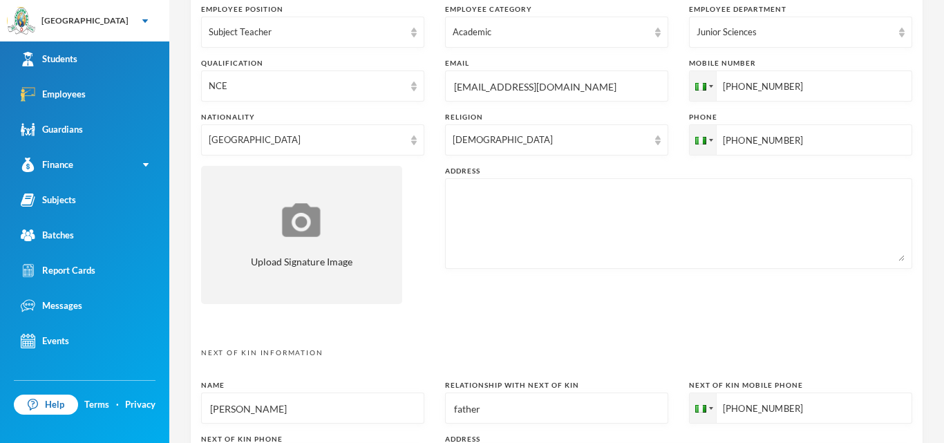
scroll to position [333, 0]
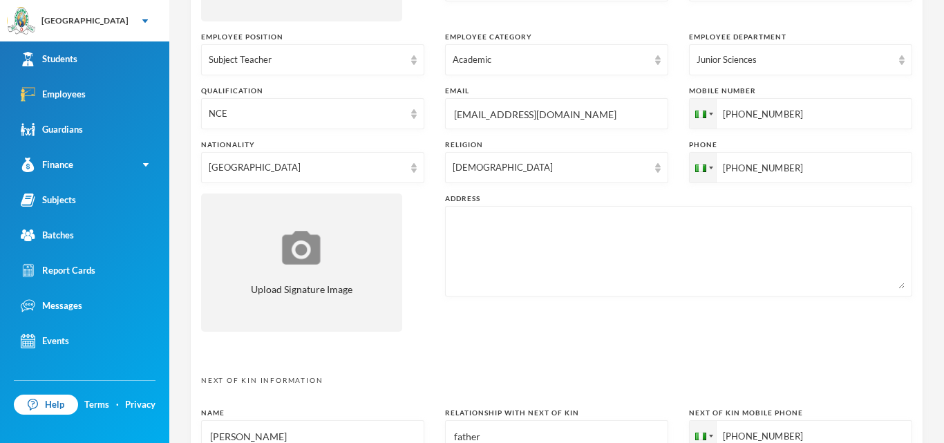
click at [499, 238] on textarea at bounding box center [679, 251] width 452 height 75
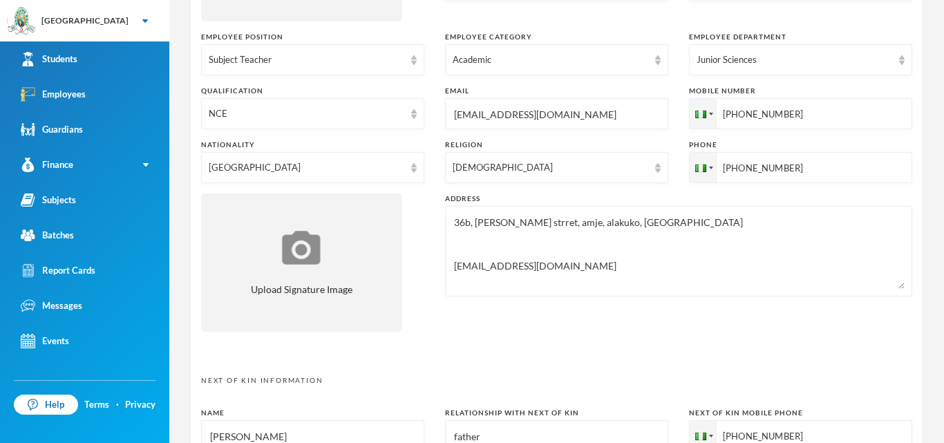
type textarea "36b, [PERSON_NAME] strret, amje, alakuko, [GEOGRAPHIC_DATA] [EMAIL_ADDRESS][DOM…"
click at [943, 208] on div "Orija Olakunle [EMAIL_ADDRESS][DOMAIN_NAME] Employee Information Surname [PERSO…" at bounding box center [556, 221] width 775 height 443
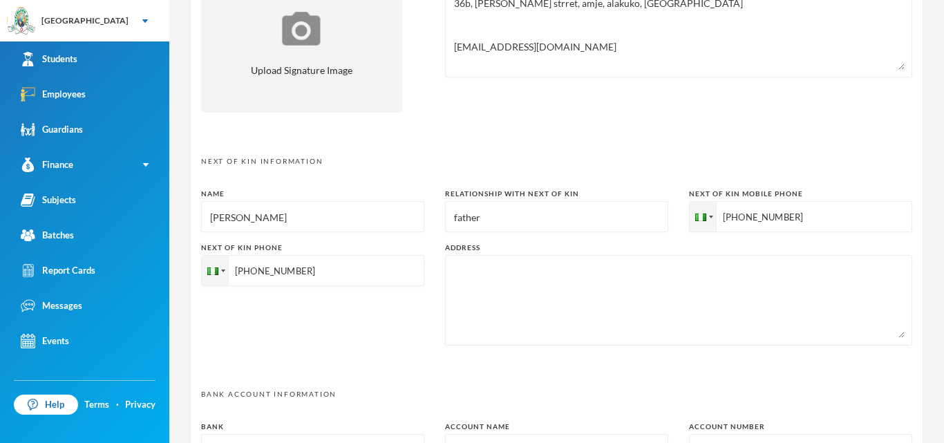
scroll to position [554, 0]
click at [570, 311] on textarea at bounding box center [679, 298] width 452 height 75
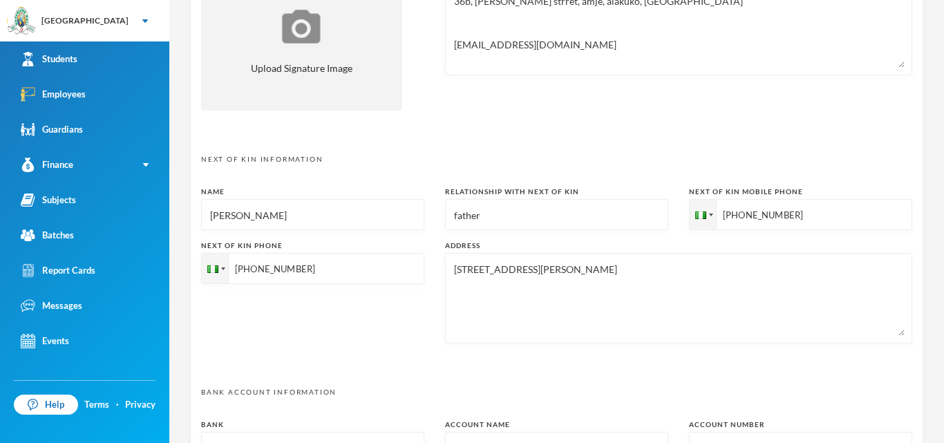
type textarea "[STREET_ADDRESS][PERSON_NAME]"
click at [942, 196] on div "Orija Olakunle [EMAIL_ADDRESS][DOMAIN_NAME] Employee Information Surname [PERSO…" at bounding box center [556, 221] width 775 height 443
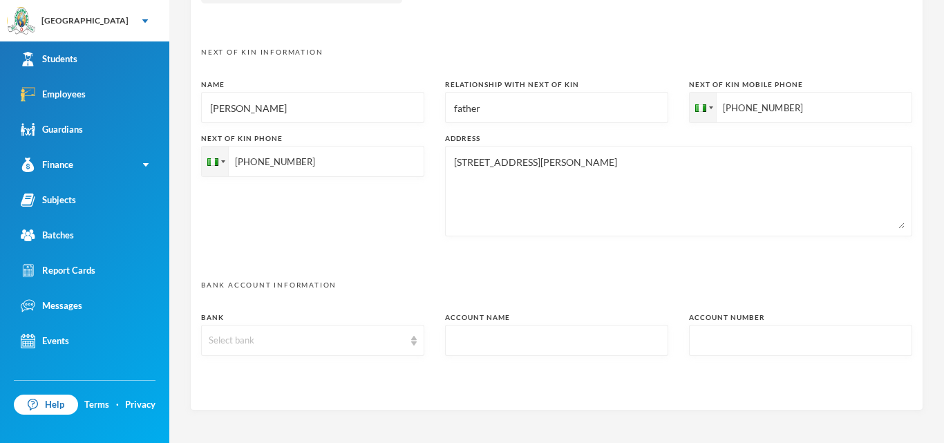
scroll to position [716, 0]
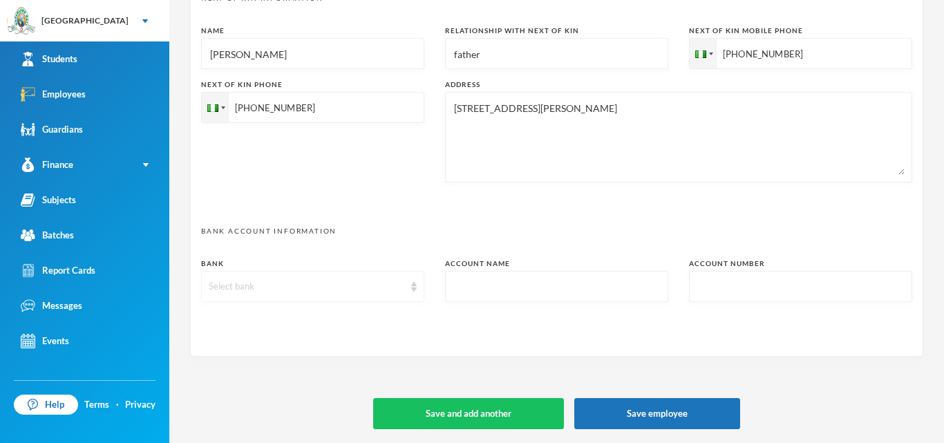
click at [408, 285] on div "Select bank" at bounding box center [312, 286] width 223 height 31
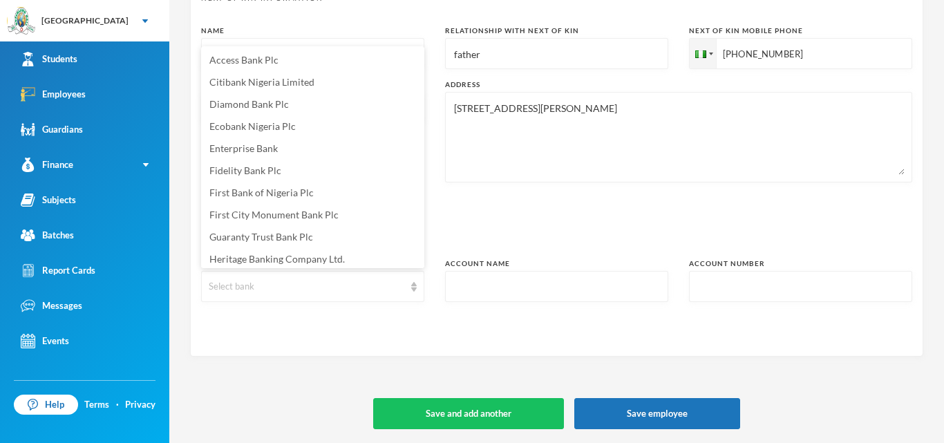
scroll to position [2, 0]
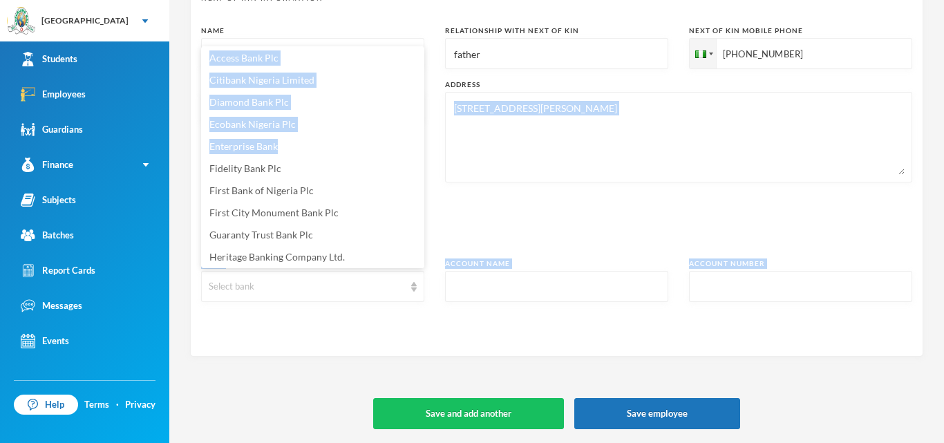
drag, startPoint x: 424, startPoint y: 138, endPoint x: 427, endPoint y: 156, distance: 18.2
click at [427, 156] on body "Greenland Hall Your Bluebic Account Greenland Hall Add a New School Students Em…" at bounding box center [472, 221] width 944 height 443
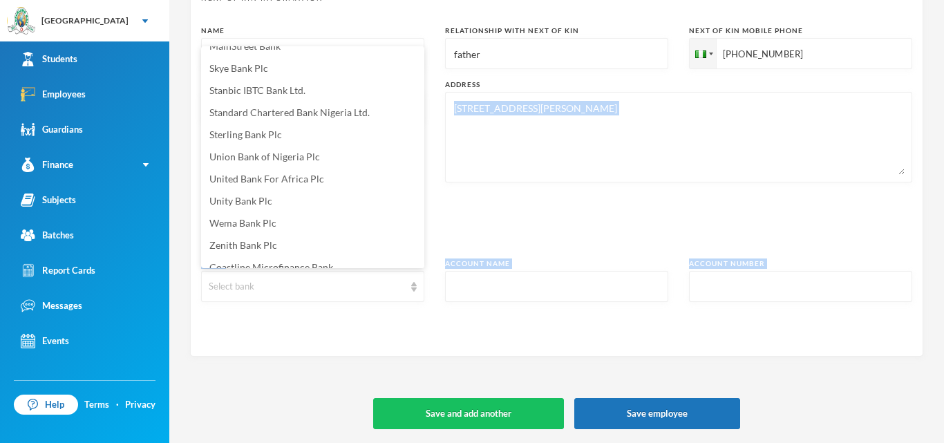
scroll to position [281, 0]
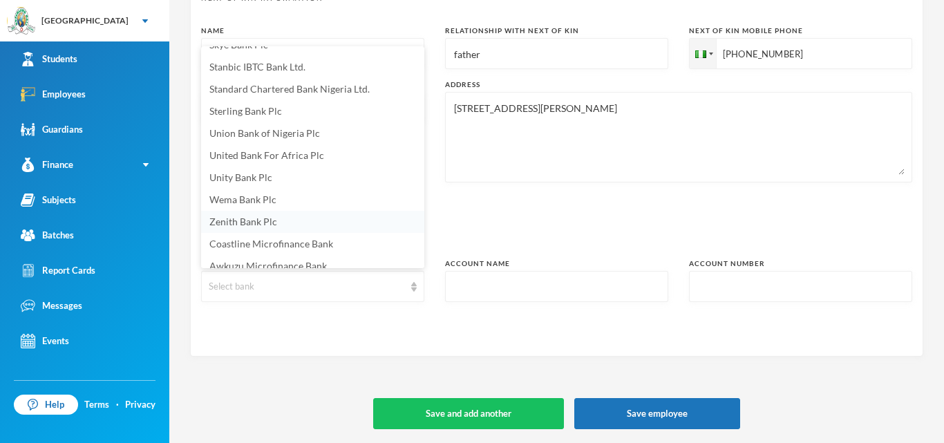
click at [277, 228] on li "Zenith Bank Plc" at bounding box center [312, 222] width 223 height 22
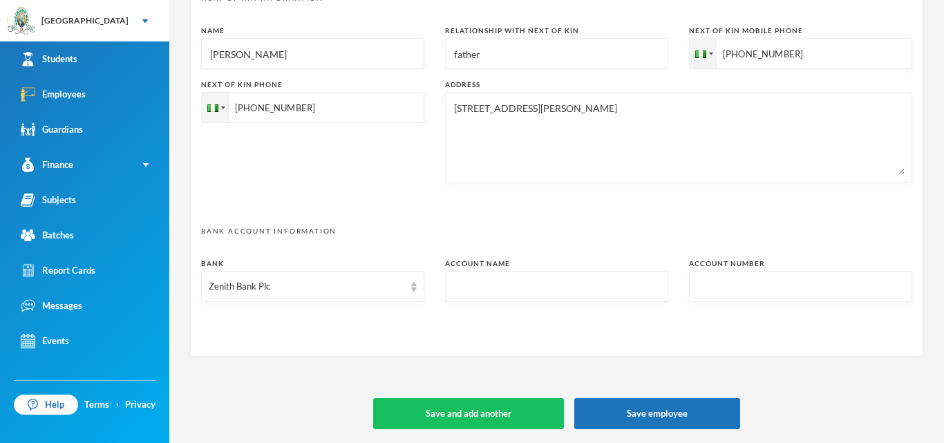
click at [495, 288] on input "text" at bounding box center [557, 287] width 208 height 31
type input "Praise [PERSON_NAME]"
click at [738, 285] on input "text" at bounding box center [801, 287] width 208 height 31
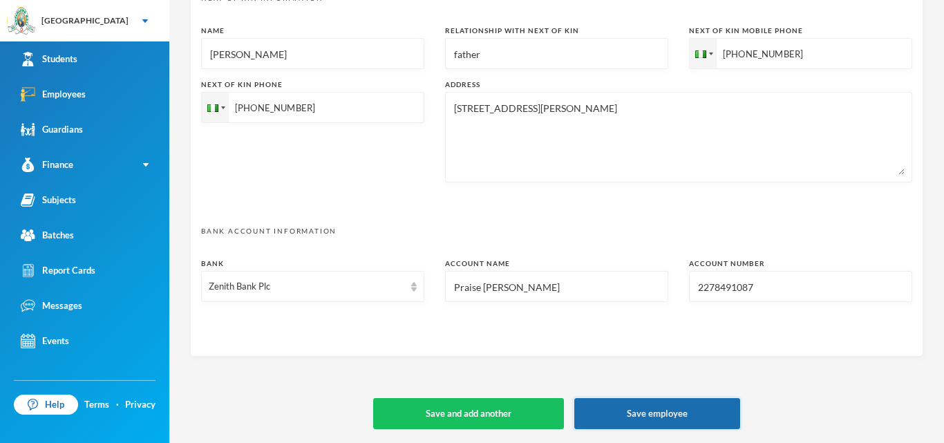
type input "2278491087"
click at [704, 407] on button "Save employee" at bounding box center [657, 413] width 166 height 31
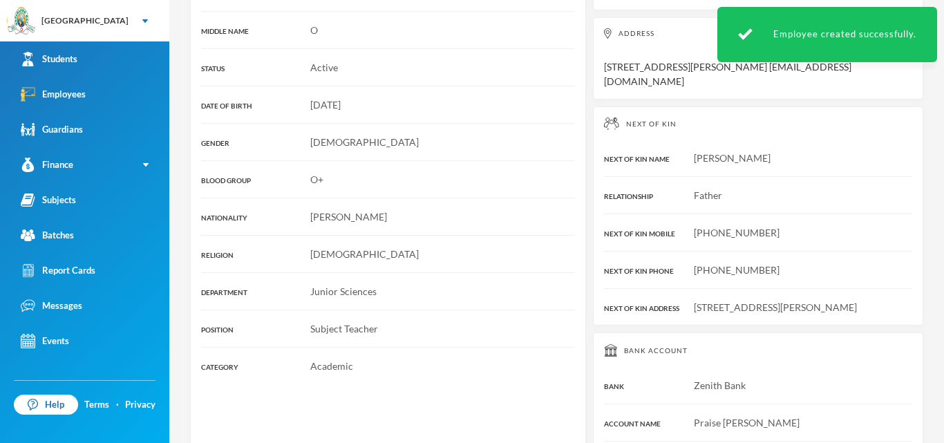
scroll to position [378, 0]
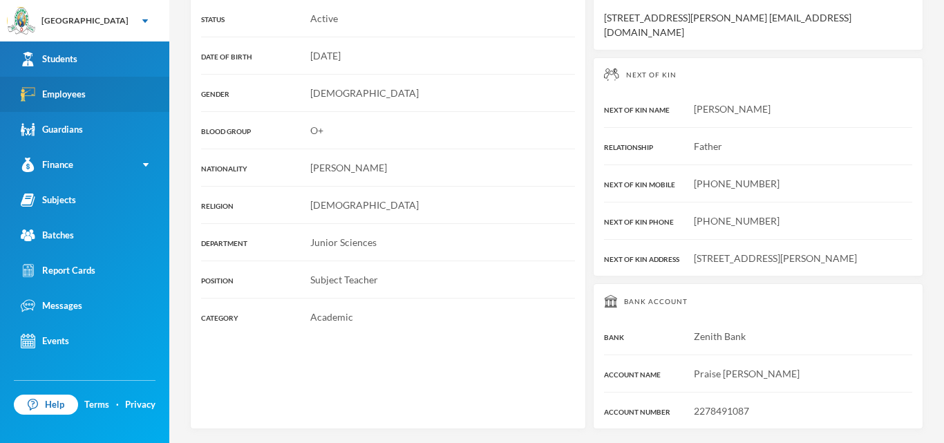
click at [82, 95] on div "Employees" at bounding box center [53, 94] width 65 height 15
